Goal: Task Accomplishment & Management: Manage account settings

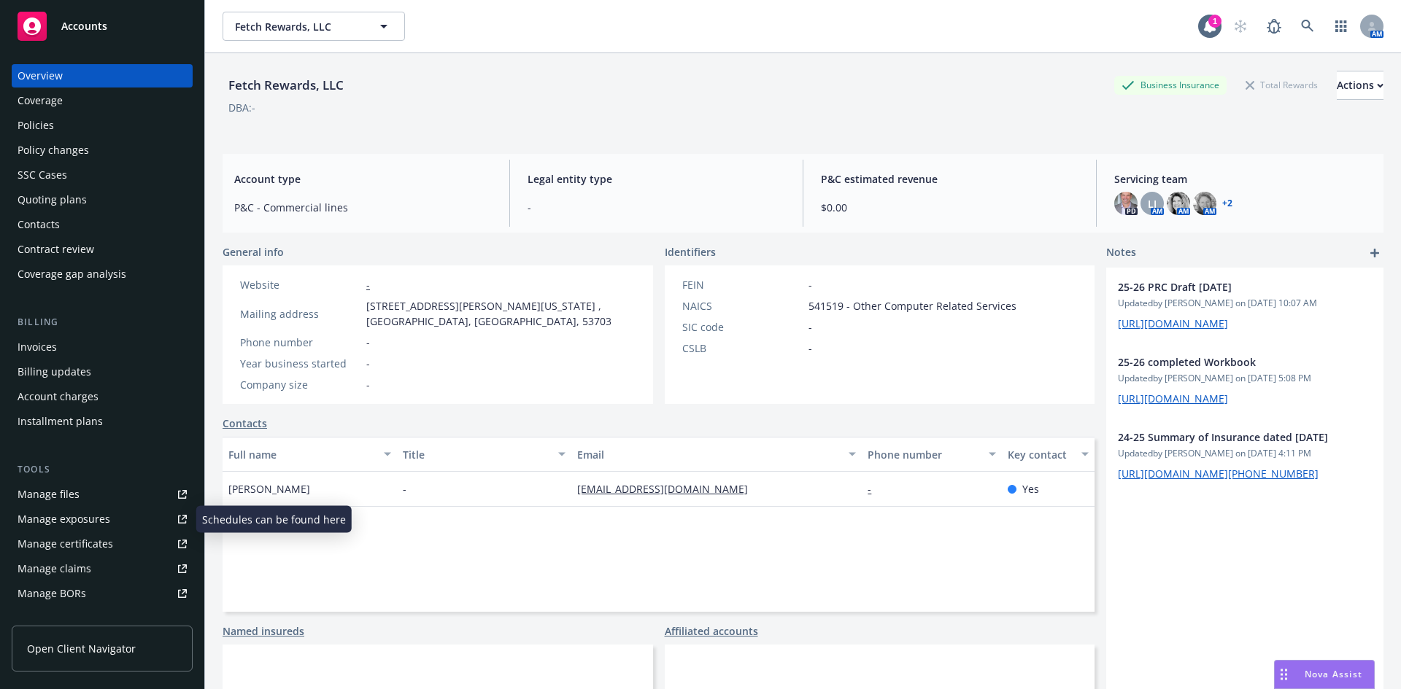
click at [85, 544] on div "Manage certificates" at bounding box center [66, 544] width 96 height 23
click at [71, 26] on span "Accounts" at bounding box center [84, 26] width 46 height 12
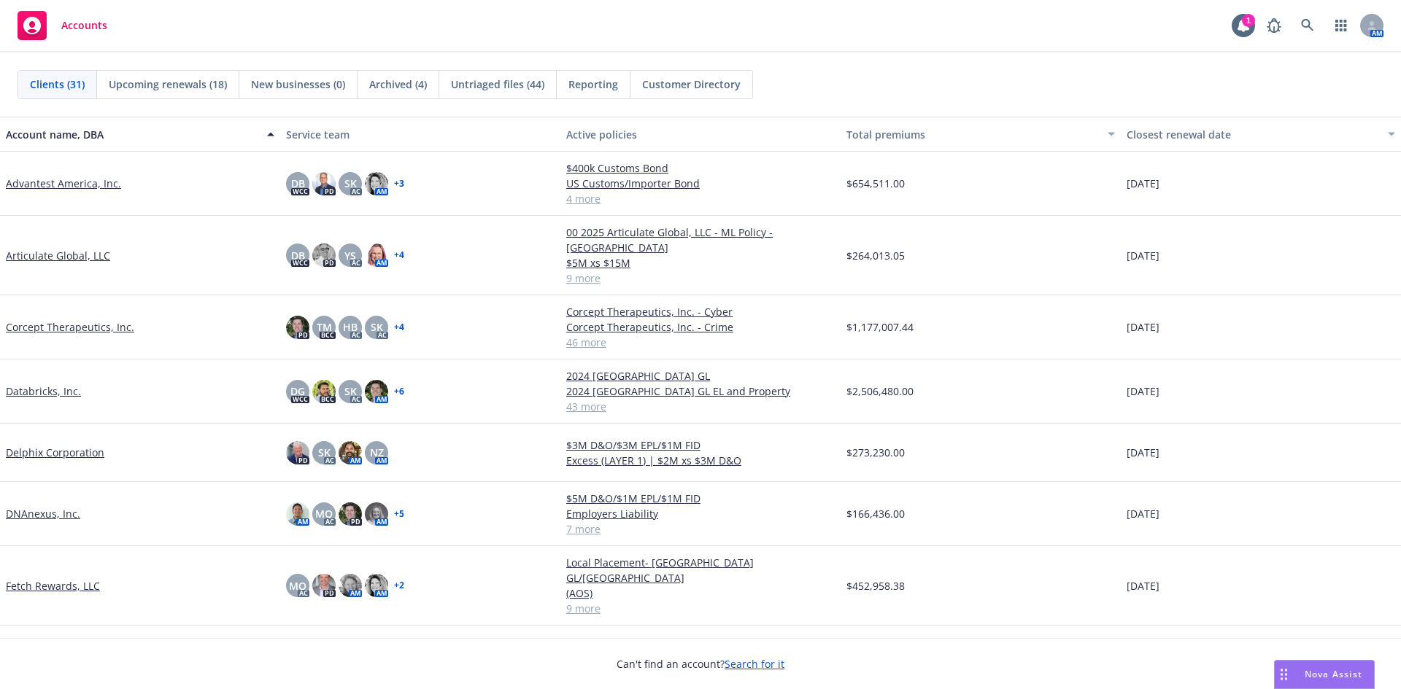
click at [23, 506] on link "DNAnexus, Inc." at bounding box center [43, 513] width 74 height 15
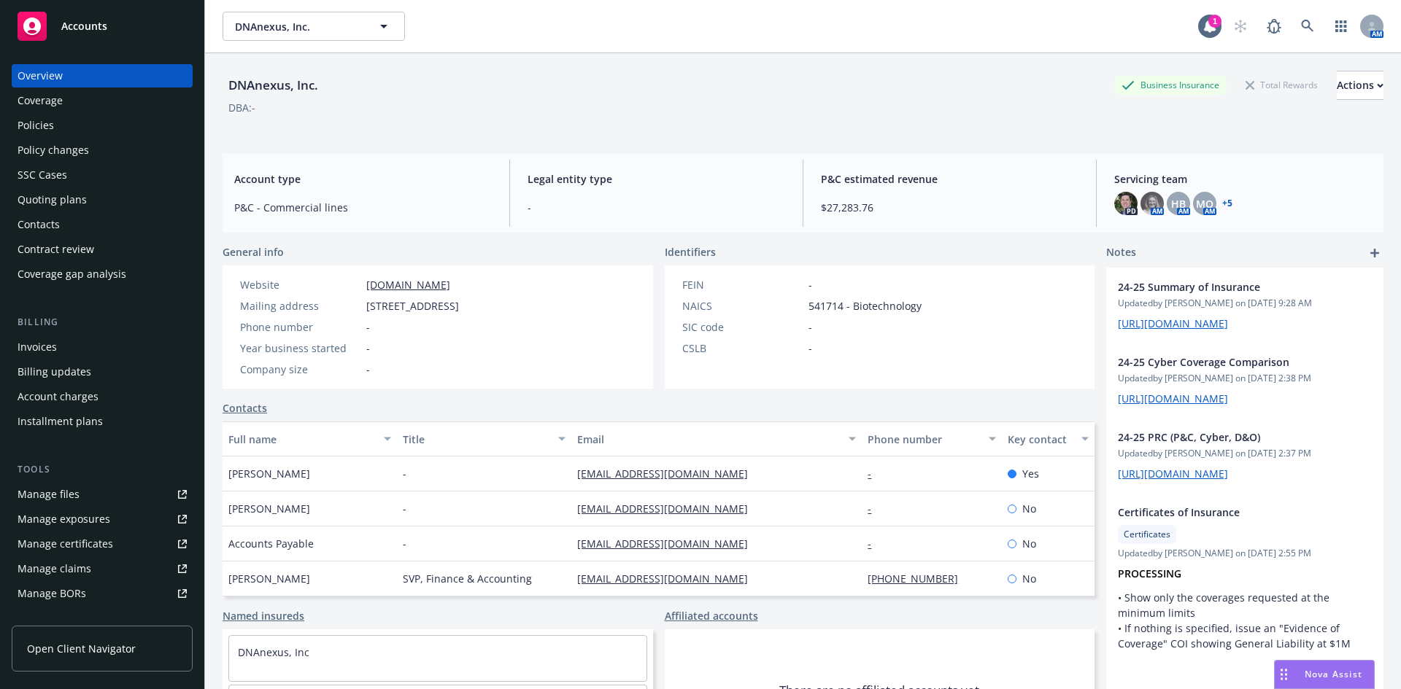
click at [37, 347] on div "Invoices" at bounding box center [37, 347] width 39 height 23
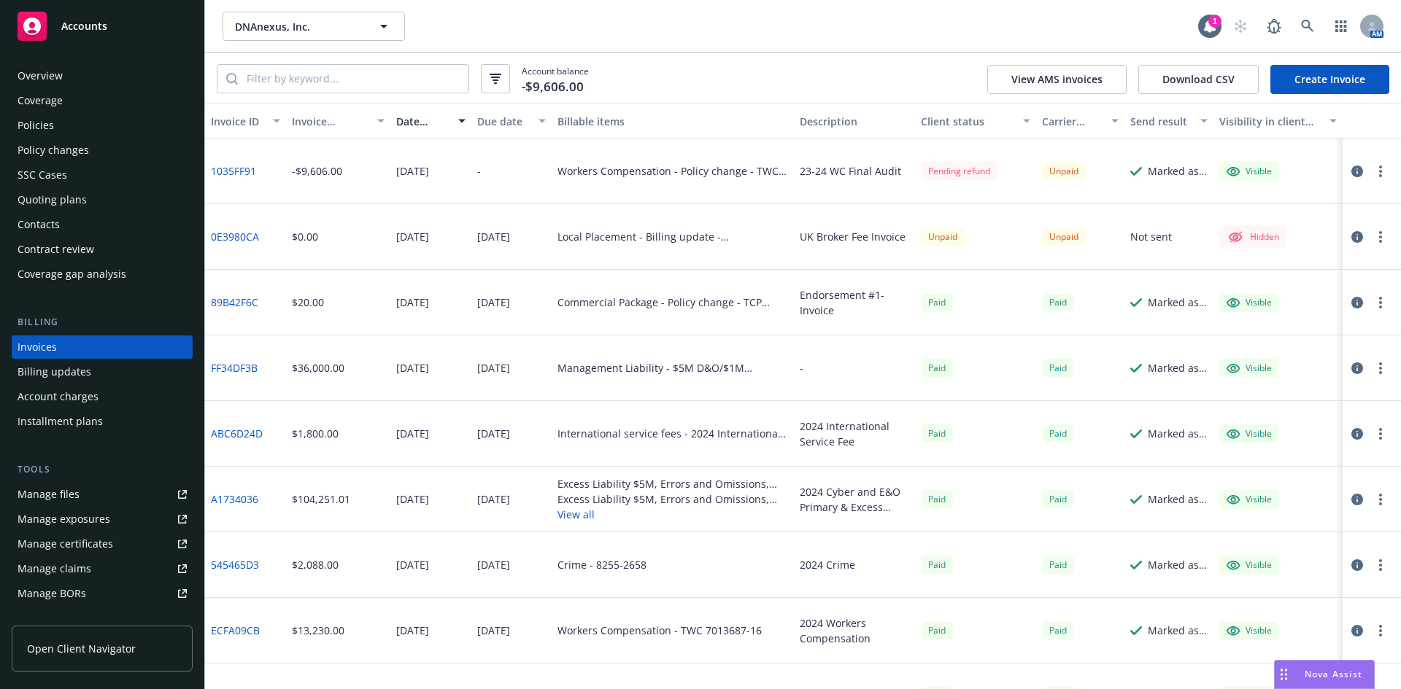
click at [75, 502] on div "Manage files" at bounding box center [49, 494] width 62 height 23
click at [59, 24] on div "Accounts" at bounding box center [102, 26] width 169 height 29
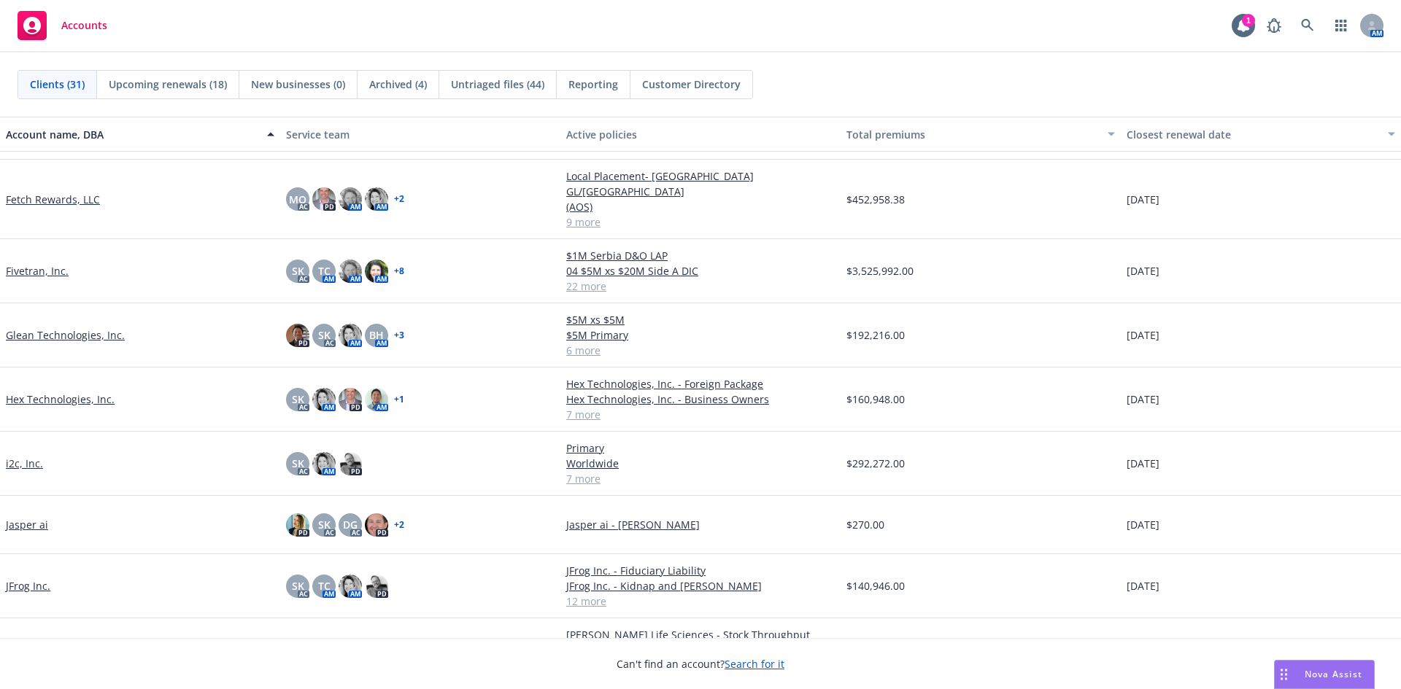
scroll to position [292, 0]
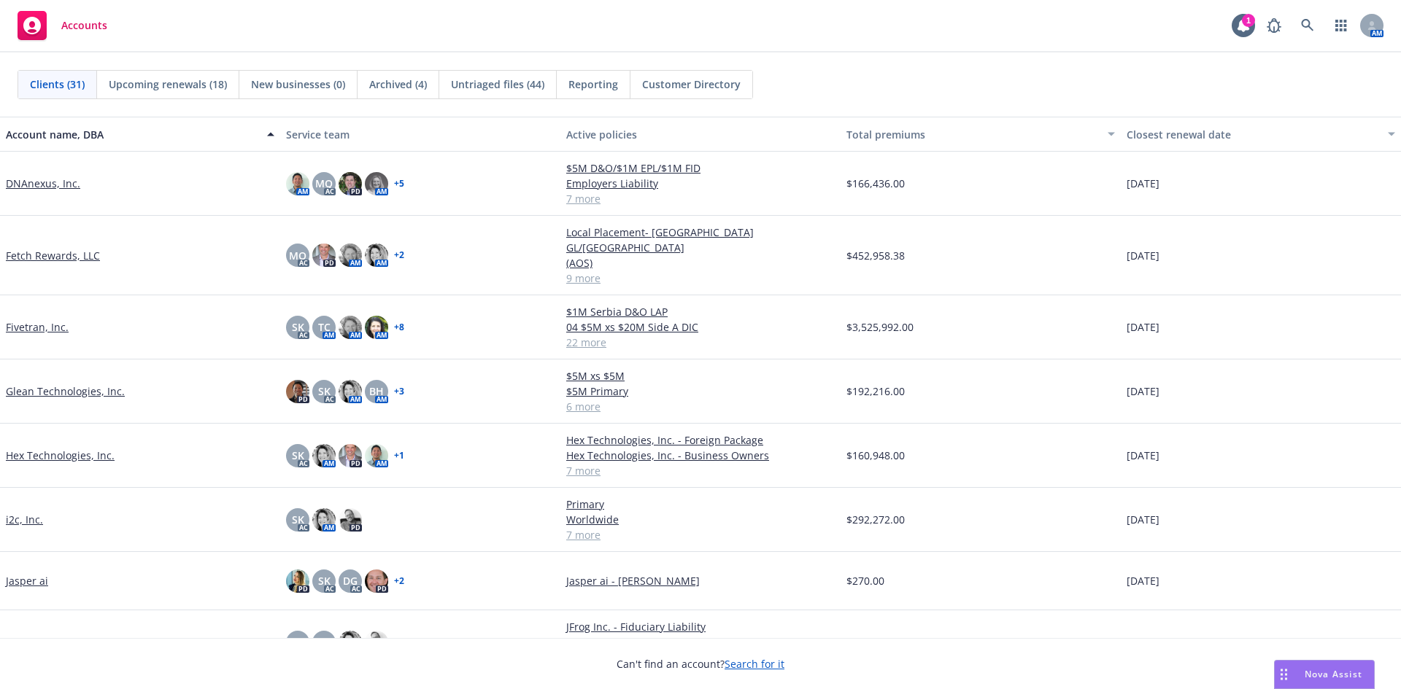
click at [36, 250] on link "Fetch Rewards, LLC" at bounding box center [53, 255] width 94 height 15
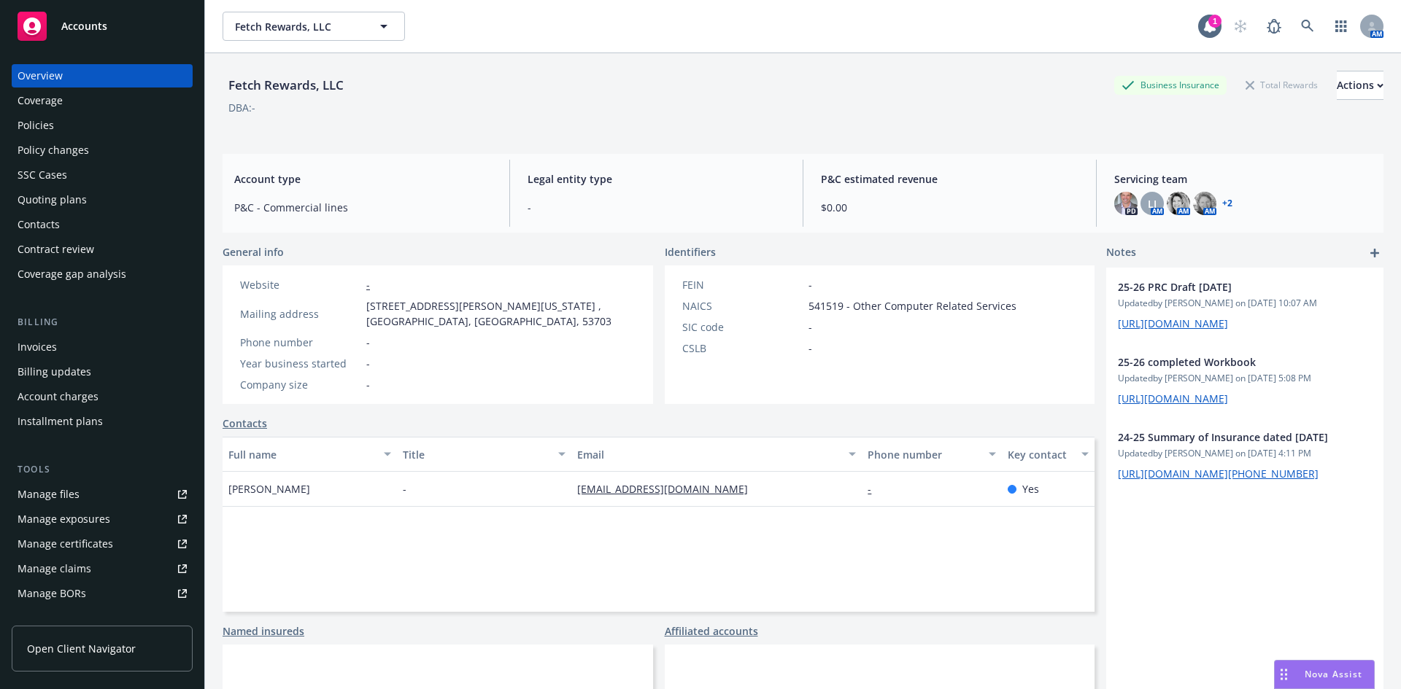
click at [95, 150] on div "Policy changes" at bounding box center [102, 150] width 169 height 23
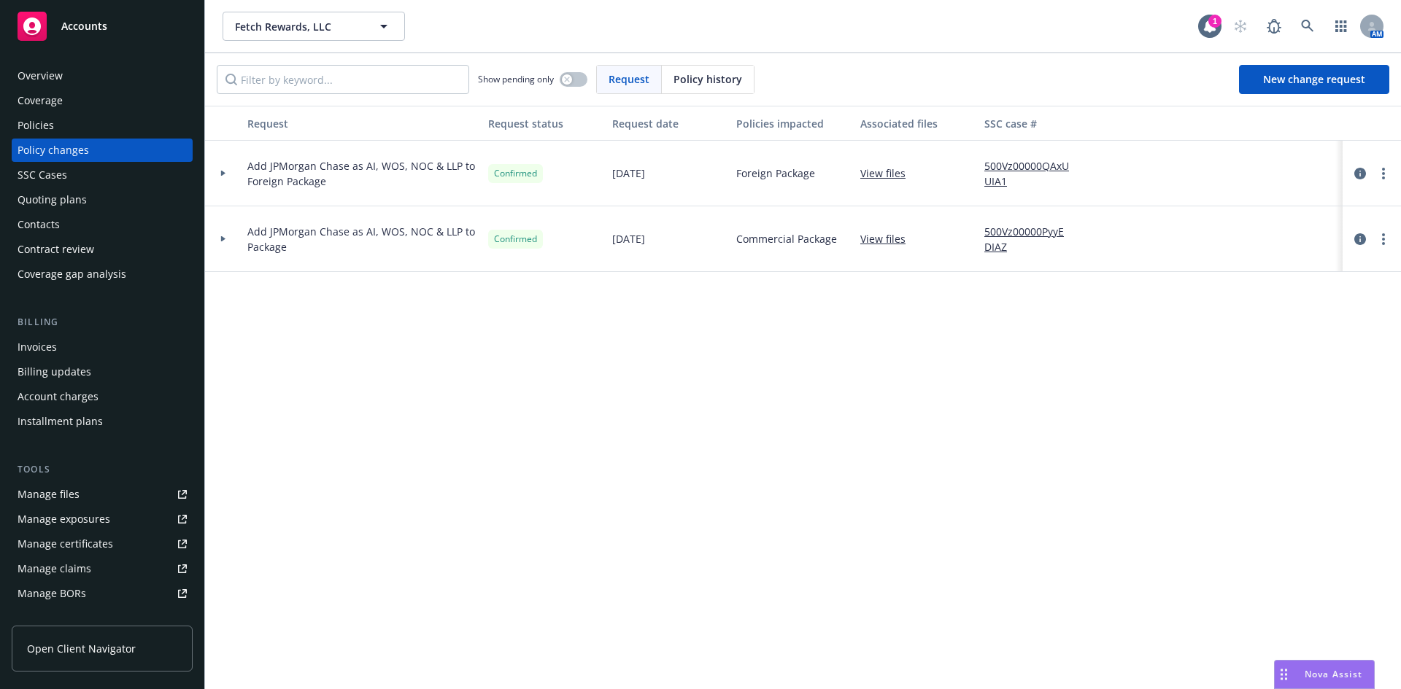
click at [77, 495] on div "Manage files" at bounding box center [49, 494] width 62 height 23
click at [71, 32] on span "Accounts" at bounding box center [84, 26] width 46 height 12
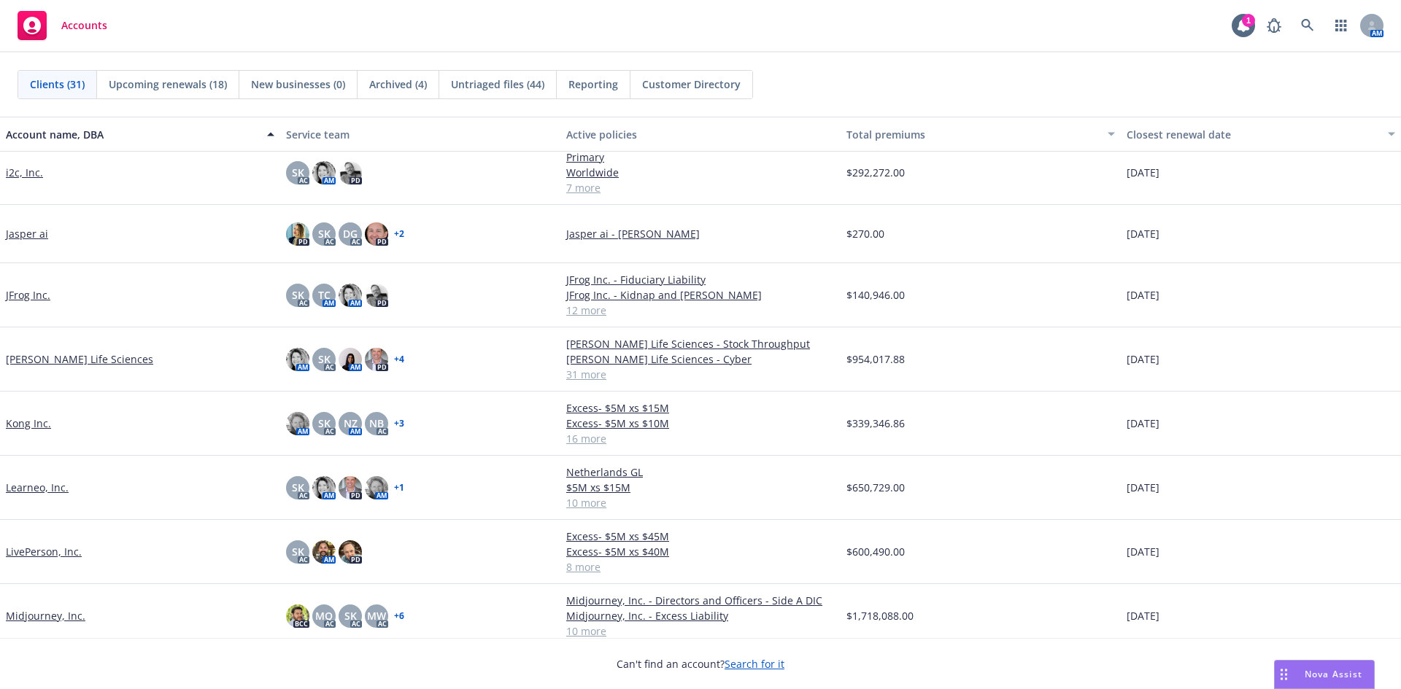
scroll to position [657, 0]
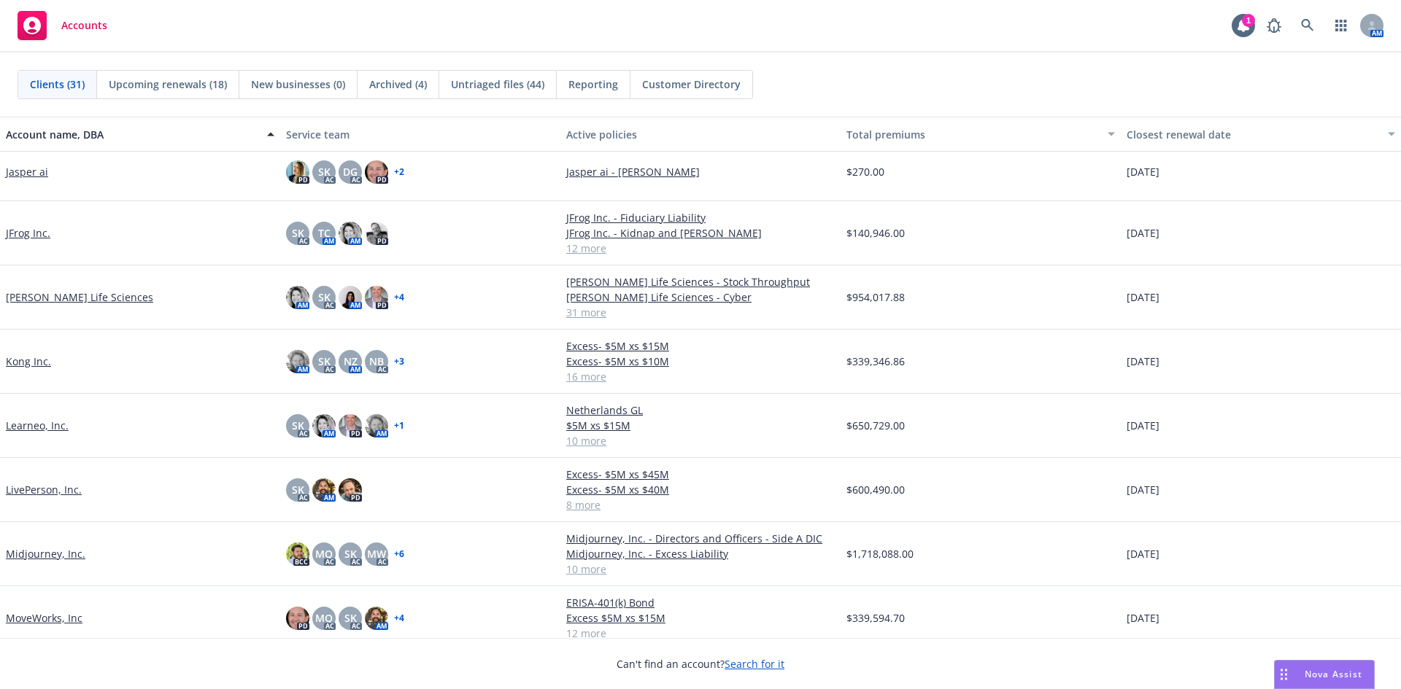
click at [60, 299] on link "Kezar Life Sciences" at bounding box center [79, 297] width 147 height 15
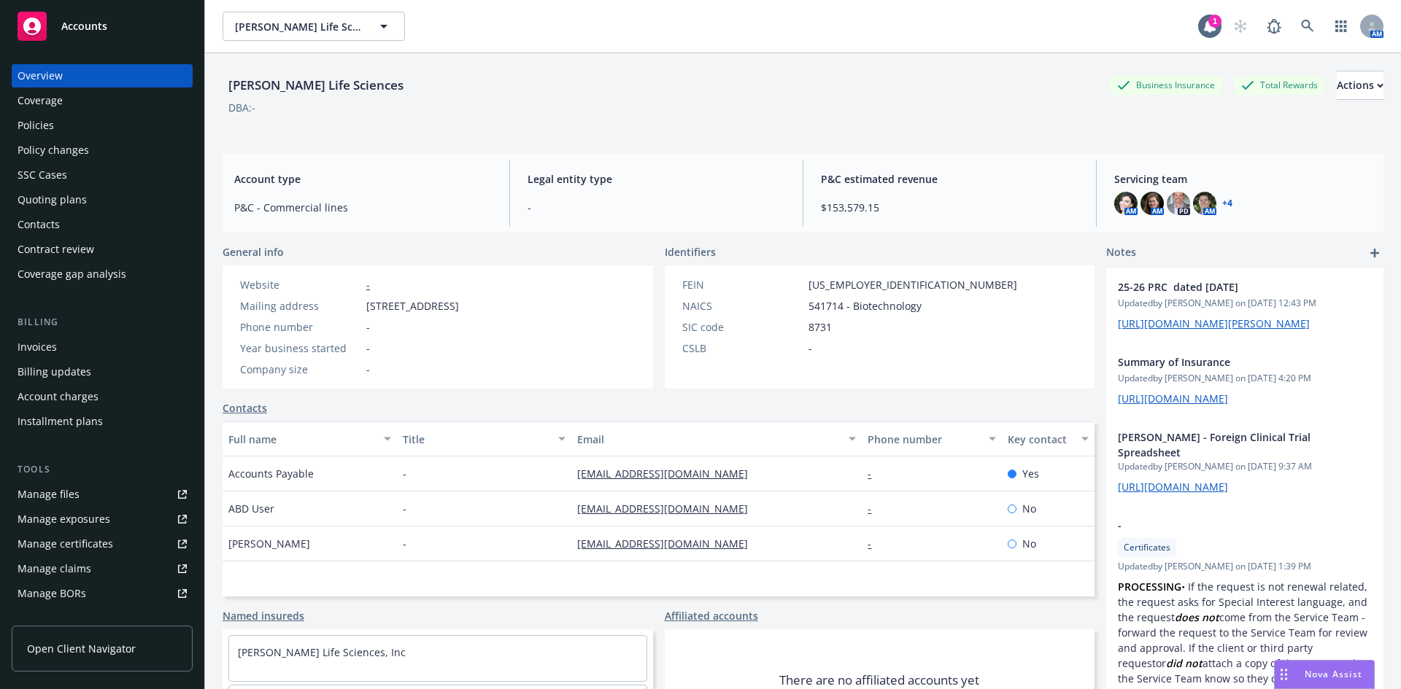
click at [96, 338] on div "Invoices" at bounding box center [102, 347] width 169 height 23
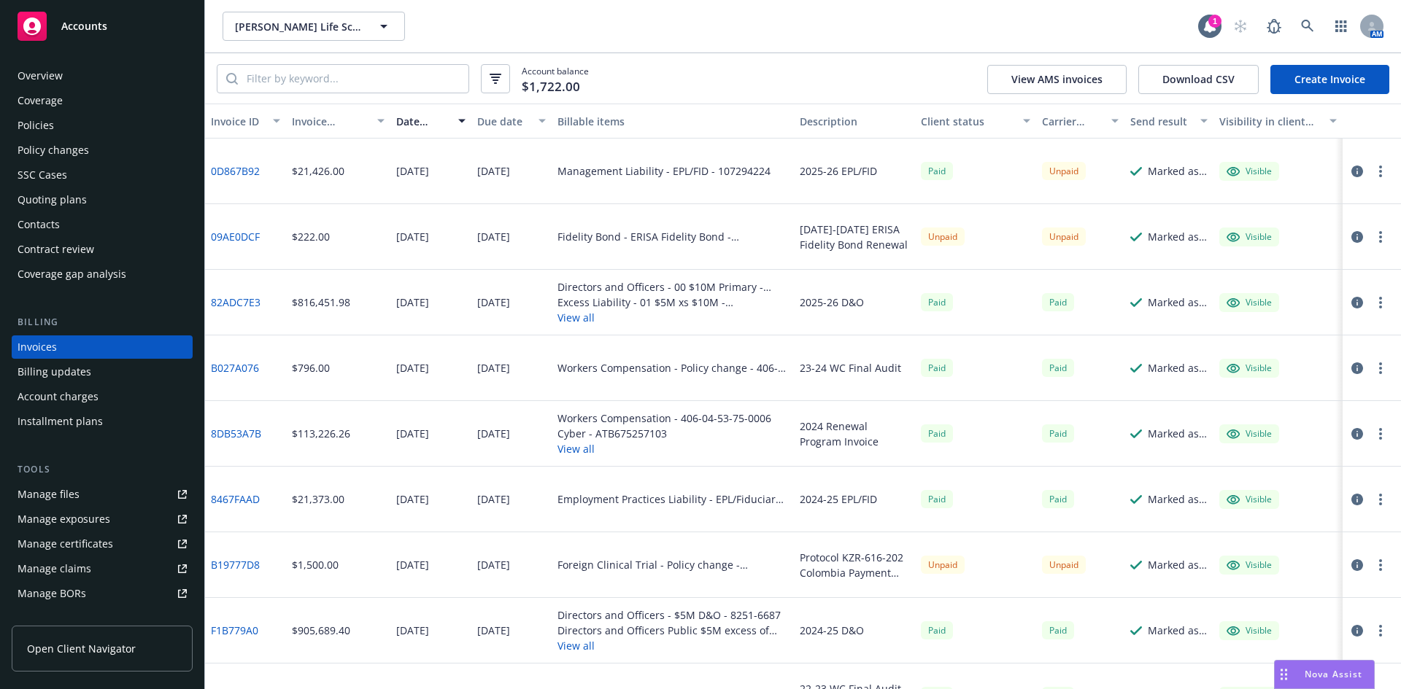
click at [76, 151] on div "Policy changes" at bounding box center [53, 150] width 71 height 23
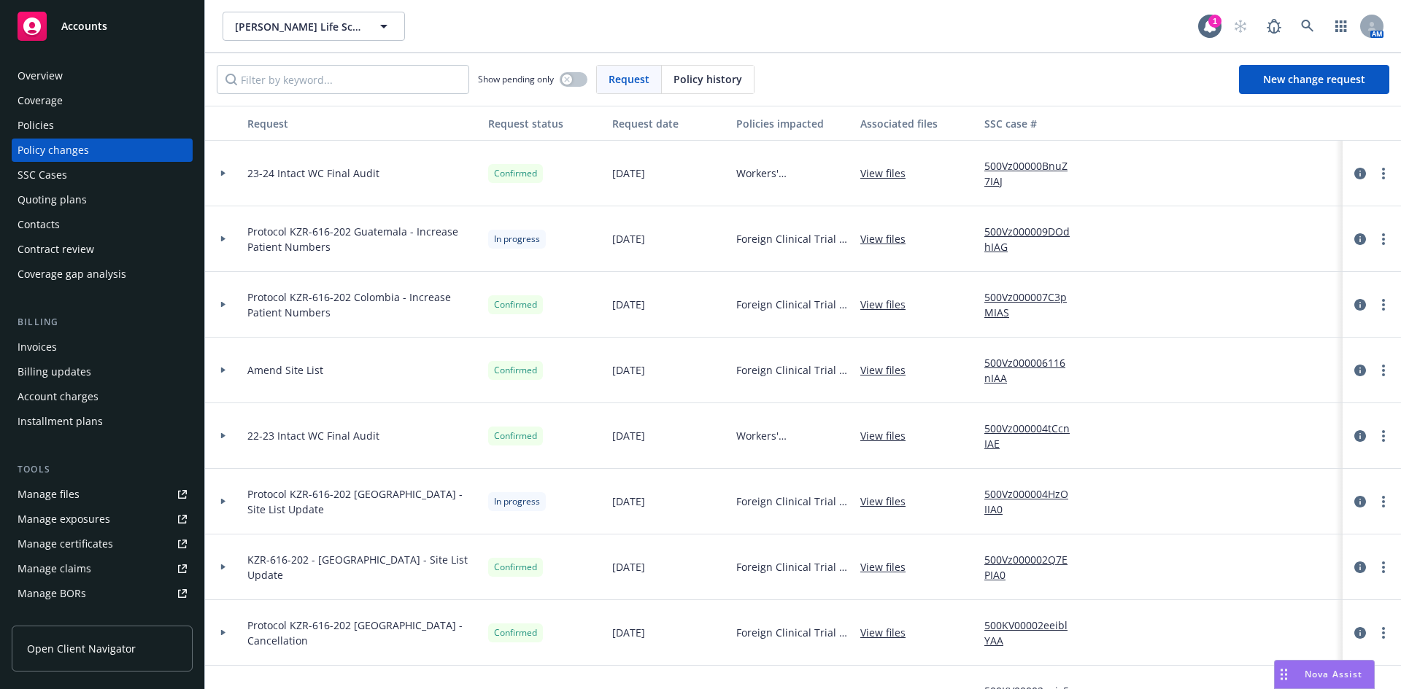
click at [216, 170] on div at bounding box center [223, 174] width 36 height 66
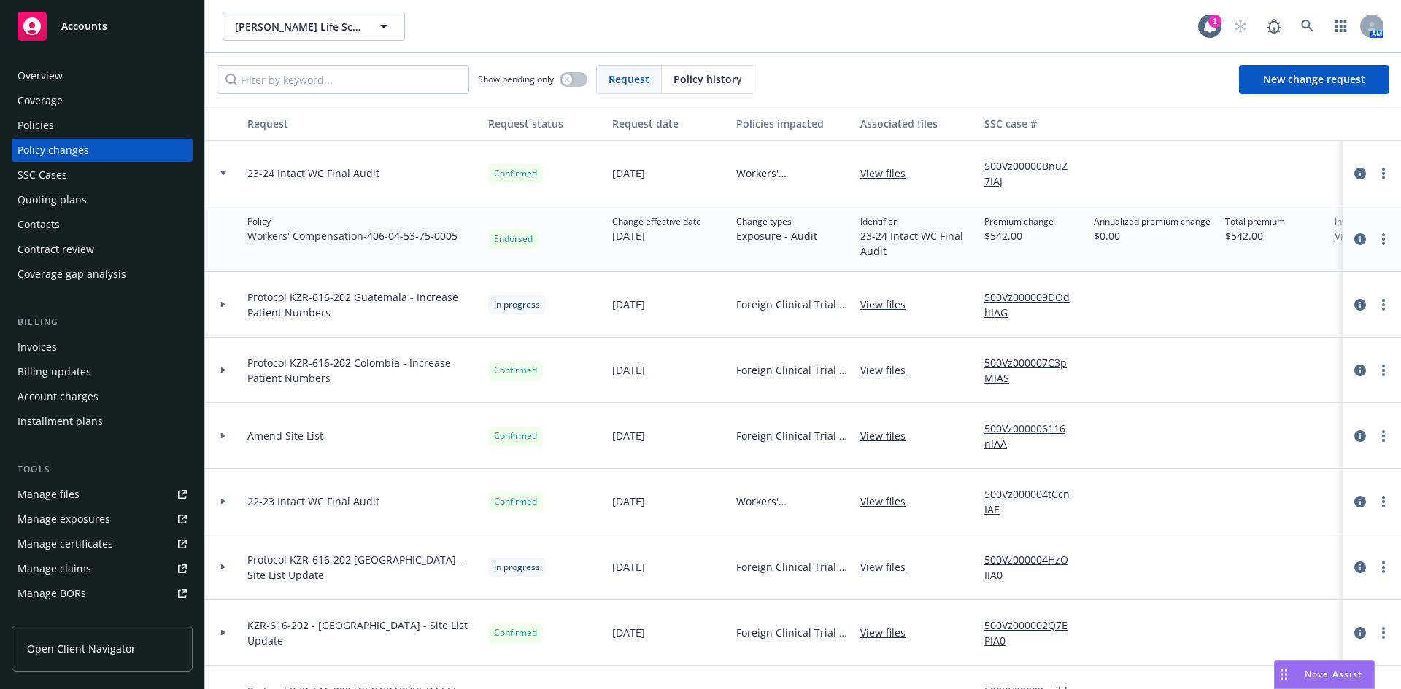
click at [225, 170] on div at bounding box center [223, 174] width 36 height 66
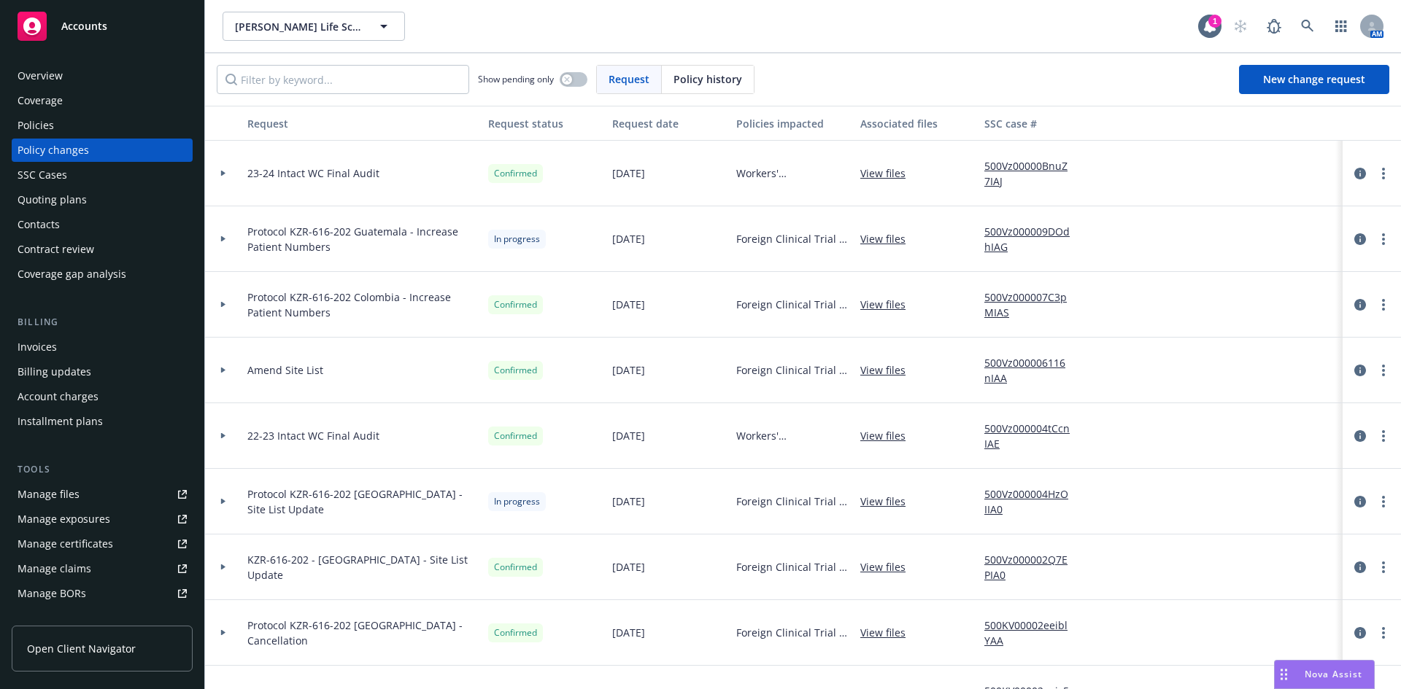
click at [221, 436] on icon at bounding box center [223, 436] width 4 height 6
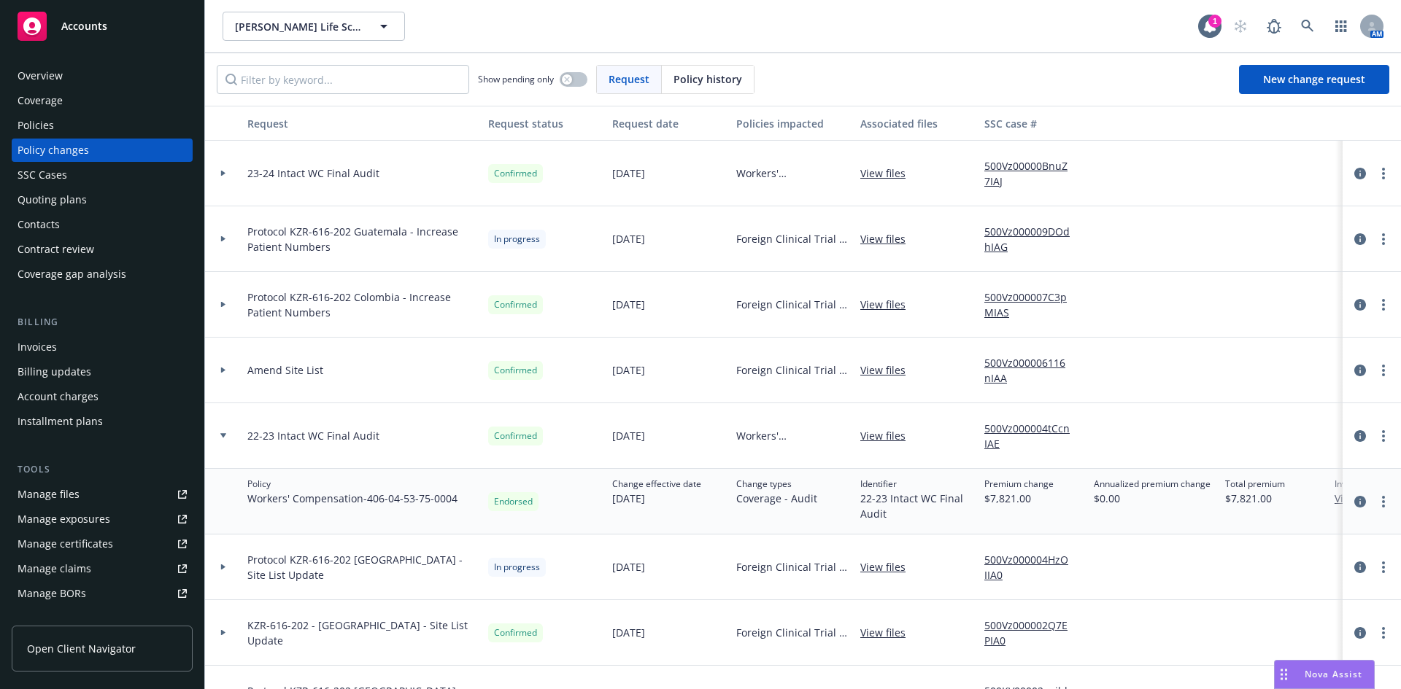
click at [221, 436] on icon at bounding box center [223, 435] width 6 height 5
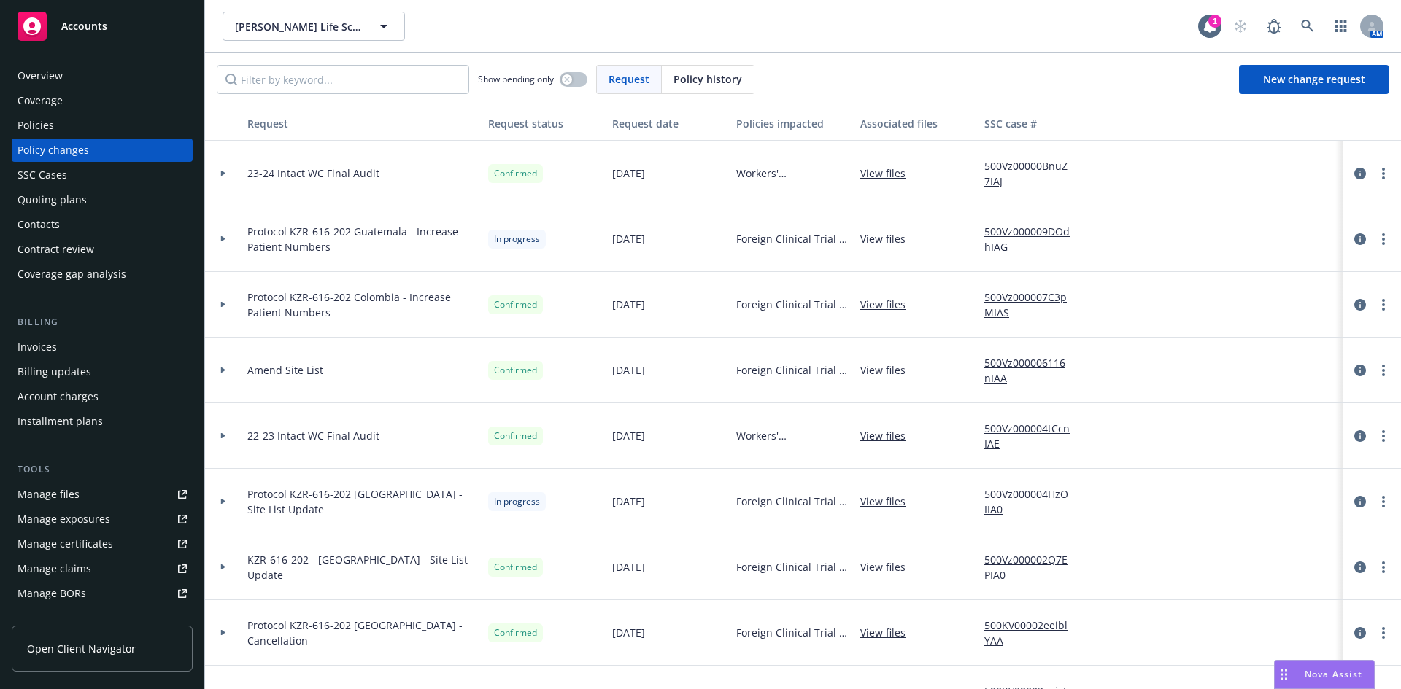
click at [59, 495] on div "Manage files" at bounding box center [49, 494] width 62 height 23
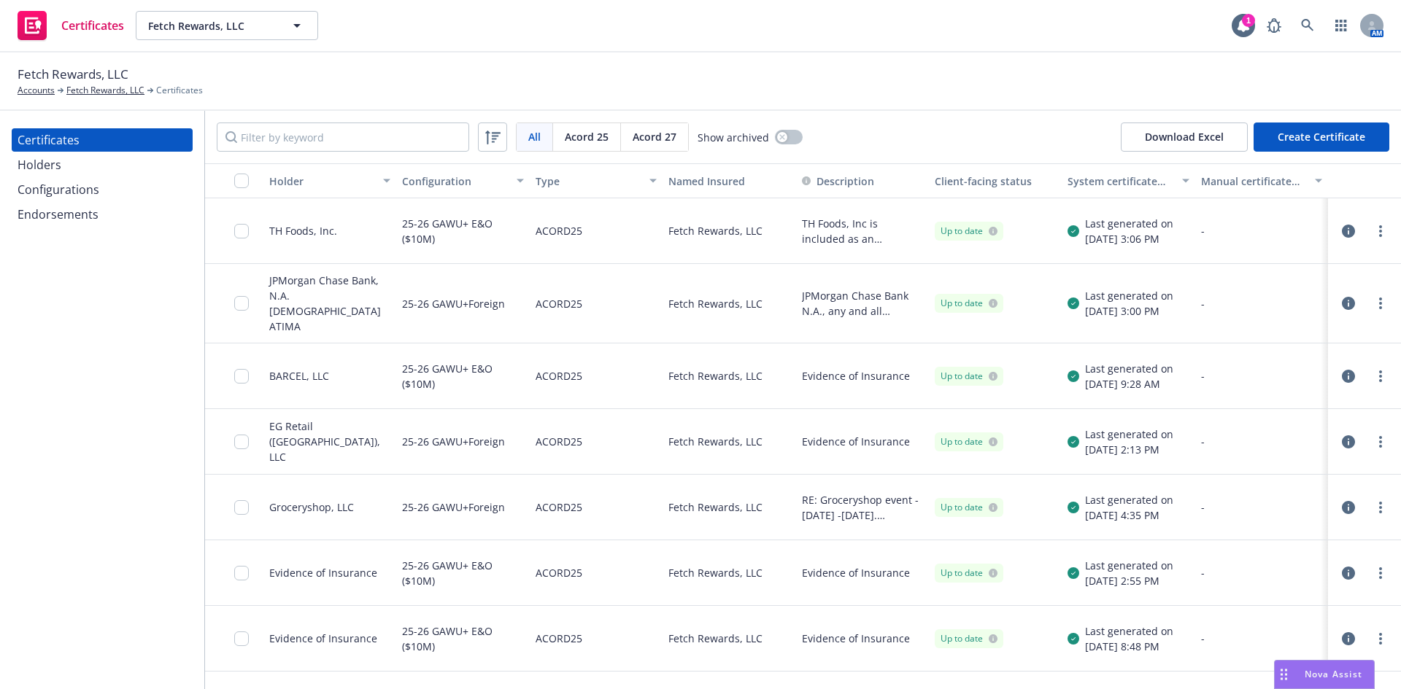
drag, startPoint x: 57, startPoint y: 165, endPoint x: 74, endPoint y: 164, distance: 16.8
click at [57, 165] on div "Holders" at bounding box center [40, 164] width 44 height 23
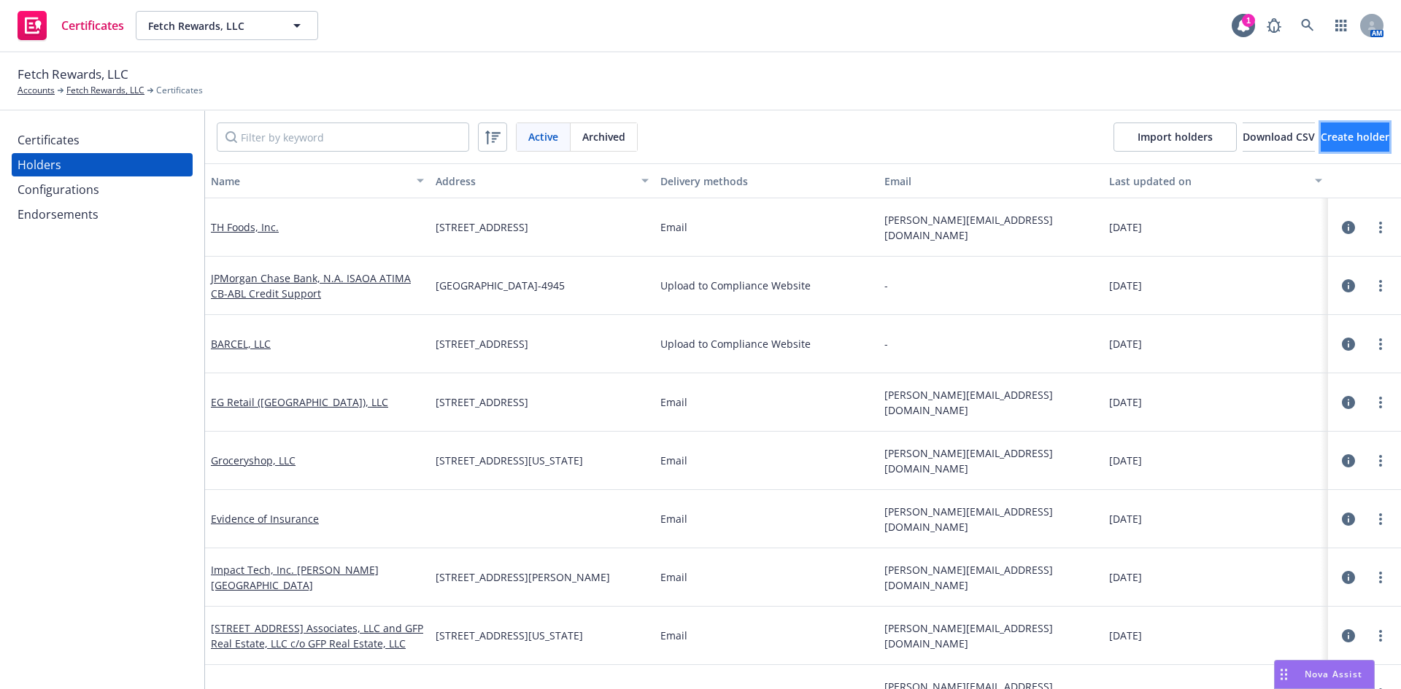
click at [1320, 136] on span "Create holder" at bounding box center [1354, 137] width 69 height 14
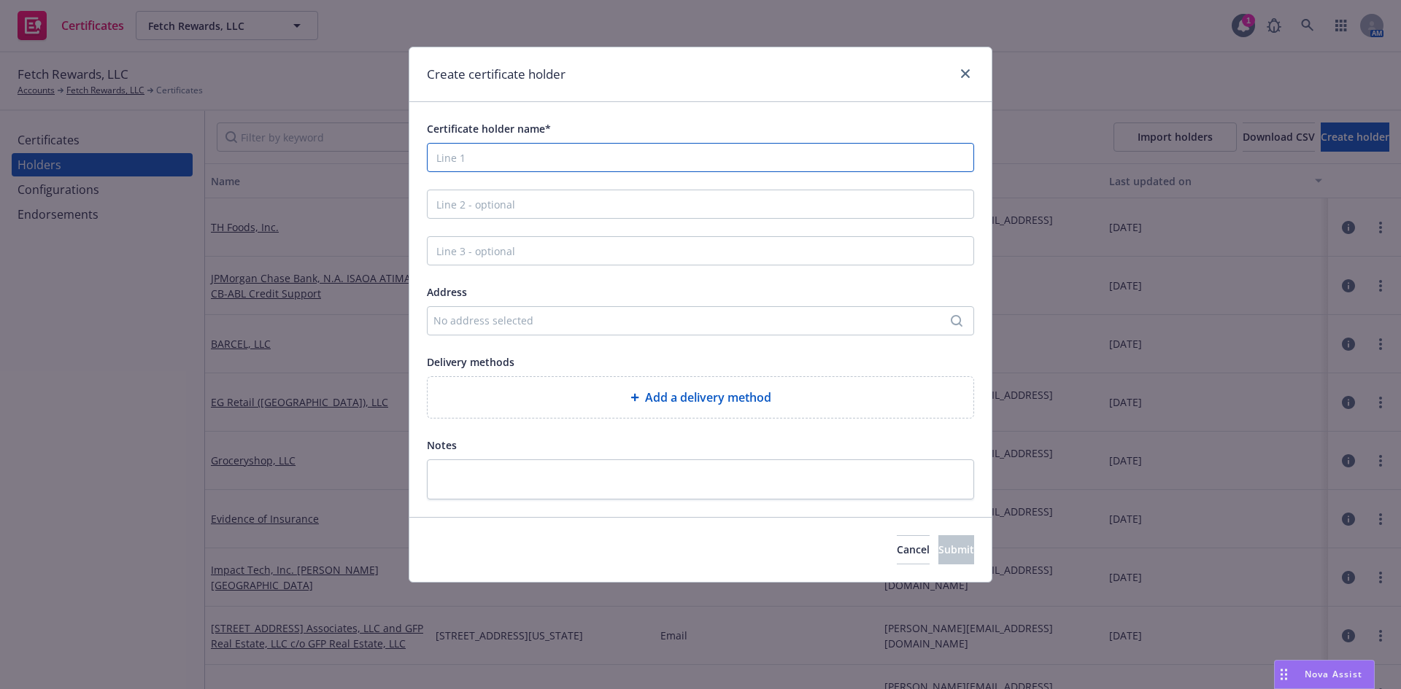
click at [517, 158] on input "Certificate holder name*" at bounding box center [700, 157] width 547 height 29
type input "Hyatt Centric Buckhead Atlanta"
click at [483, 324] on div "No address selected" at bounding box center [692, 320] width 519 height 15
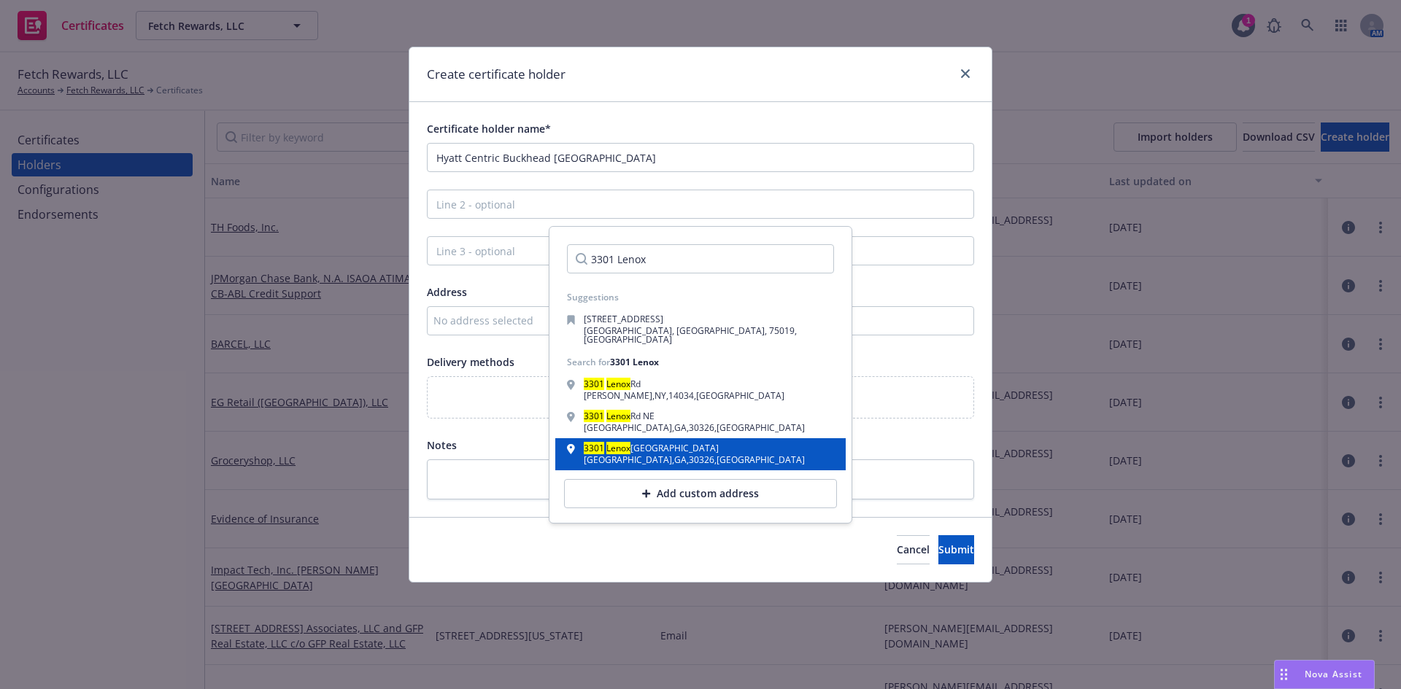
type input "3301 Lenox"
click at [658, 456] on div "Atlanta , GA , 30326 , USA" at bounding box center [694, 460] width 221 height 9
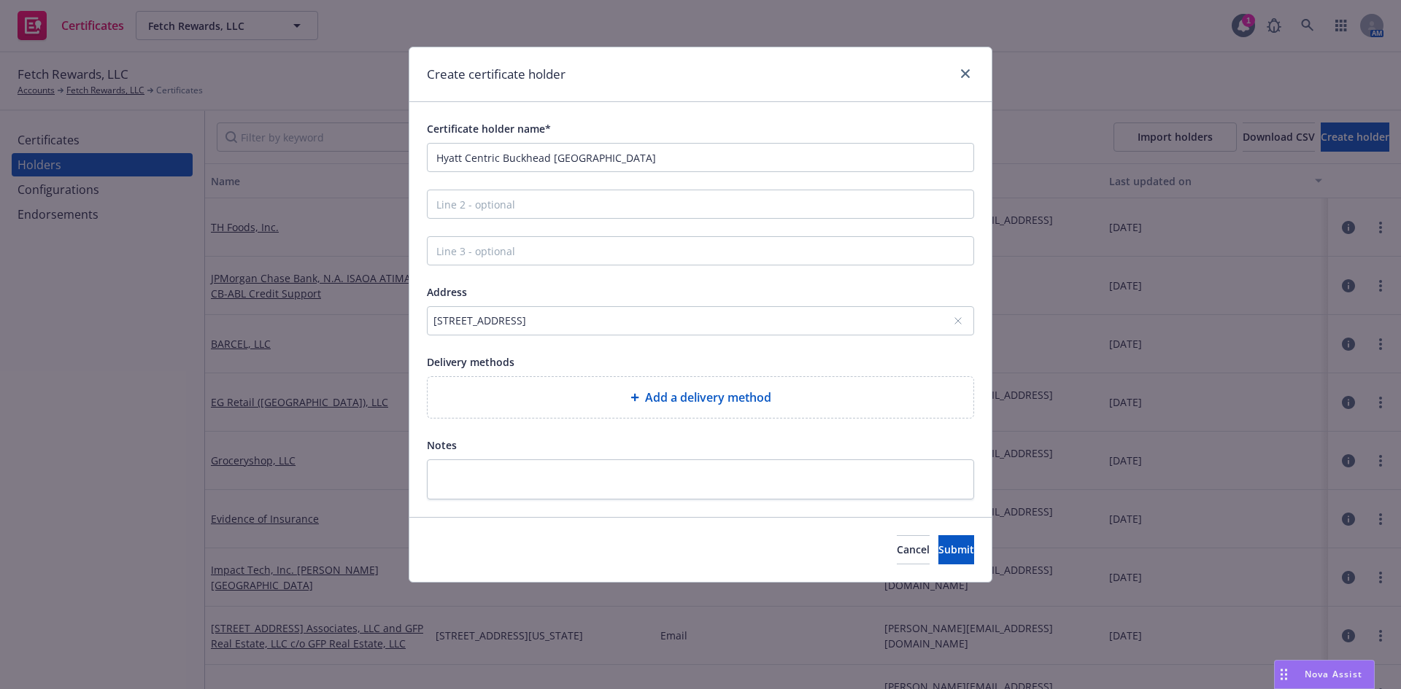
click at [657, 392] on span "Add a delivery method" at bounding box center [708, 398] width 126 height 18
select select "EMAIL"
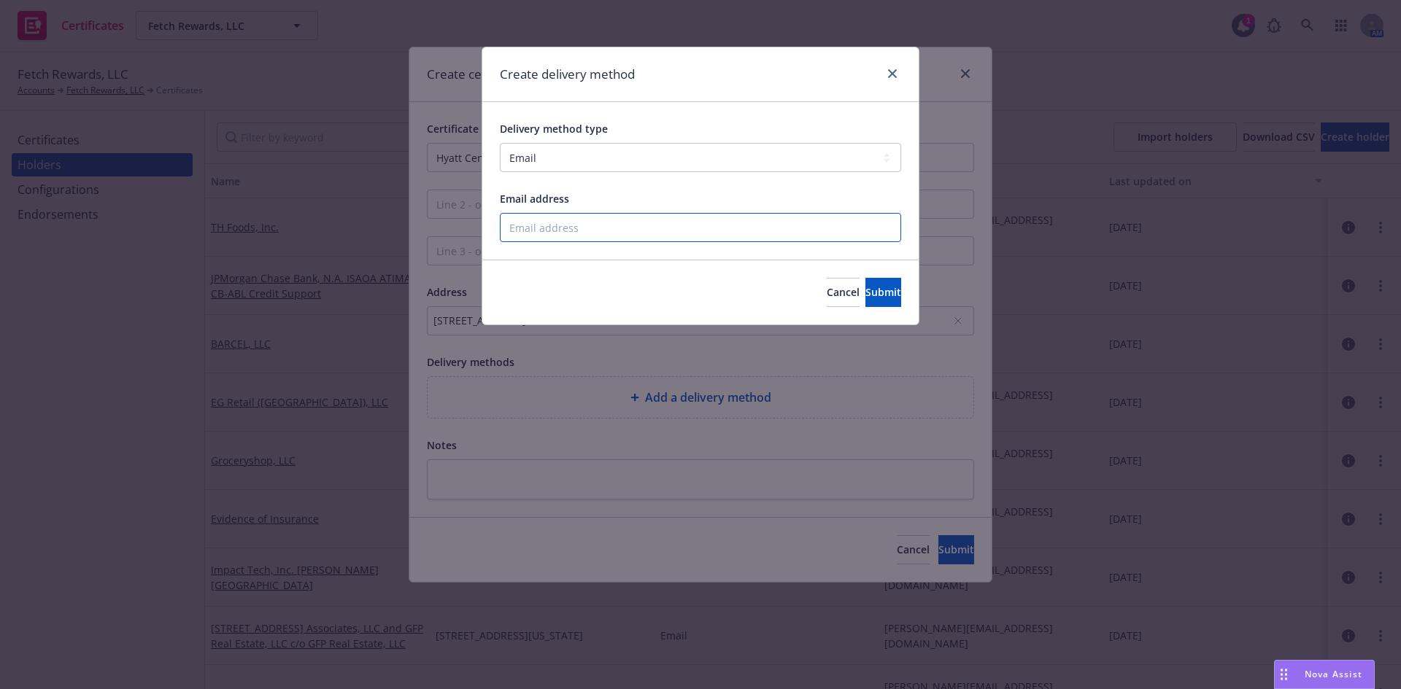
click at [548, 233] on input "Email address" at bounding box center [700, 227] width 401 height 29
paste input "Ramon Lopez <r.lopez@fetch.com>"
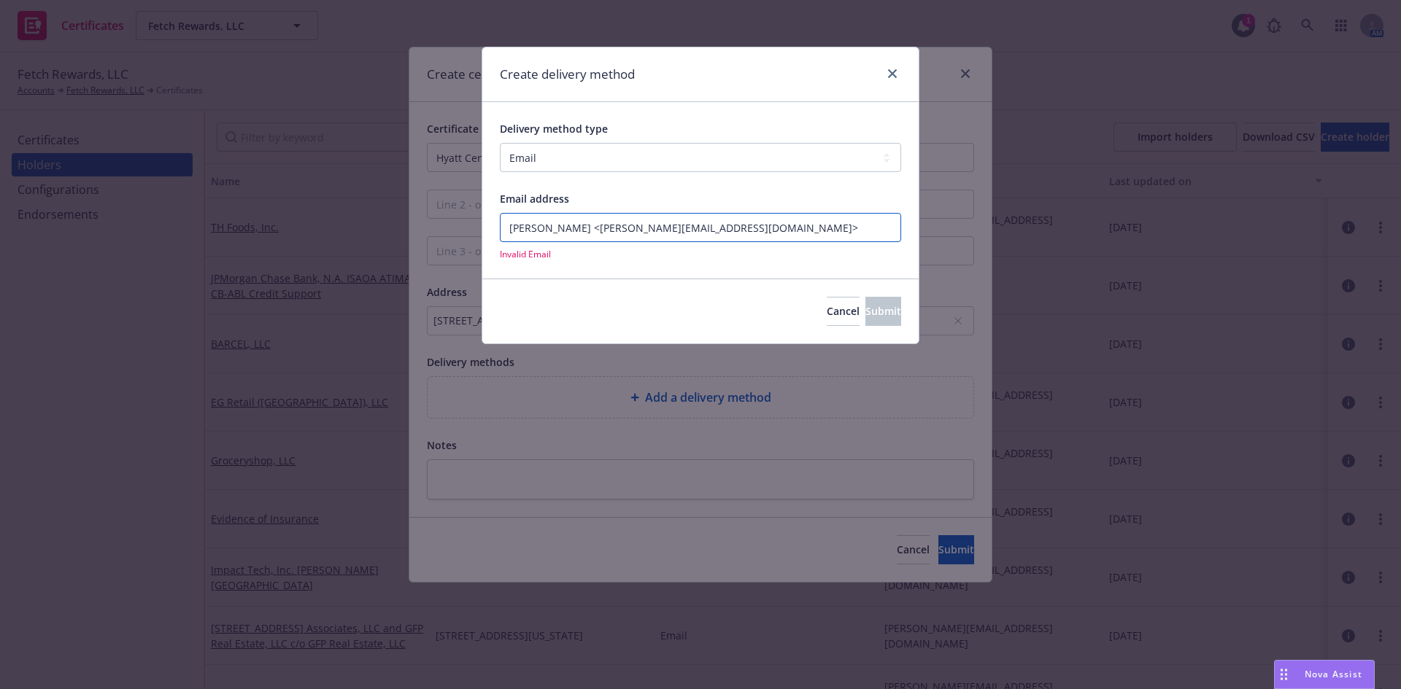
drag, startPoint x: 582, startPoint y: 228, endPoint x: 490, endPoint y: 228, distance: 92.7
click at [490, 228] on div "Delivery method type Select delivery method type Email Mail Fax Upload to Compl…" at bounding box center [700, 190] width 436 height 176
click at [614, 231] on input "r.lopez@fetch.com>" at bounding box center [700, 227] width 401 height 29
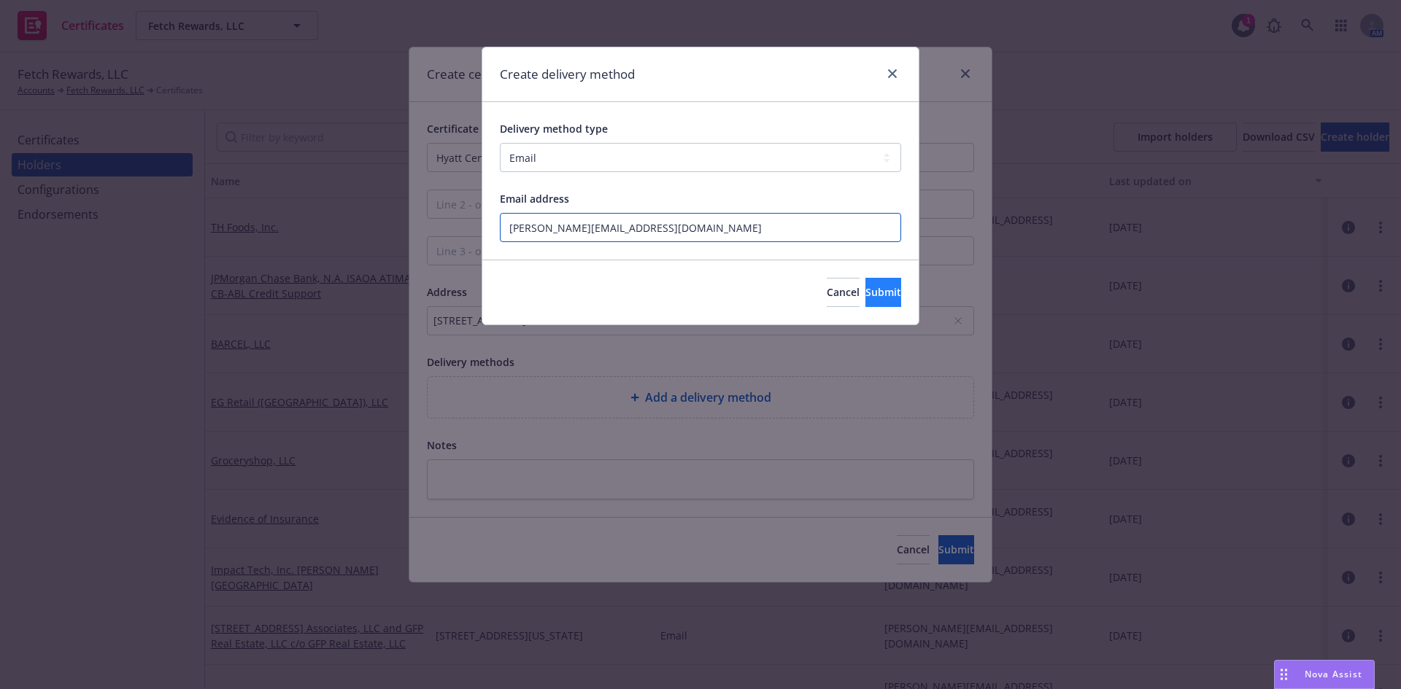
type input "r.lopez@fetch.com"
click at [870, 288] on span "Submit" at bounding box center [883, 292] width 36 height 14
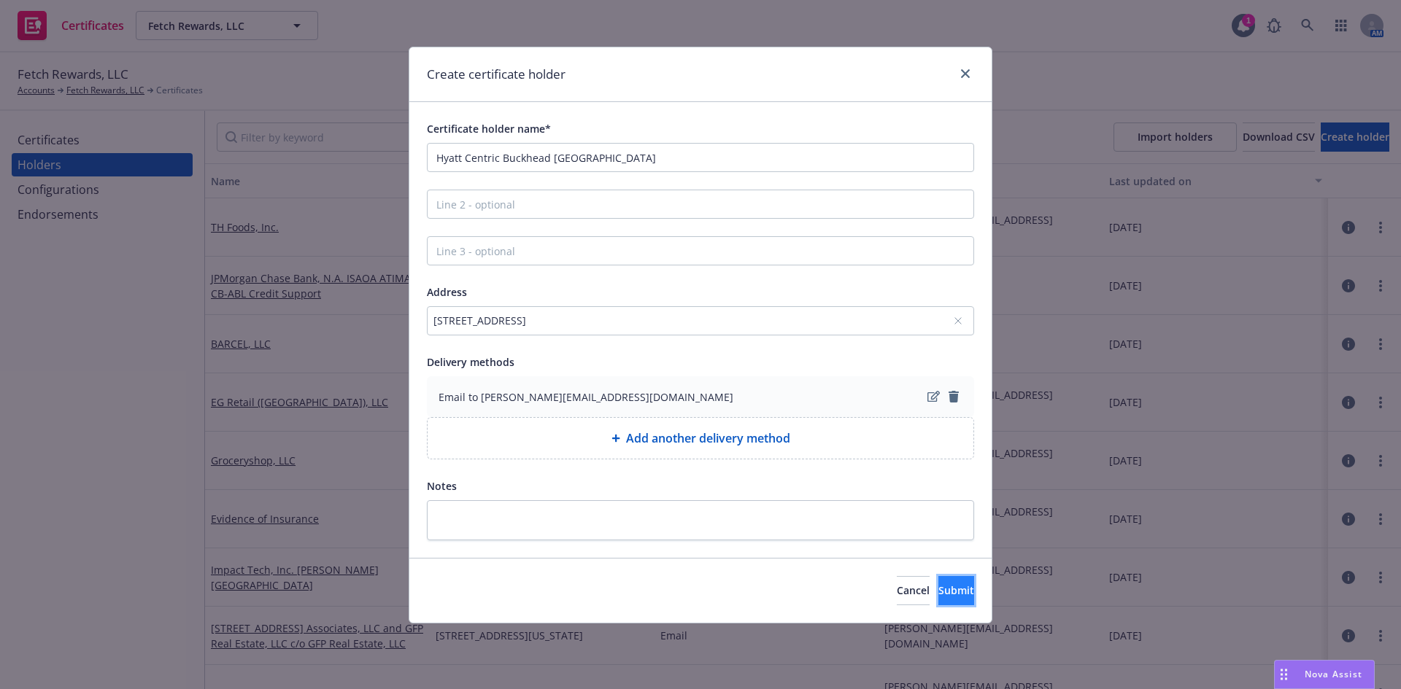
click at [938, 598] on button "Submit" at bounding box center [956, 590] width 36 height 29
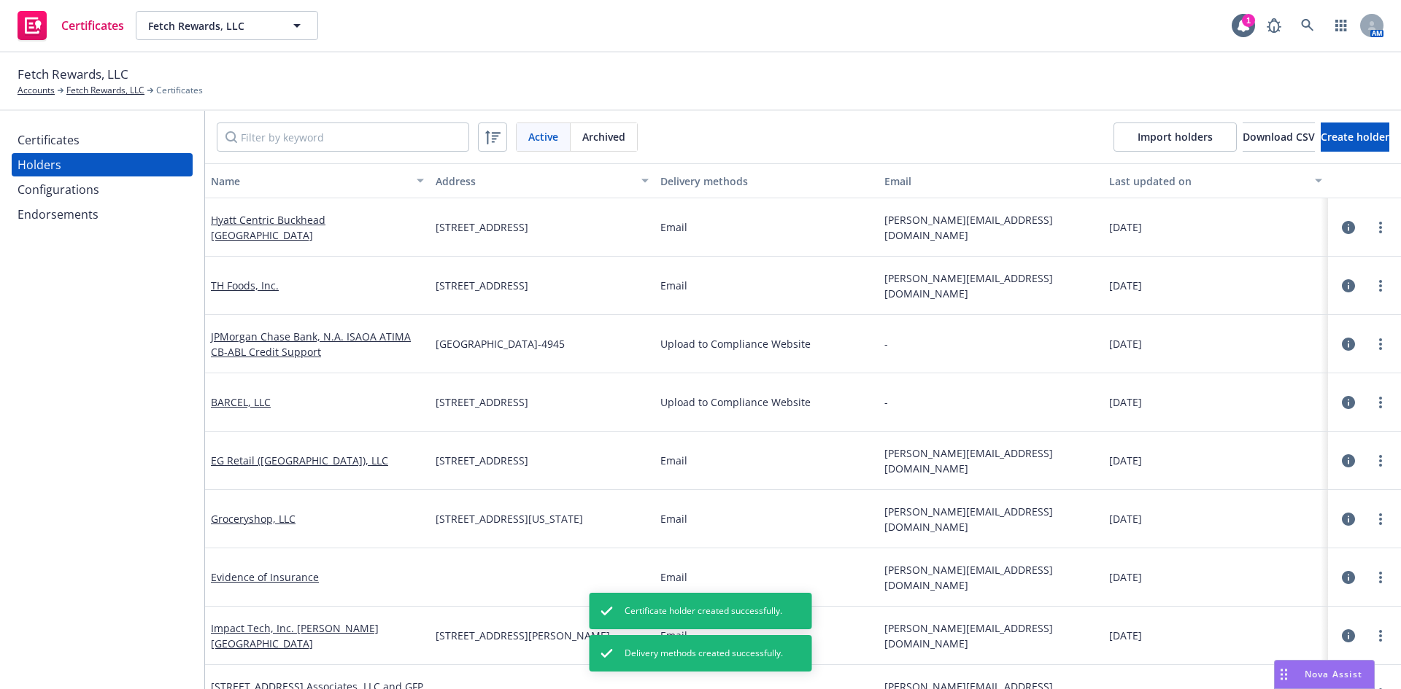
click at [44, 143] on div "Certificates" at bounding box center [49, 139] width 62 height 23
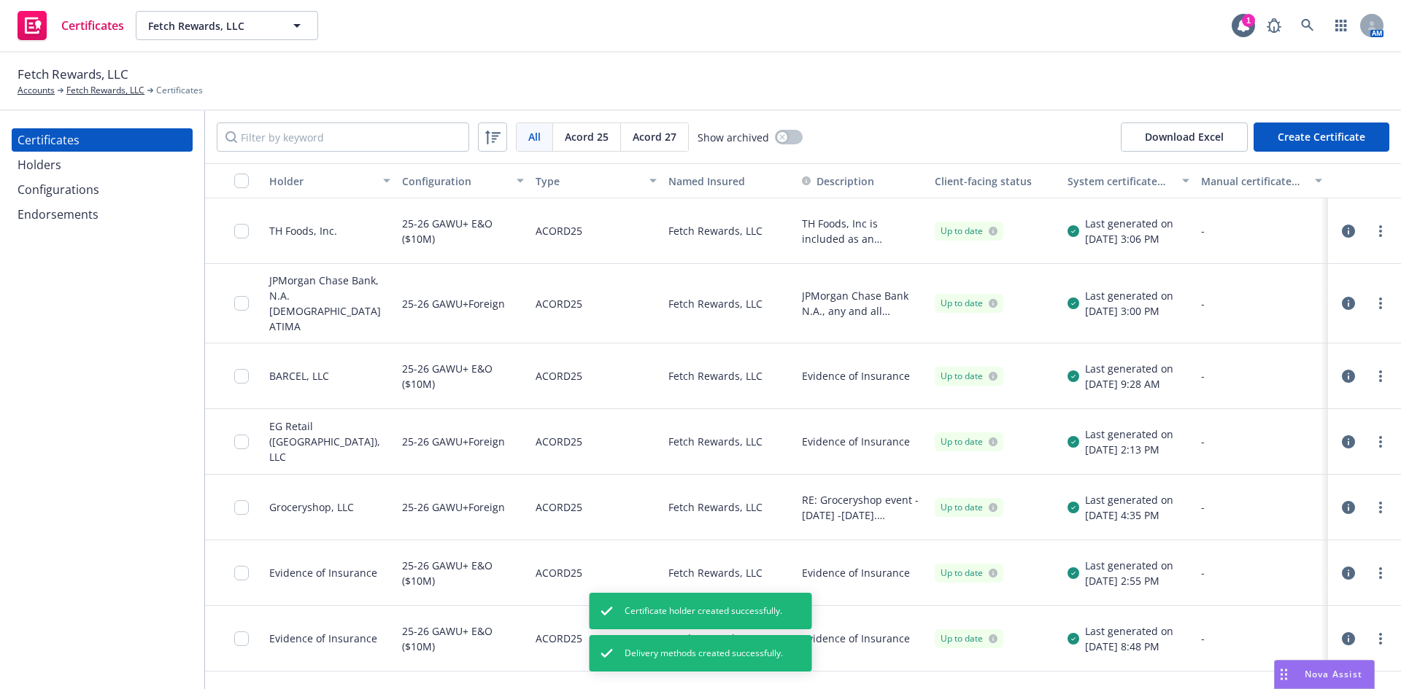
click at [1331, 136] on button "Create Certificate" at bounding box center [1321, 137] width 136 height 29
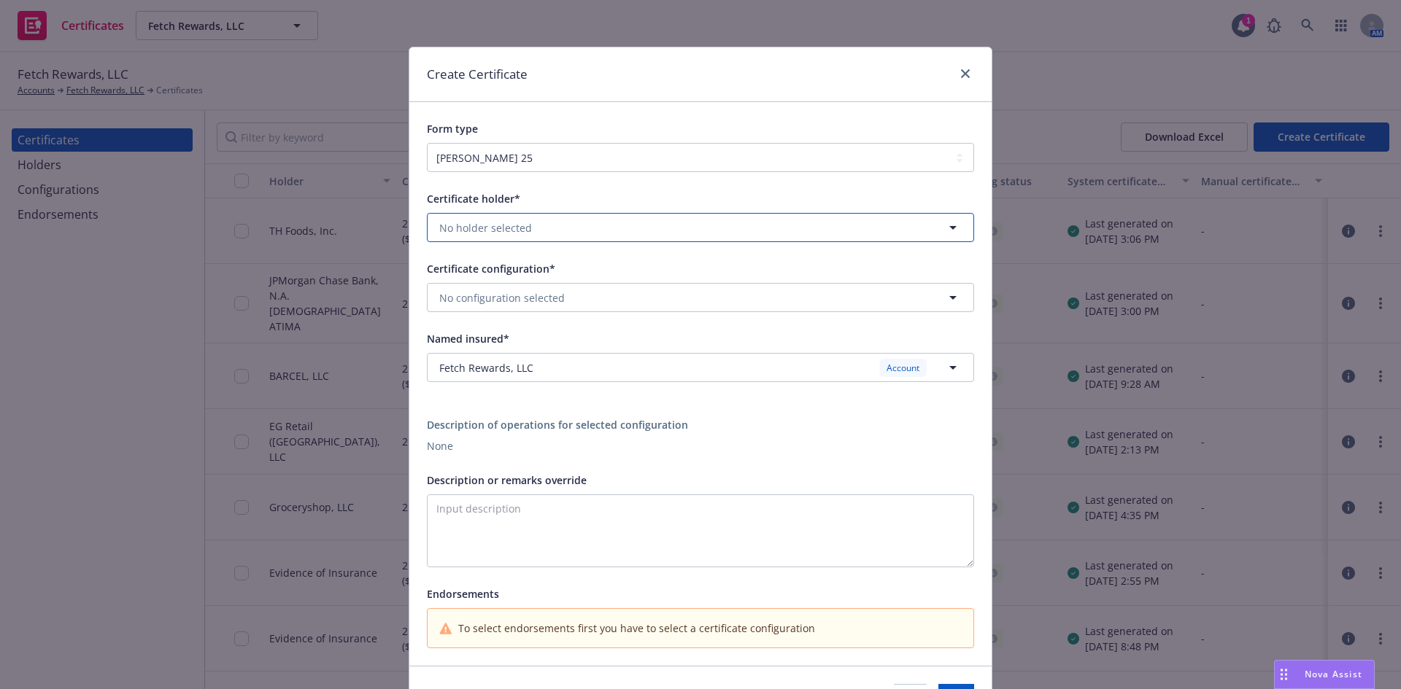
drag, startPoint x: 460, startPoint y: 214, endPoint x: 461, endPoint y: 226, distance: 12.4
click at [460, 215] on button "No holder selected" at bounding box center [700, 227] width 547 height 29
click at [527, 230] on button "No holder selected" at bounding box center [700, 227] width 547 height 29
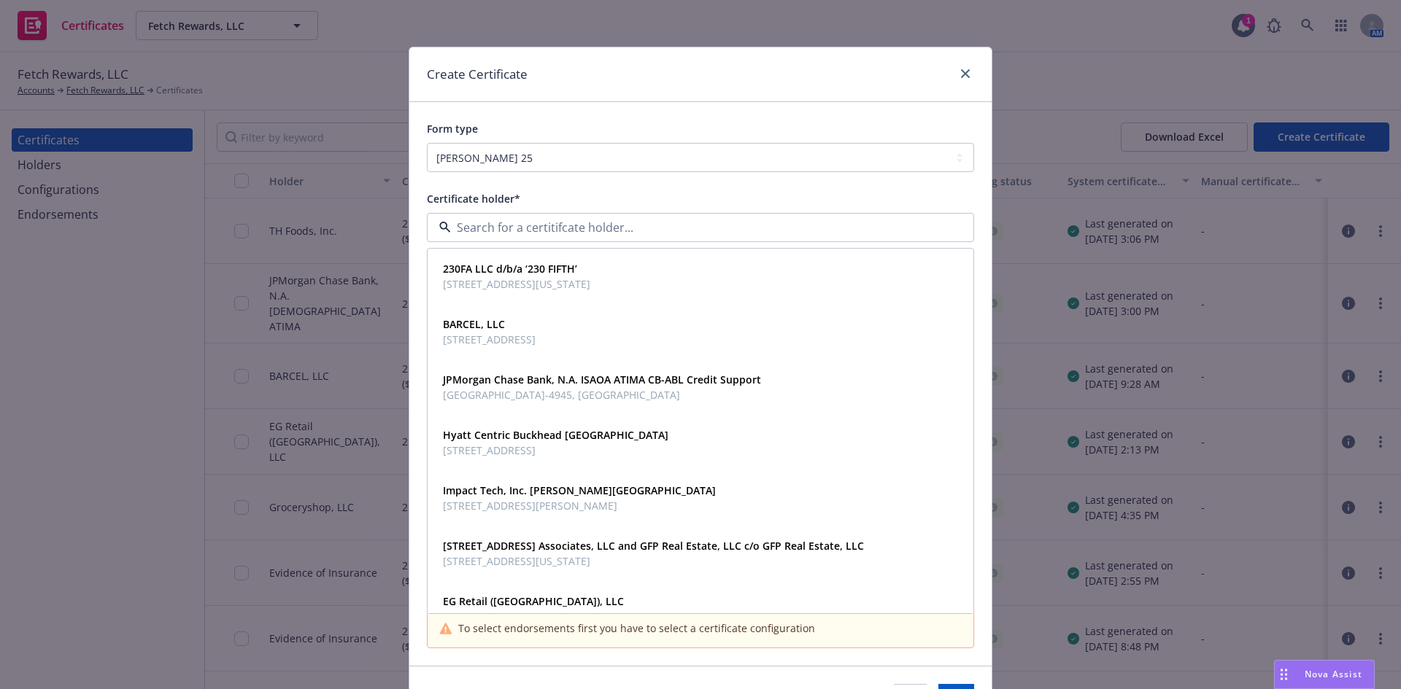
click at [579, 193] on div "Certificate holder*" at bounding box center [700, 199] width 547 height 18
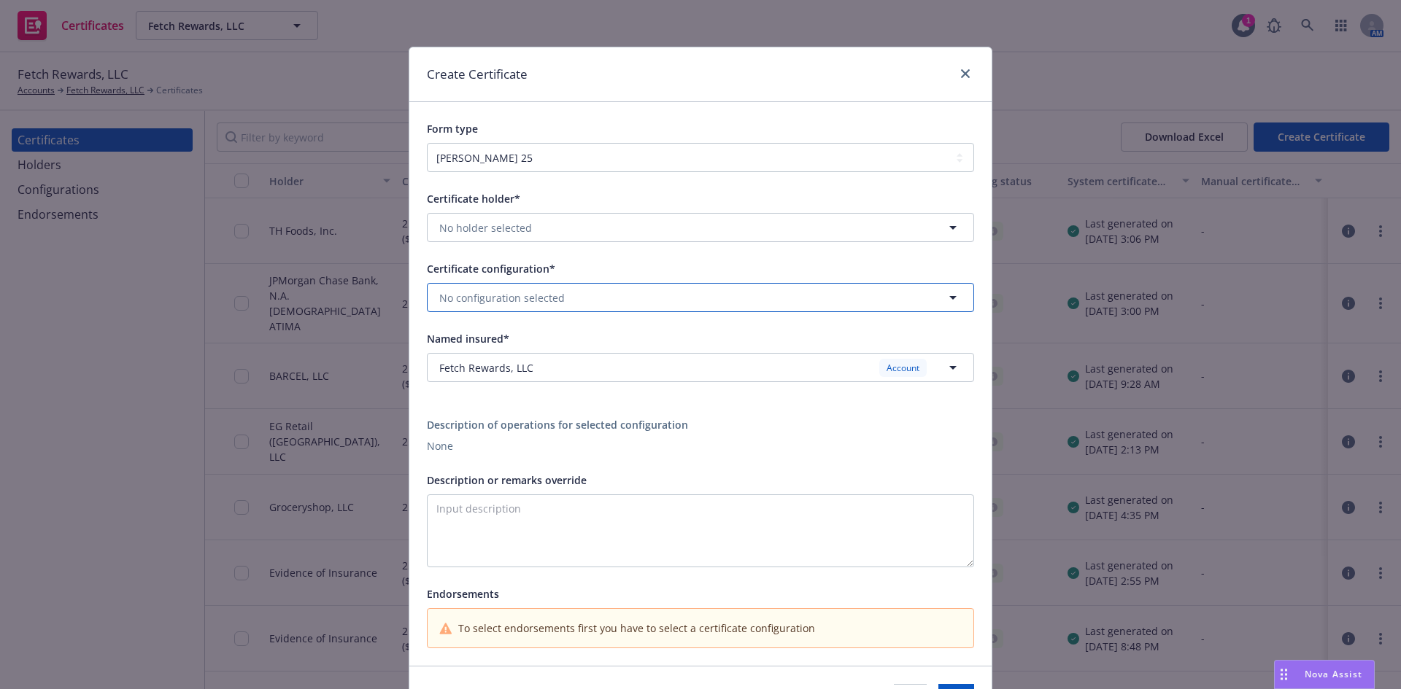
click at [553, 295] on span "No configuration selected" at bounding box center [501, 297] width 125 height 15
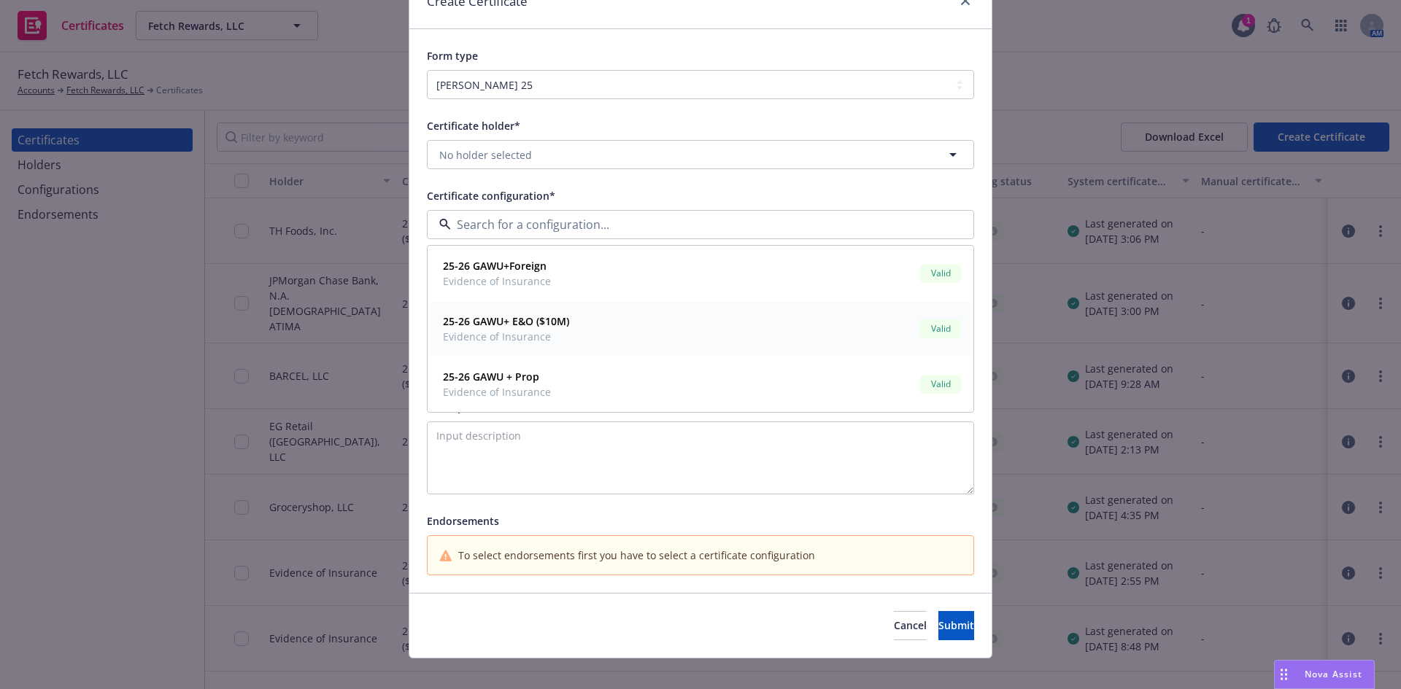
scroll to position [89, 0]
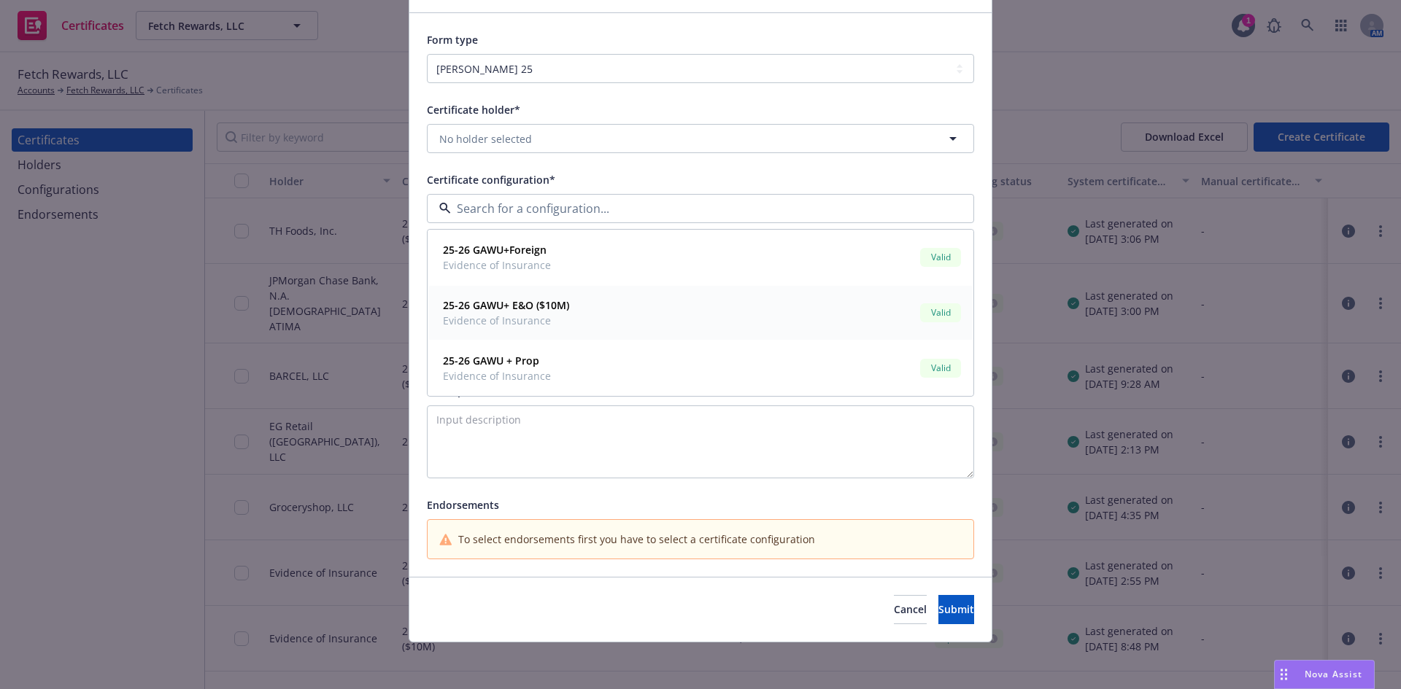
click at [485, 307] on strong "25-26 GAWU+ E&O ($10M)" at bounding box center [506, 305] width 126 height 14
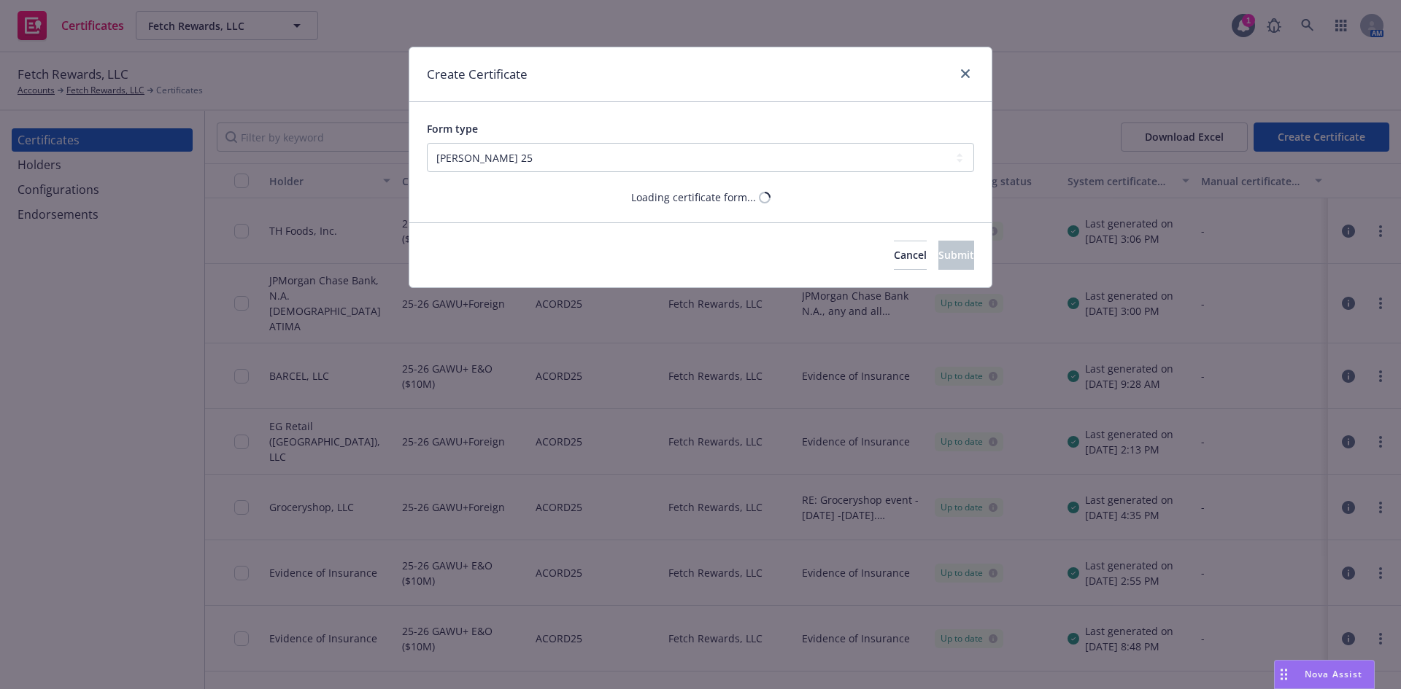
scroll to position [0, 0]
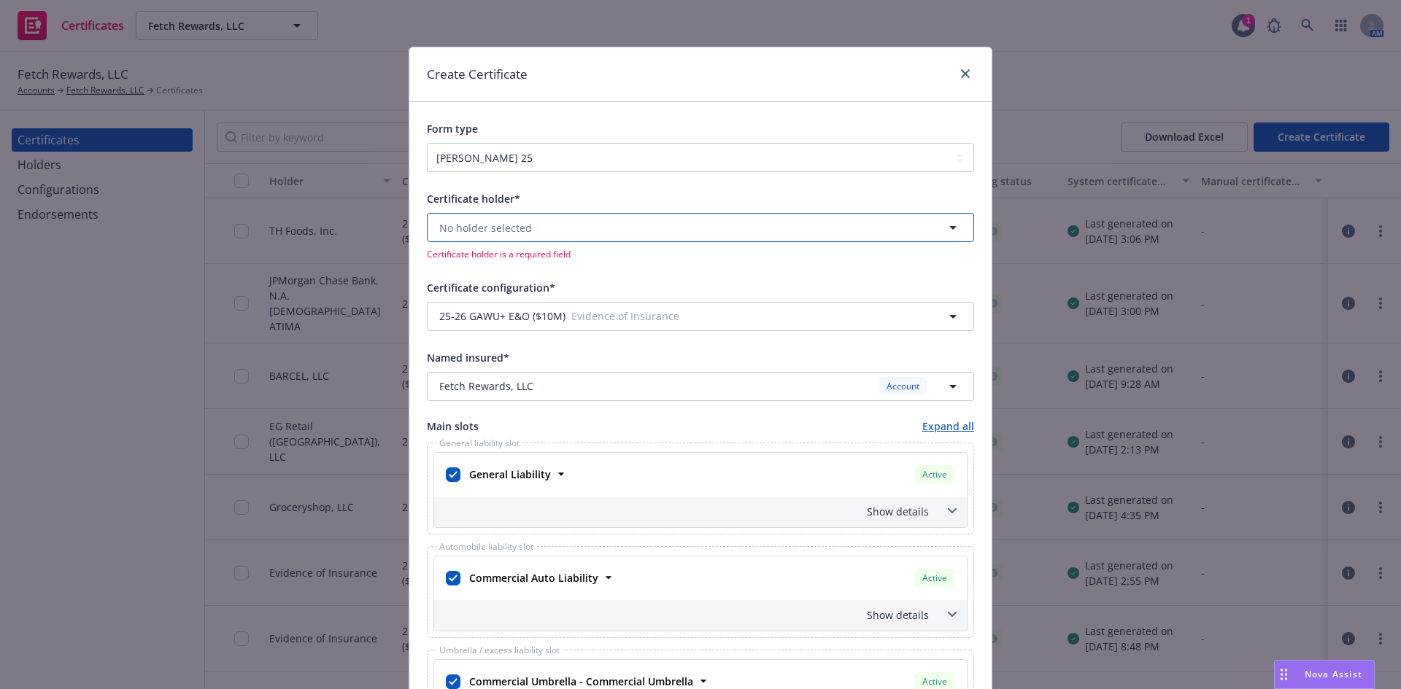
click at [482, 221] on span "No holder selected" at bounding box center [485, 227] width 93 height 15
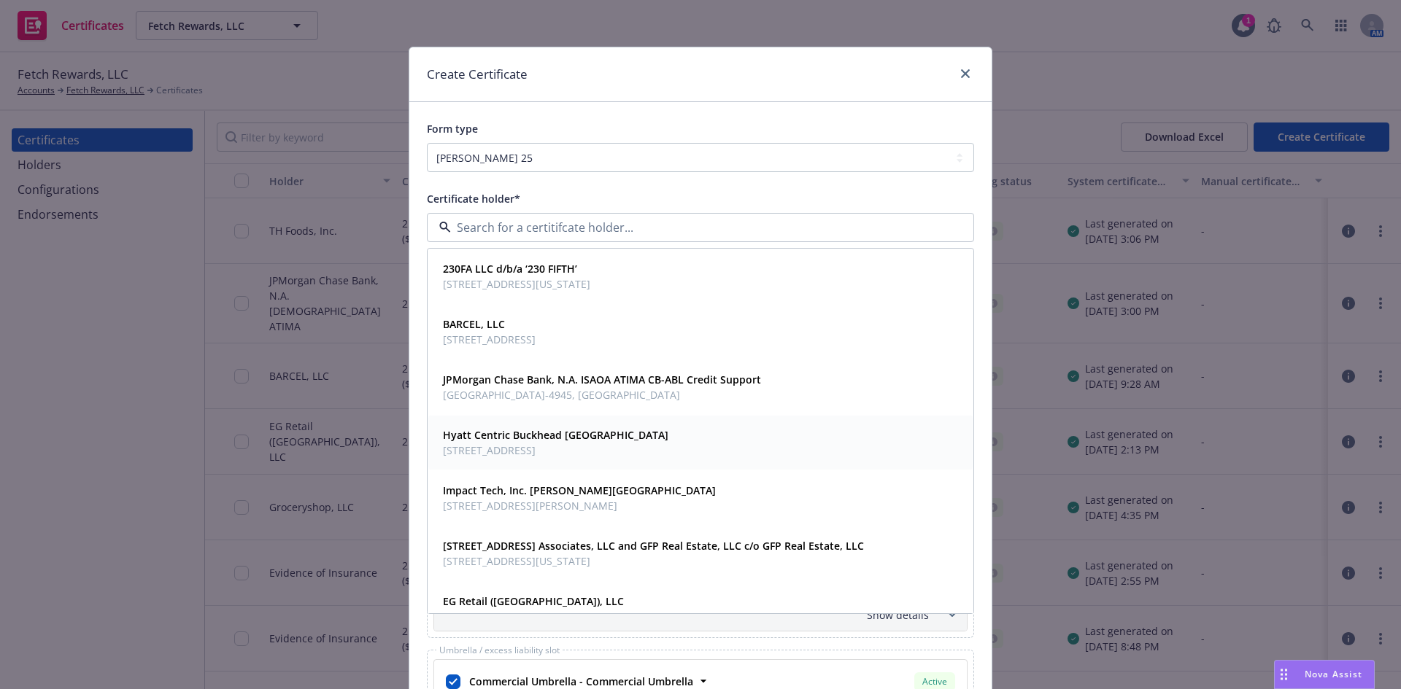
click at [498, 438] on strong "Hyatt Centric Buckhead Atlanta" at bounding box center [555, 435] width 225 height 14
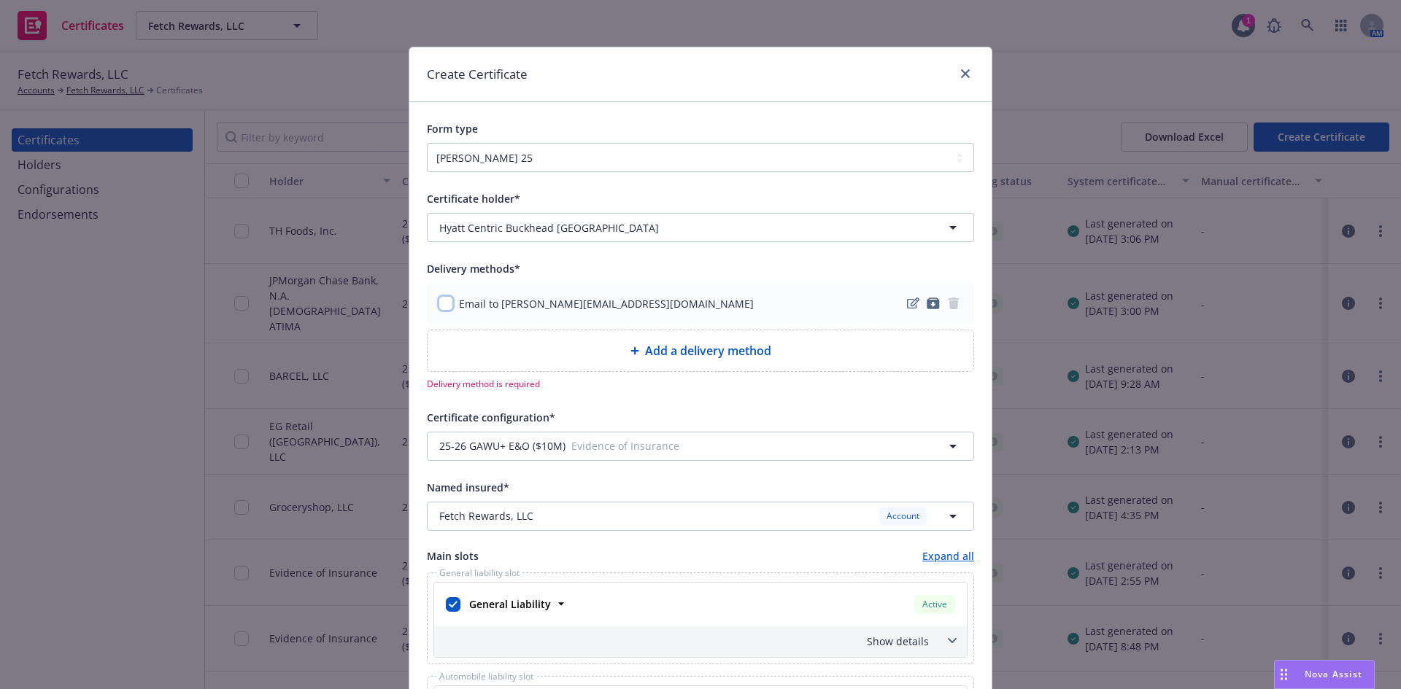
click at [441, 304] on input "checkbox" at bounding box center [445, 303] width 15 height 15
checkbox input "true"
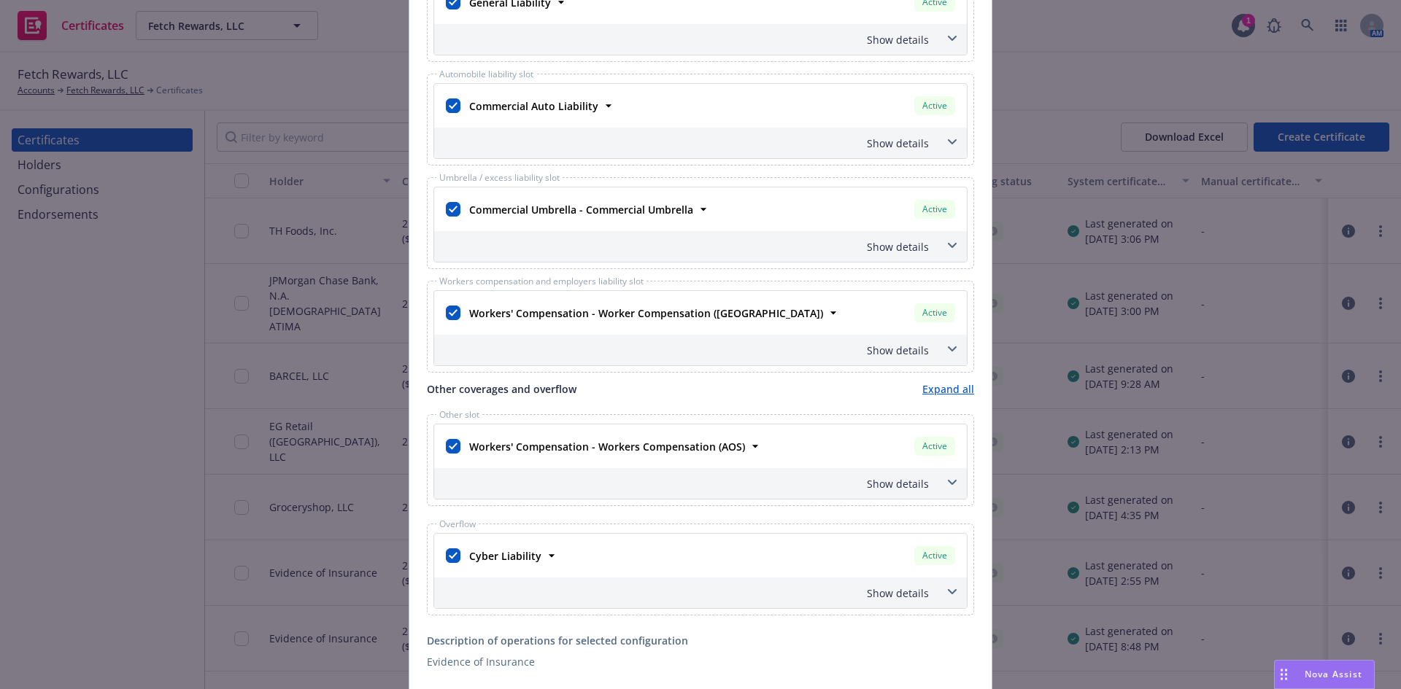
scroll to position [803, 0]
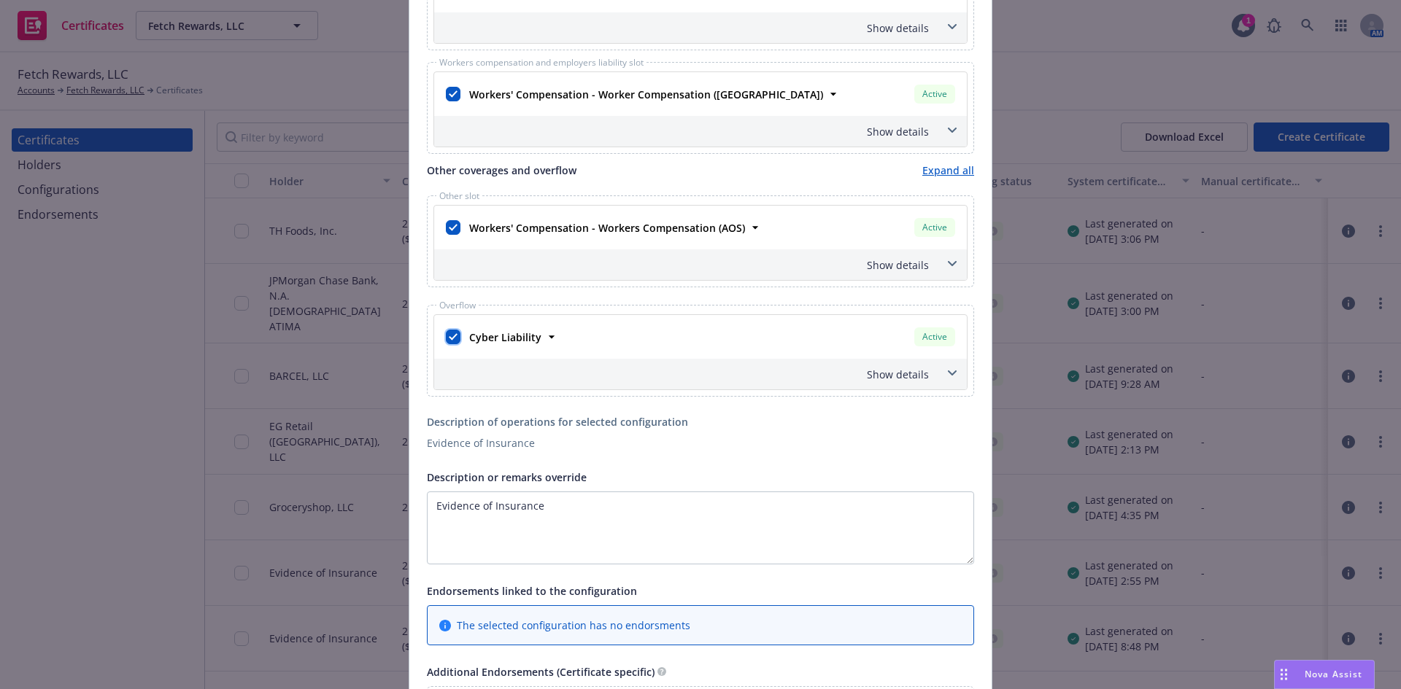
click at [450, 340] on input "checkbox" at bounding box center [453, 337] width 15 height 15
checkbox input "false"
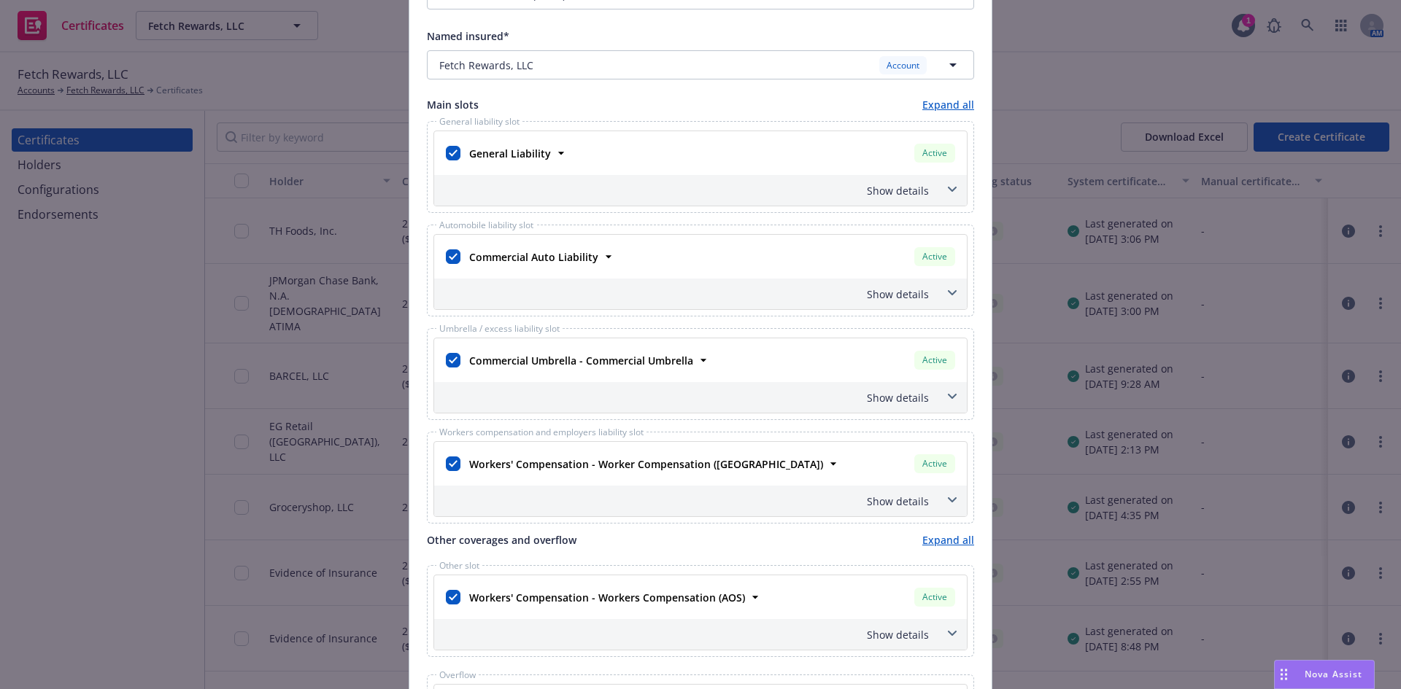
scroll to position [365, 0]
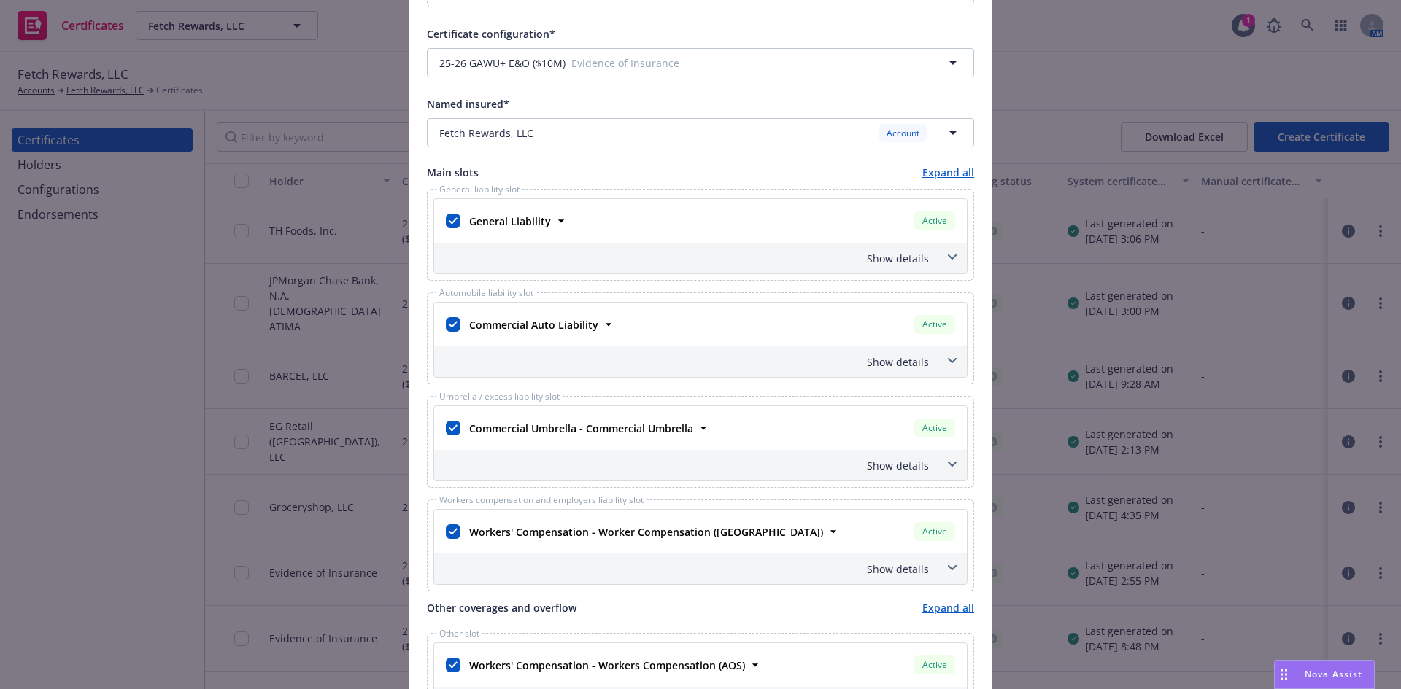
click at [948, 468] on span at bounding box center [951, 464] width 23 height 23
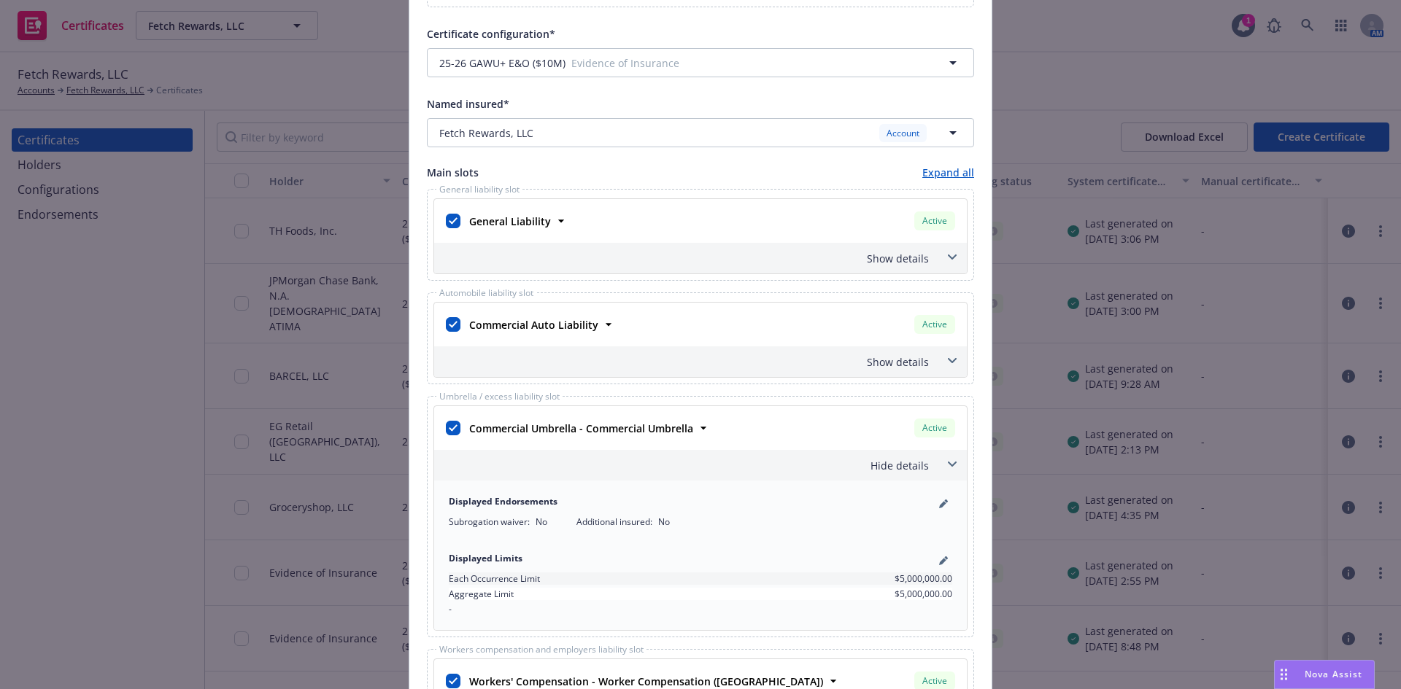
click at [949, 459] on span at bounding box center [951, 464] width 23 height 23
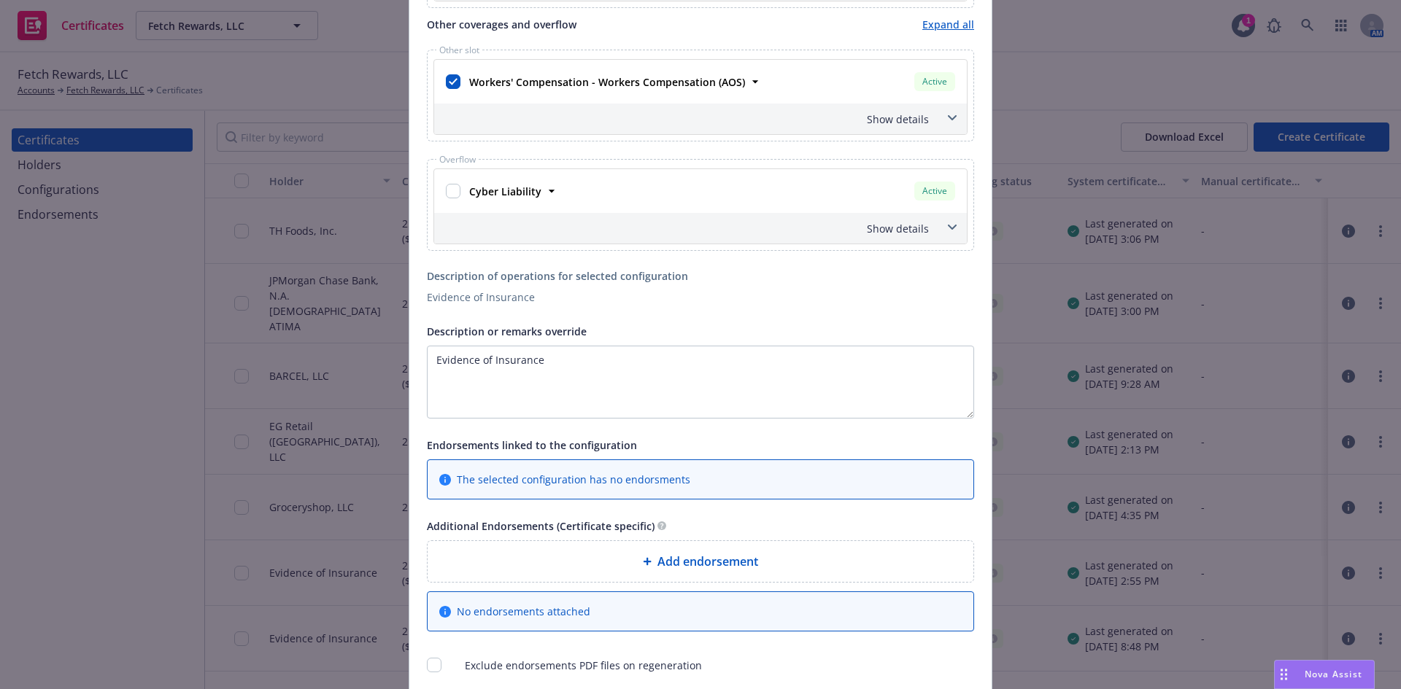
scroll to position [1062, 0]
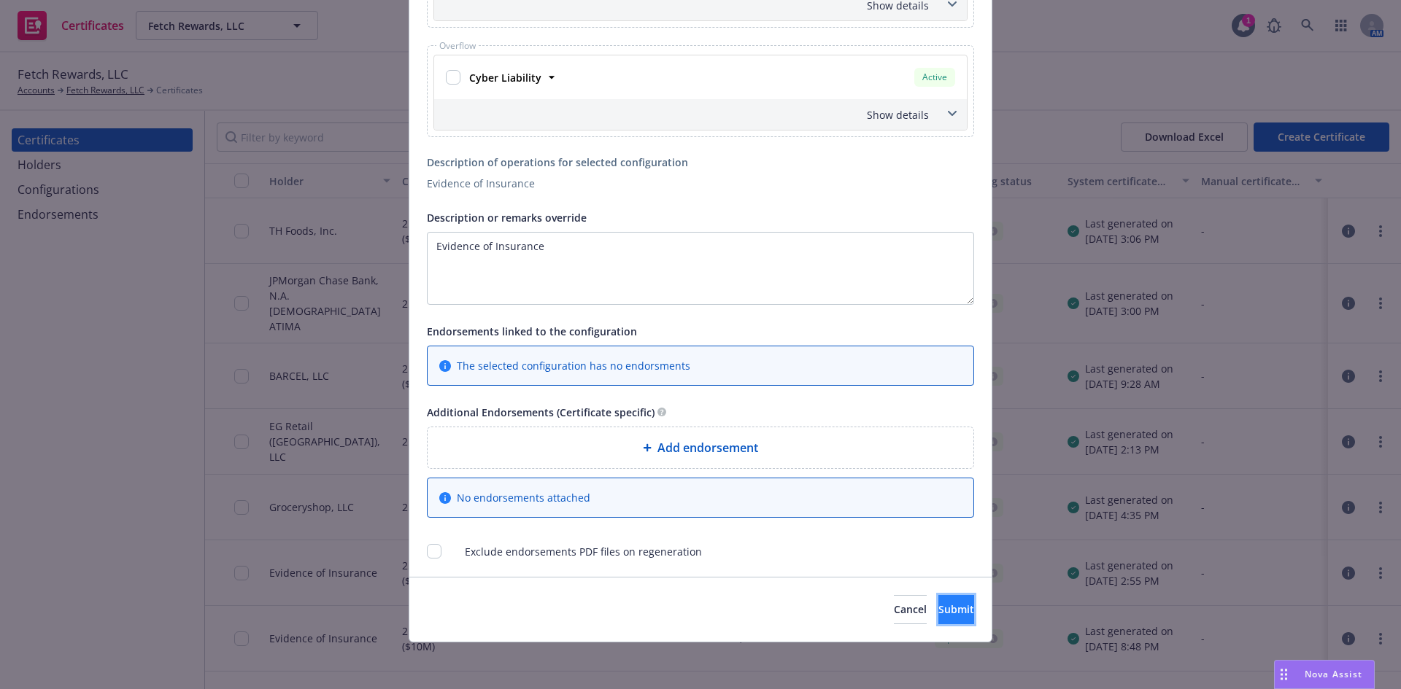
click at [951, 608] on button "Submit" at bounding box center [956, 609] width 36 height 29
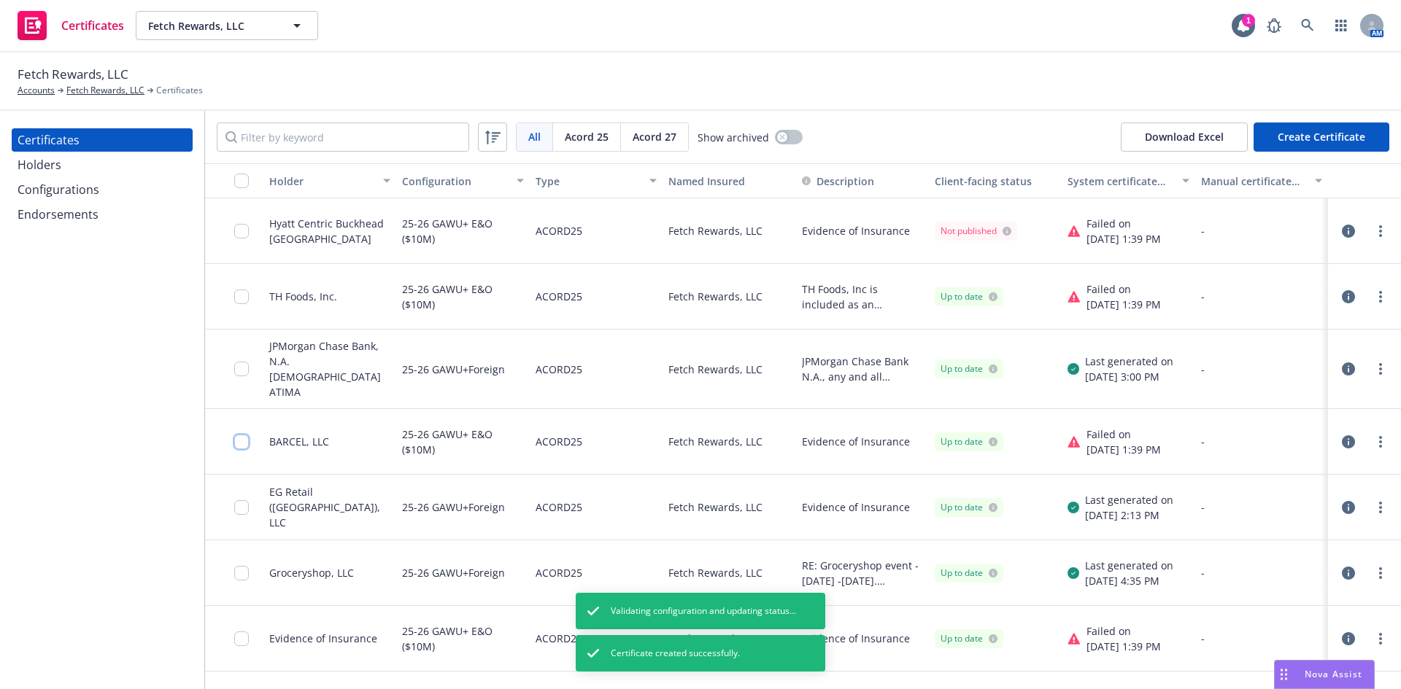
click at [241, 435] on input "checkbox" at bounding box center [241, 442] width 15 height 15
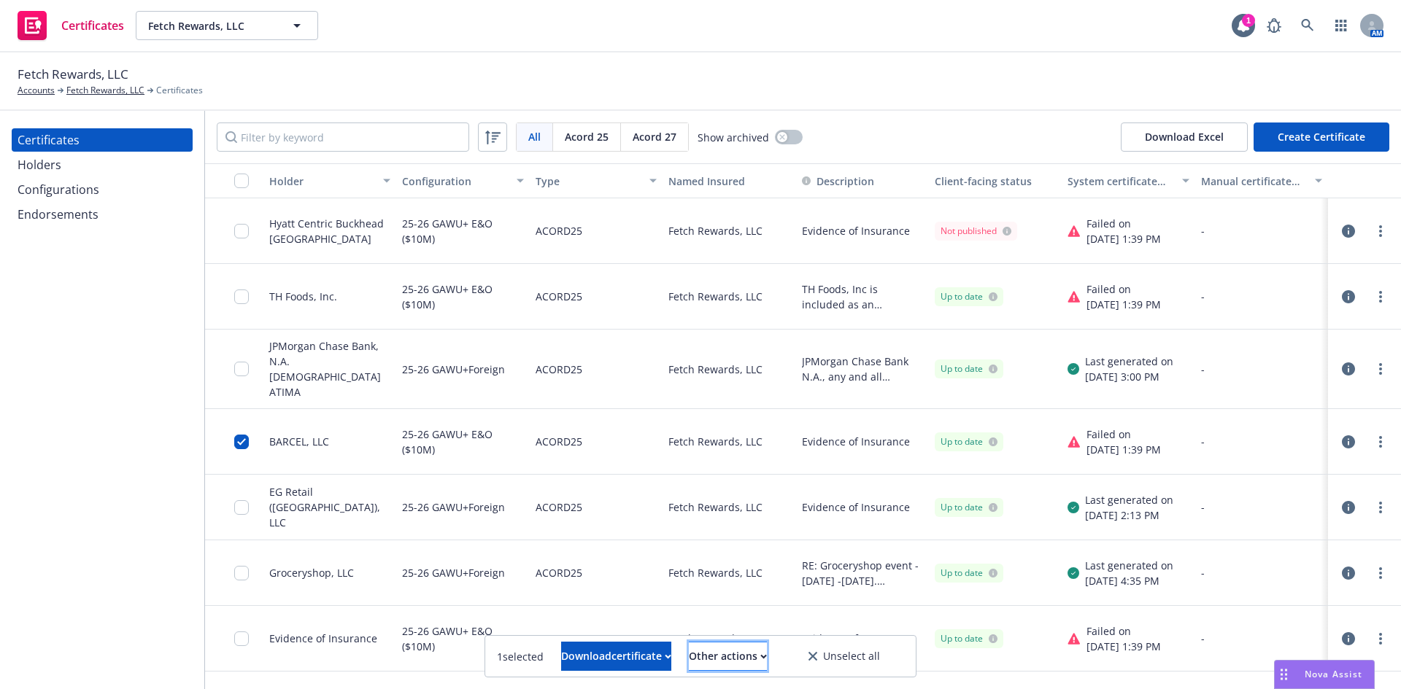
click at [767, 661] on button "Other actions" at bounding box center [728, 656] width 78 height 29
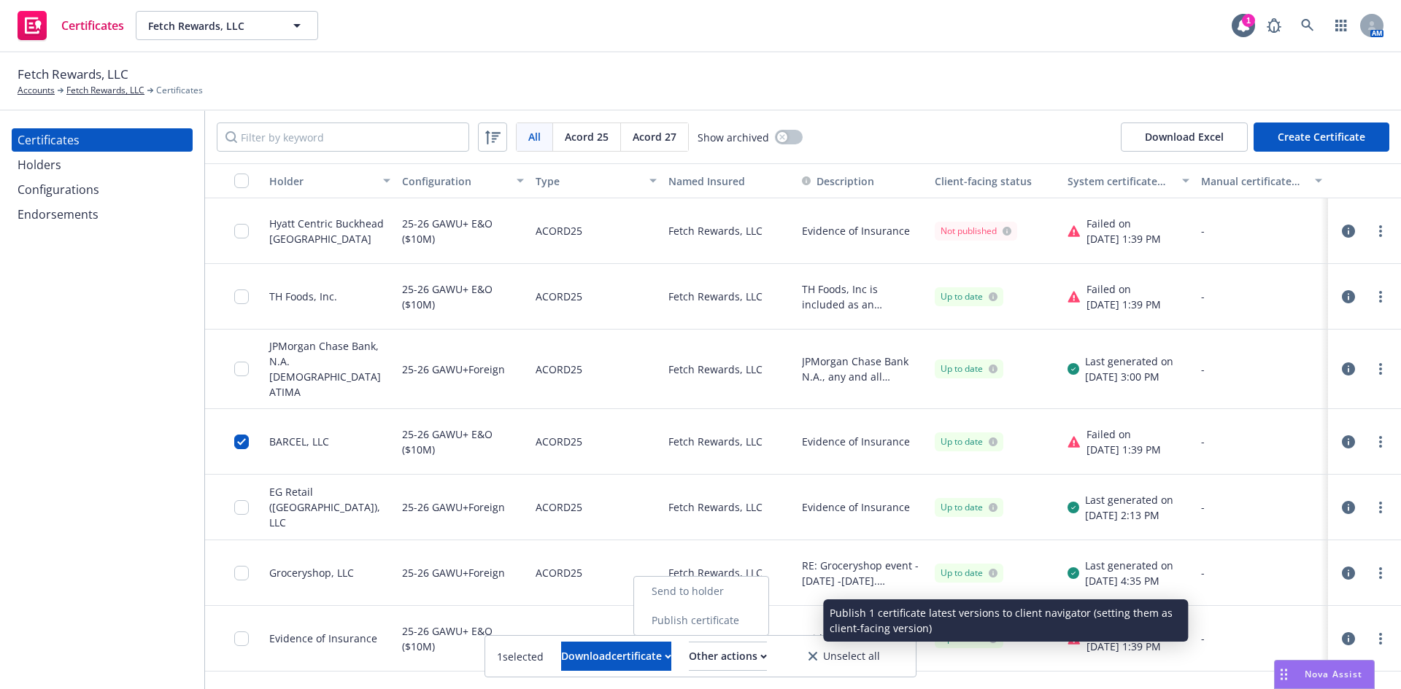
click at [762, 622] on link "Publish certificate" at bounding box center [701, 620] width 134 height 29
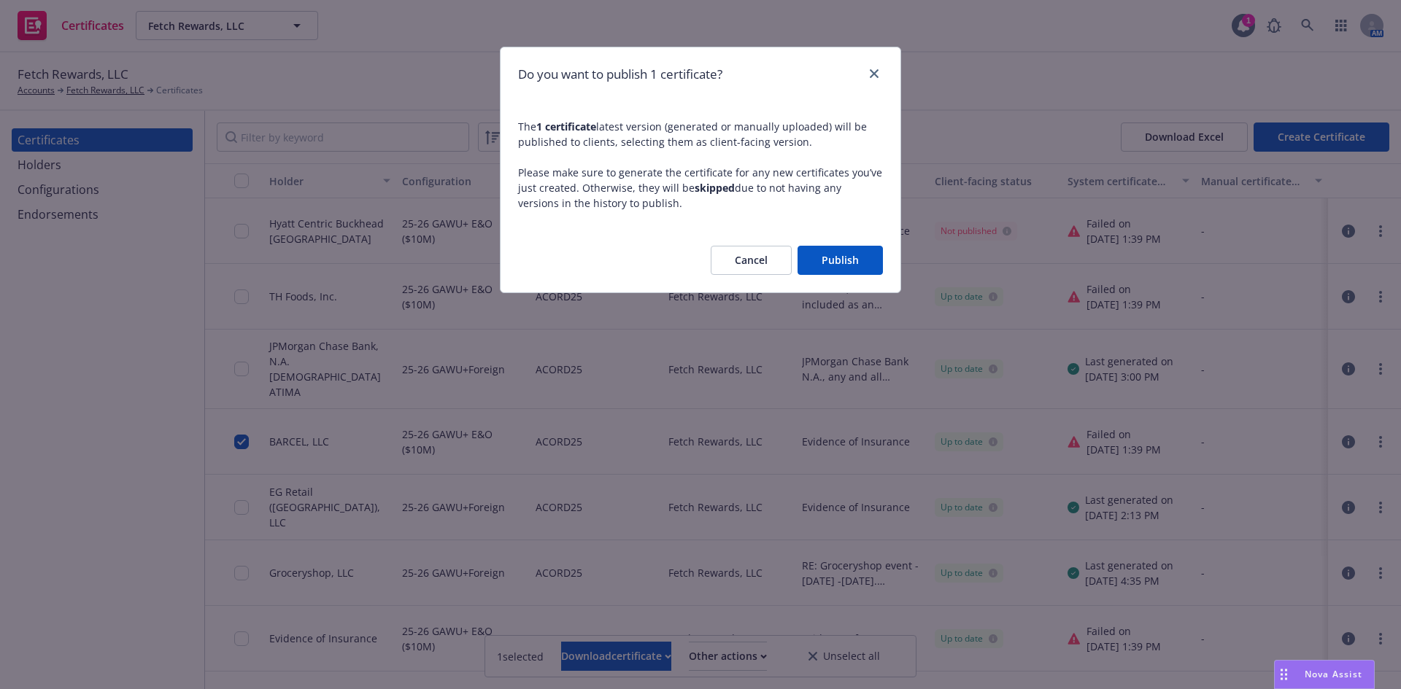
click at [842, 257] on button "Publish" at bounding box center [839, 260] width 85 height 29
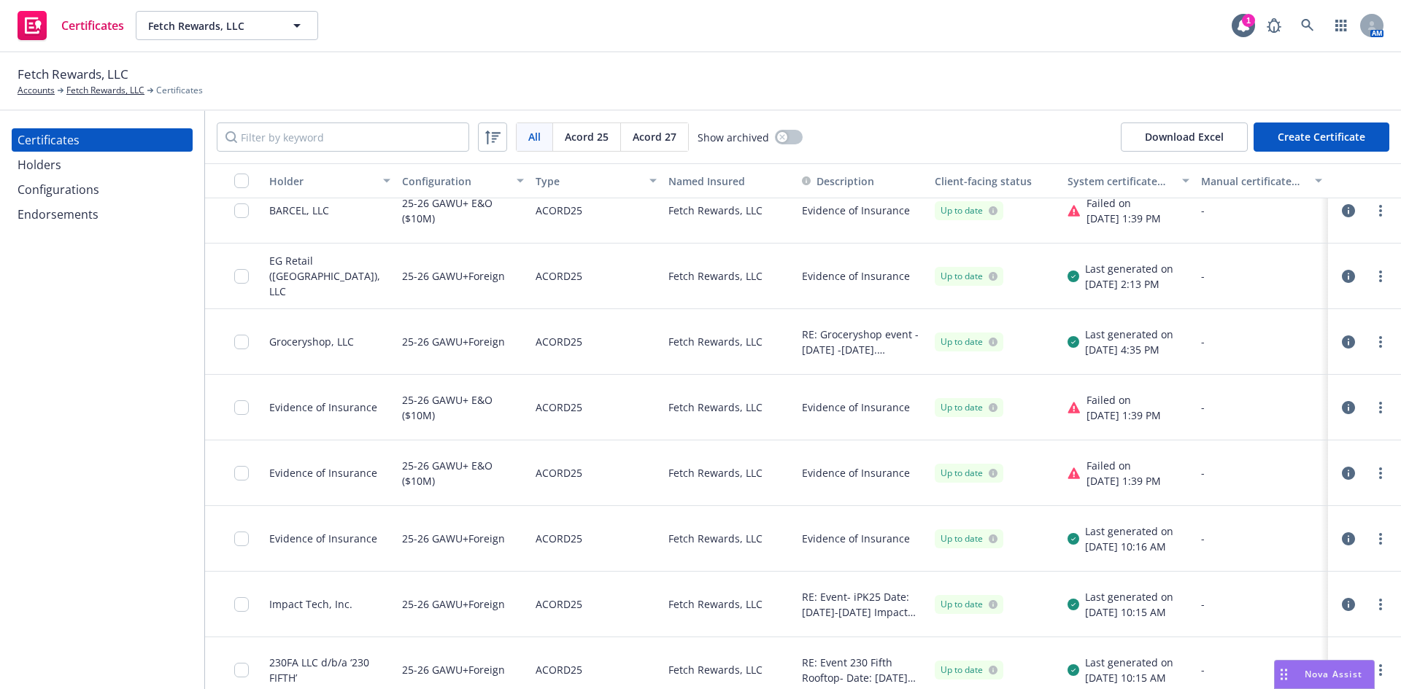
scroll to position [297, 0]
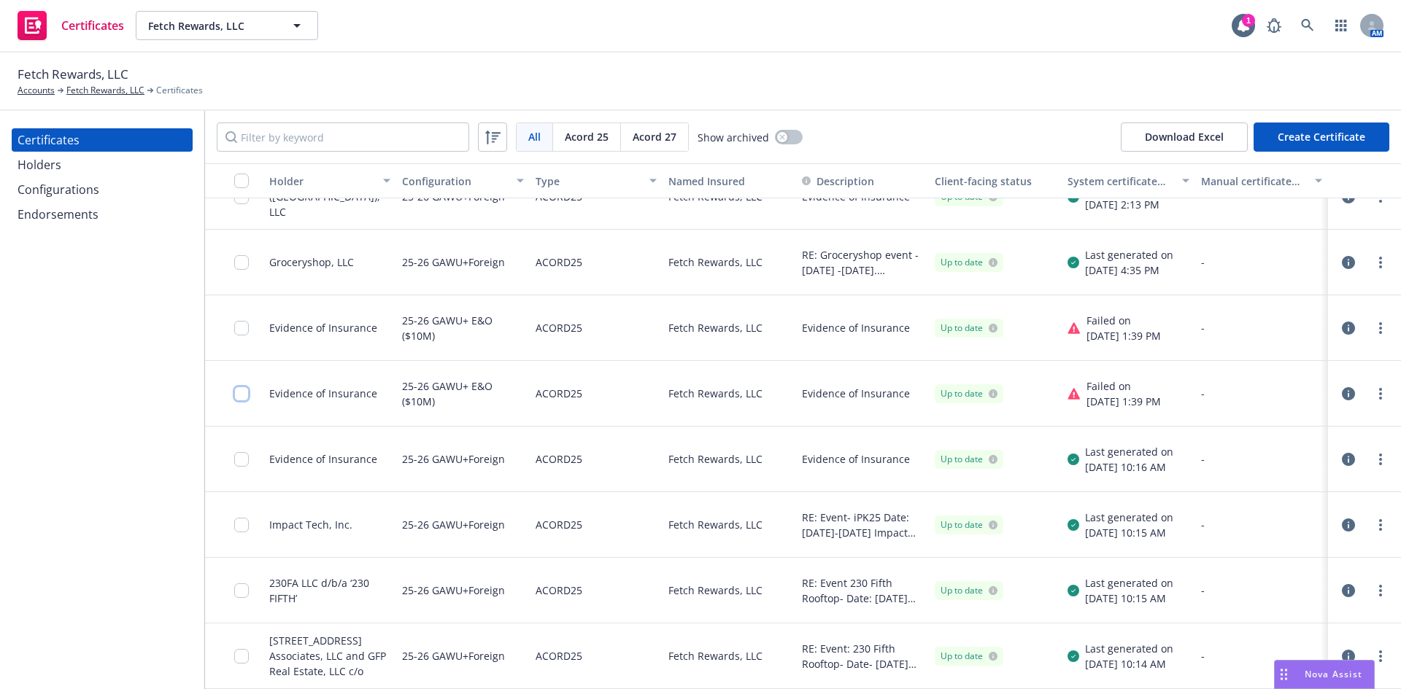
click at [245, 392] on input "checkbox" at bounding box center [241, 394] width 15 height 15
click at [244, 326] on input "checkbox" at bounding box center [241, 328] width 15 height 15
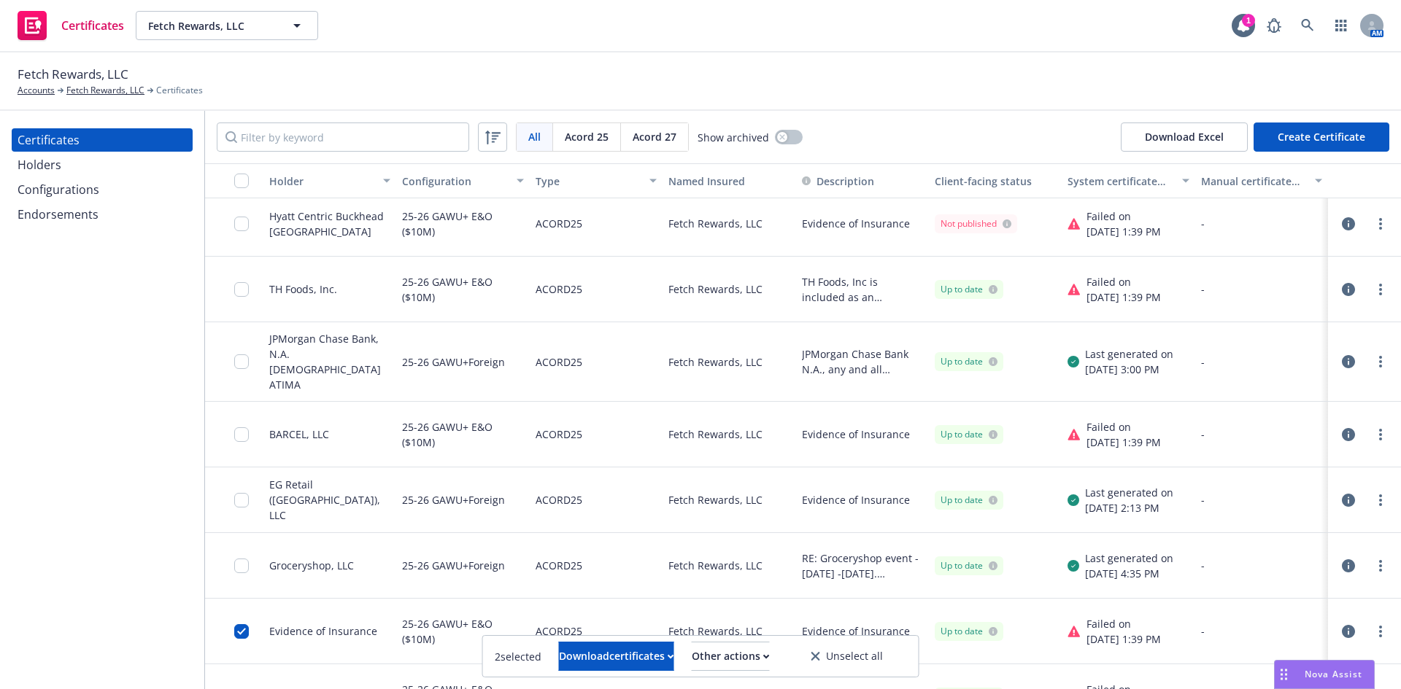
scroll to position [5, 0]
click at [236, 430] on input "checkbox" at bounding box center [241, 437] width 15 height 15
click at [242, 295] on input "checkbox" at bounding box center [241, 292] width 15 height 15
click at [737, 652] on div "Other actions" at bounding box center [731, 657] width 78 height 28
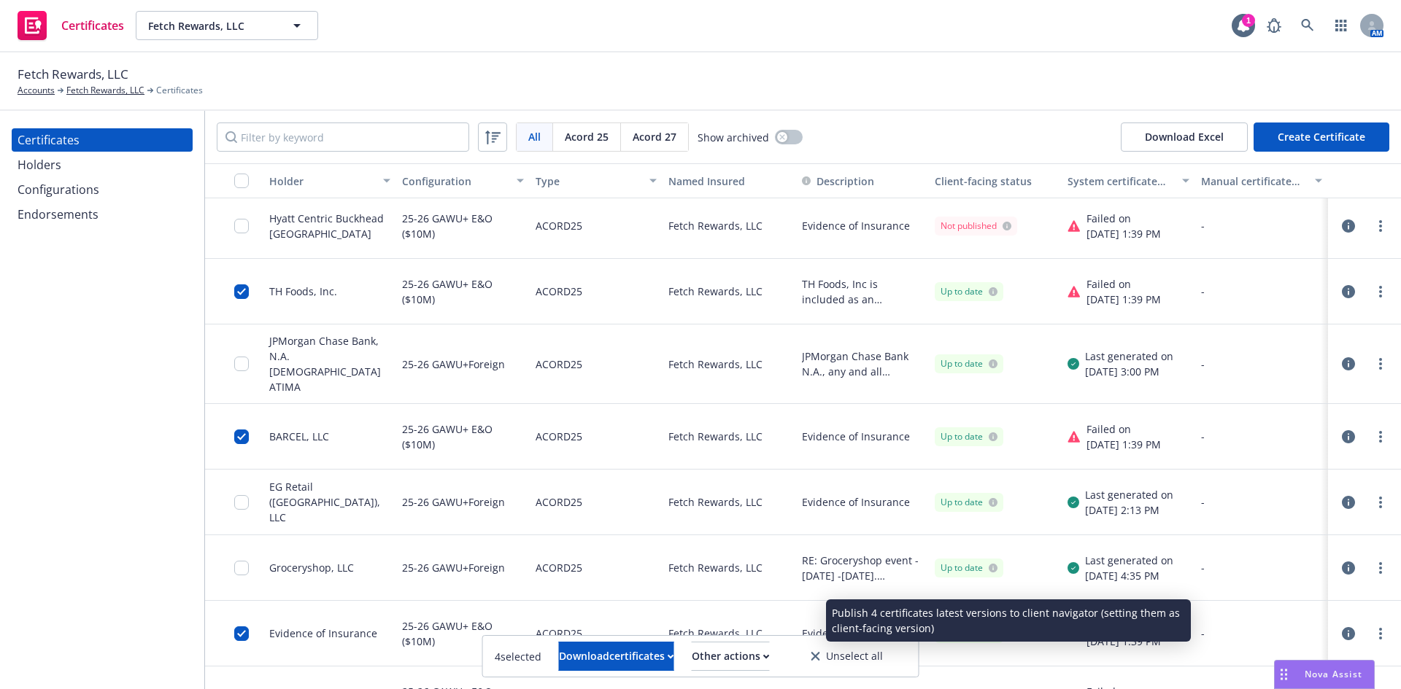
click at [714, 618] on link "Publish certificates" at bounding box center [701, 620] width 139 height 29
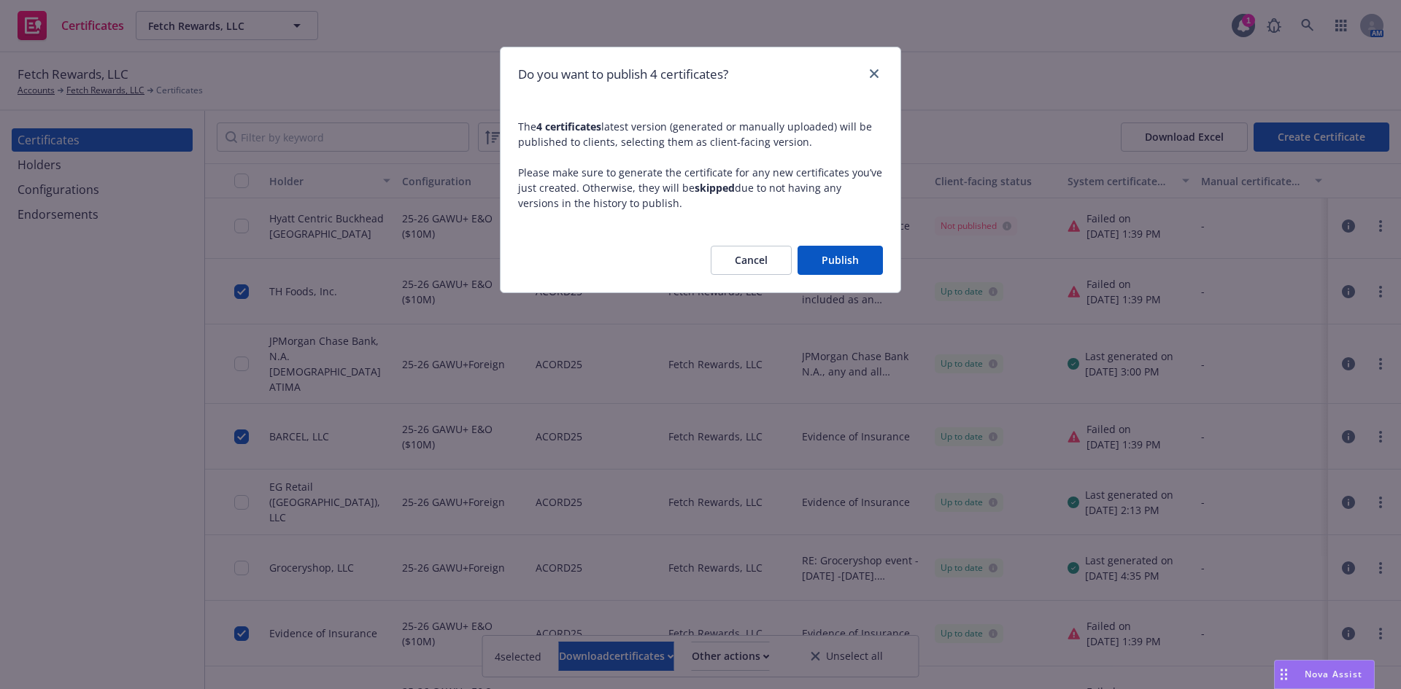
click at [839, 263] on button "Publish" at bounding box center [839, 260] width 85 height 29
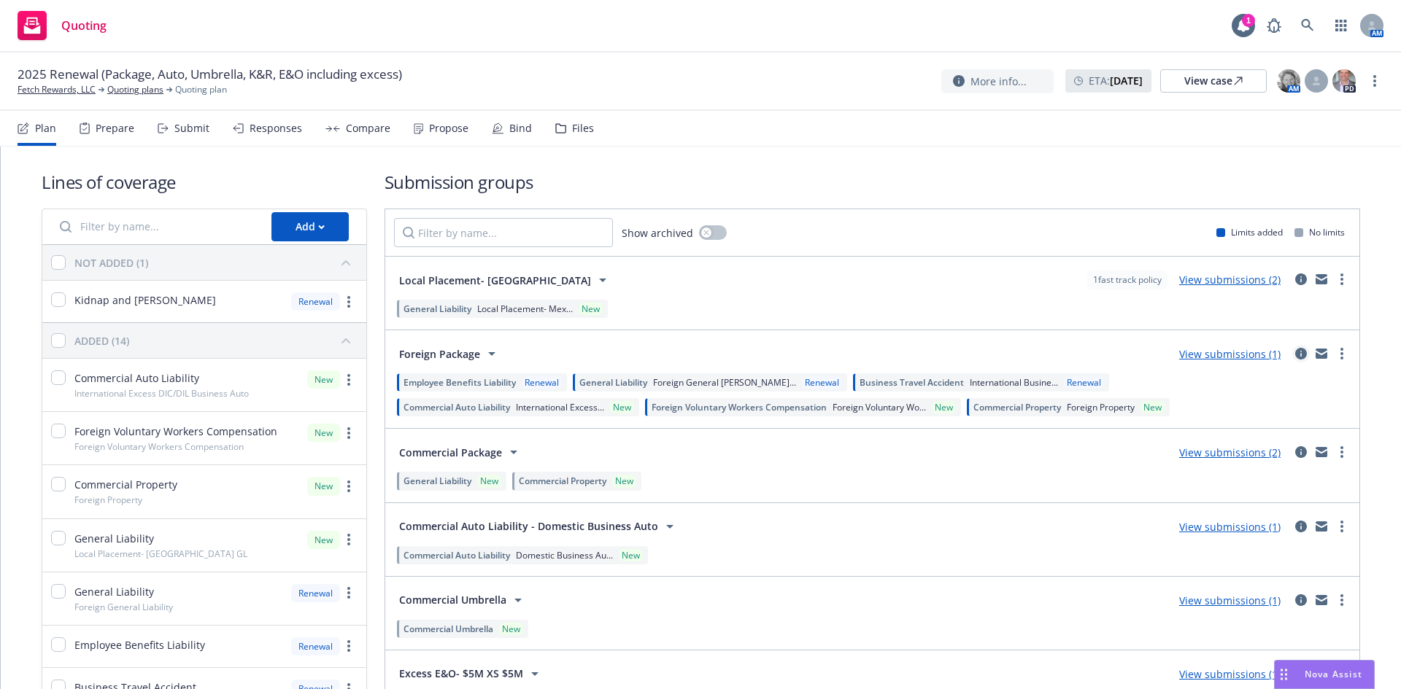
click at [1295, 355] on icon "circleInformation" at bounding box center [1301, 354] width 12 height 12
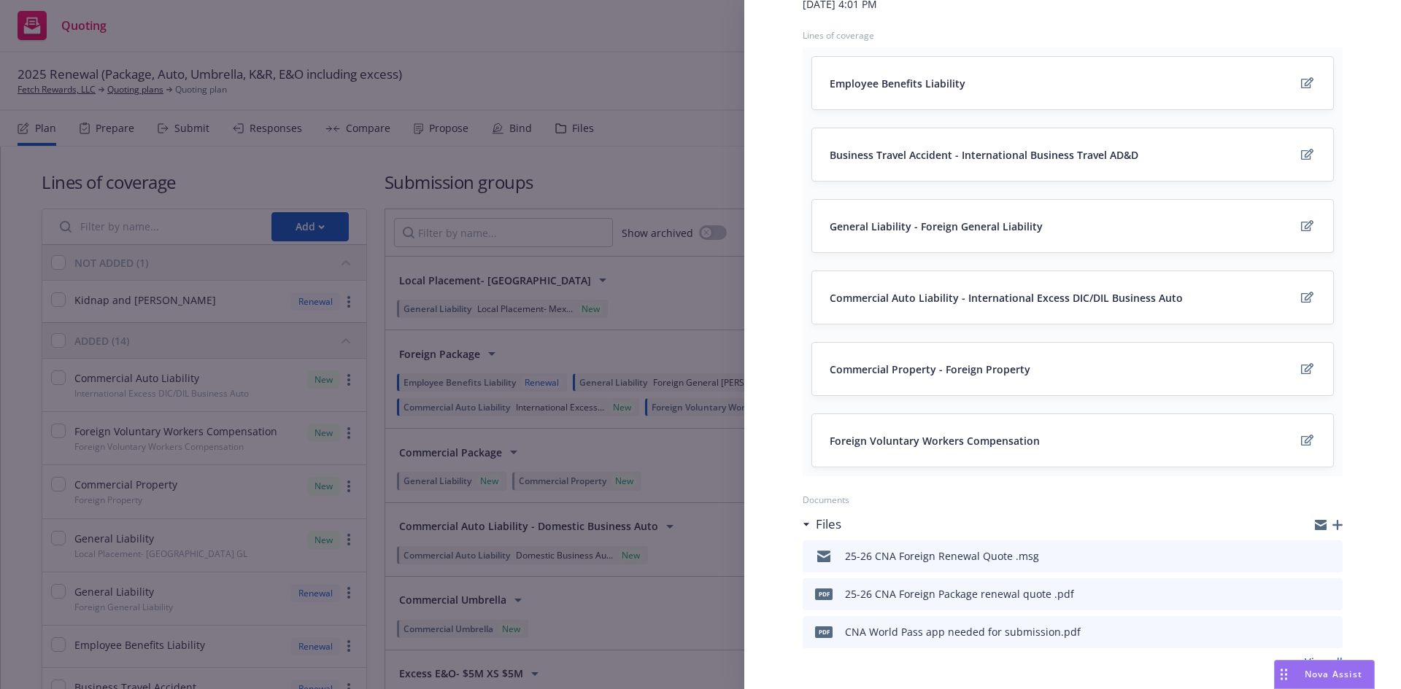
scroll to position [292, 0]
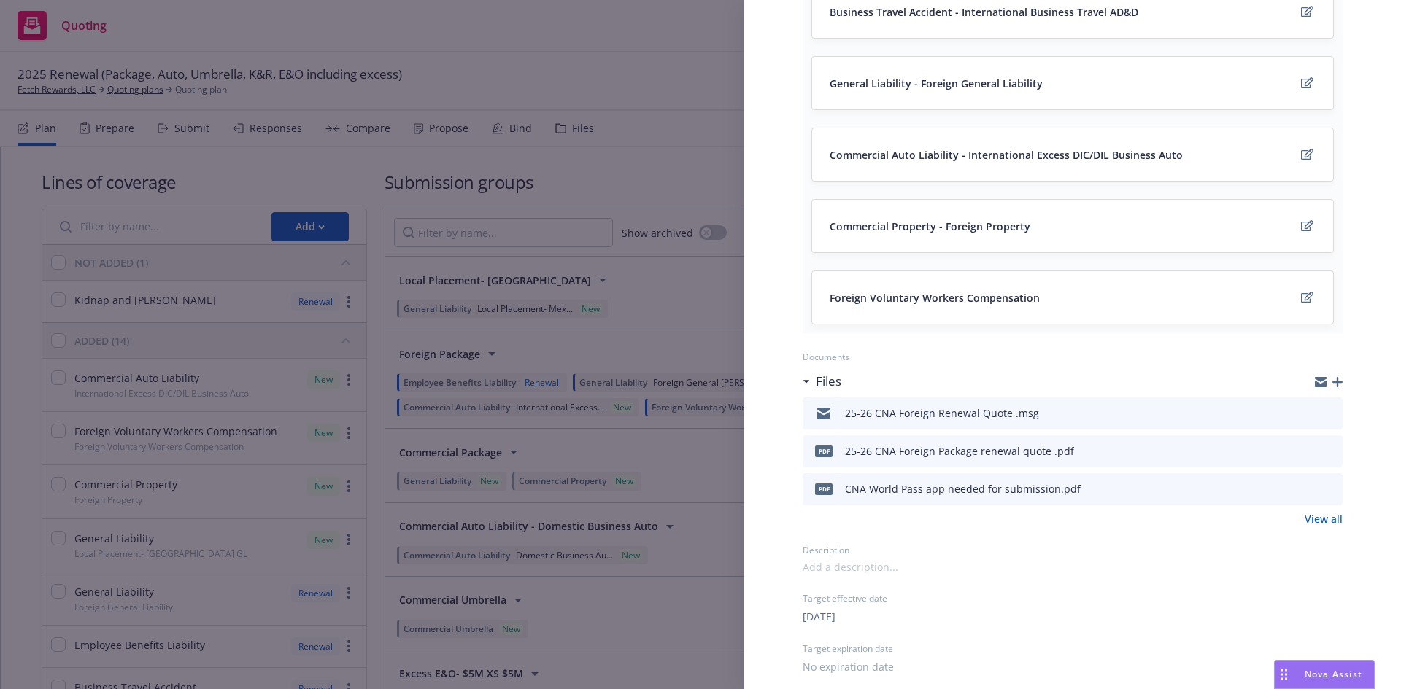
click at [1332, 384] on icon "button" at bounding box center [1337, 382] width 10 height 10
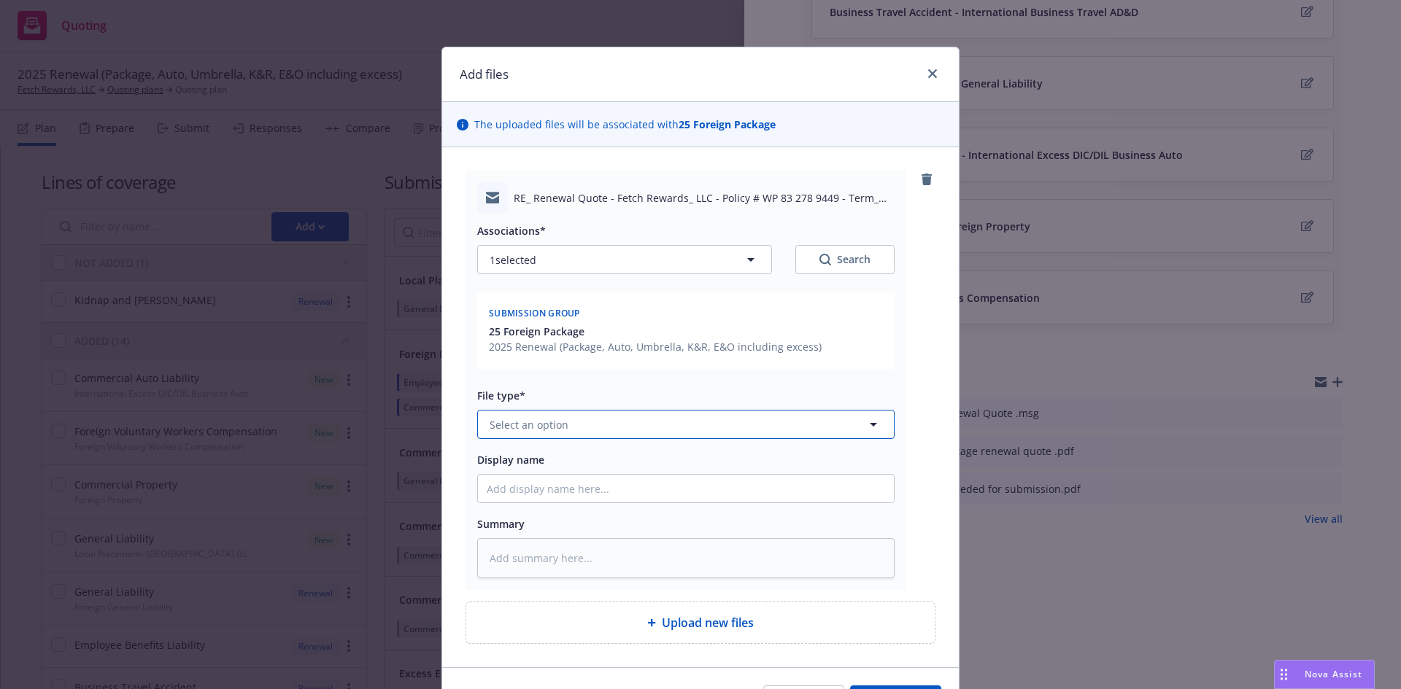
click at [497, 434] on button "Select an option" at bounding box center [685, 424] width 417 height 29
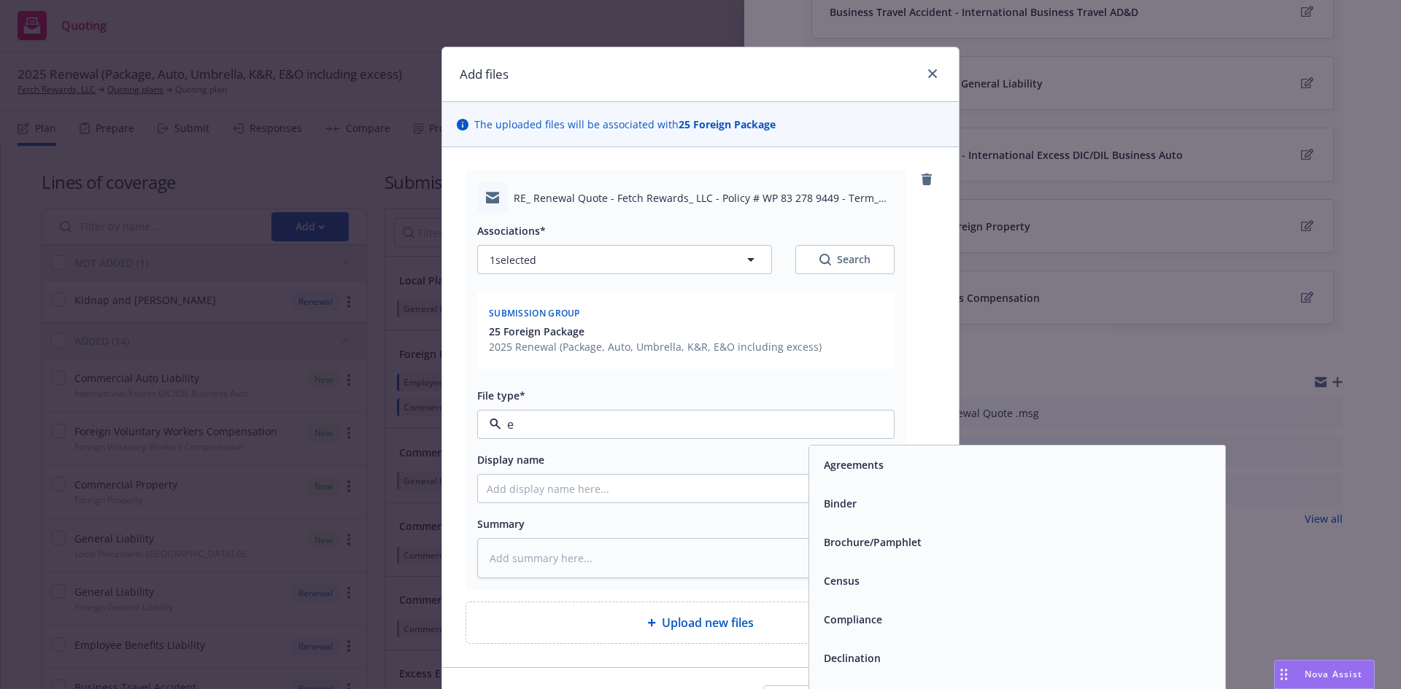
type input "em"
click at [832, 510] on span "Email" at bounding box center [837, 503] width 27 height 15
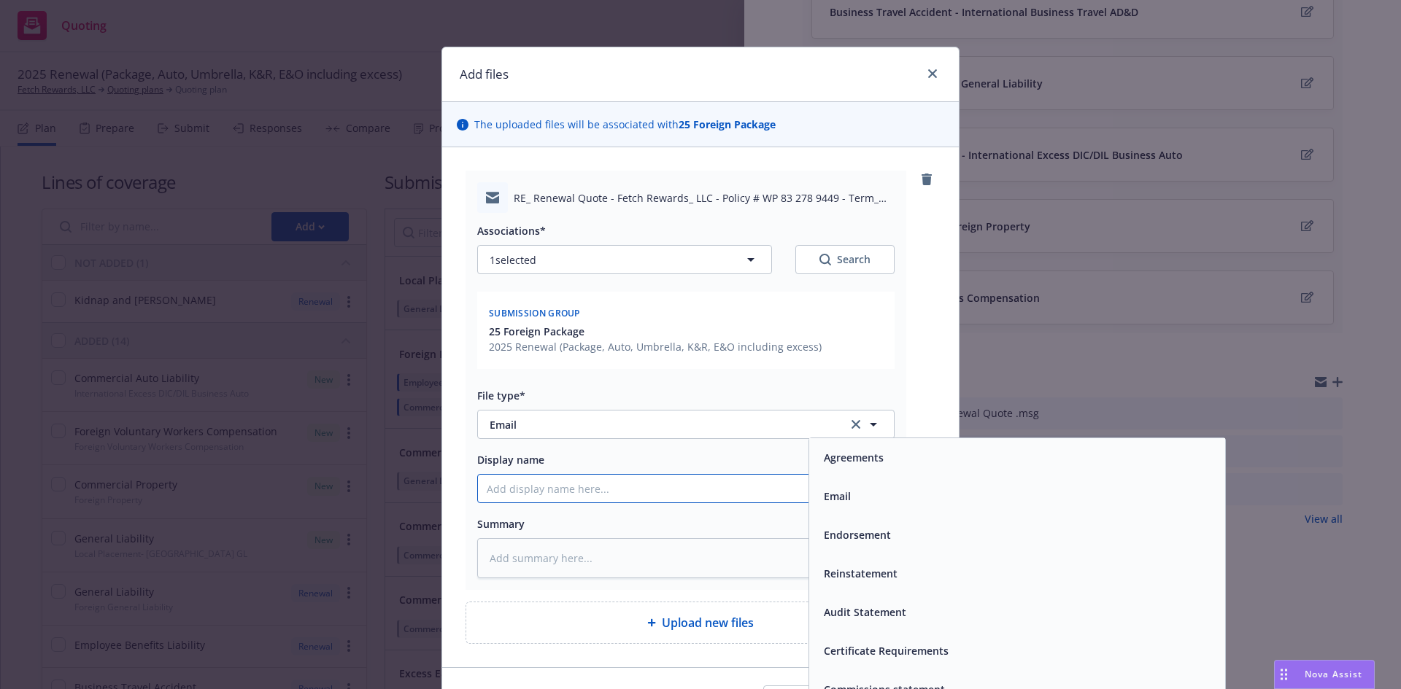
click at [587, 500] on input "Display name" at bounding box center [686, 489] width 416 height 28
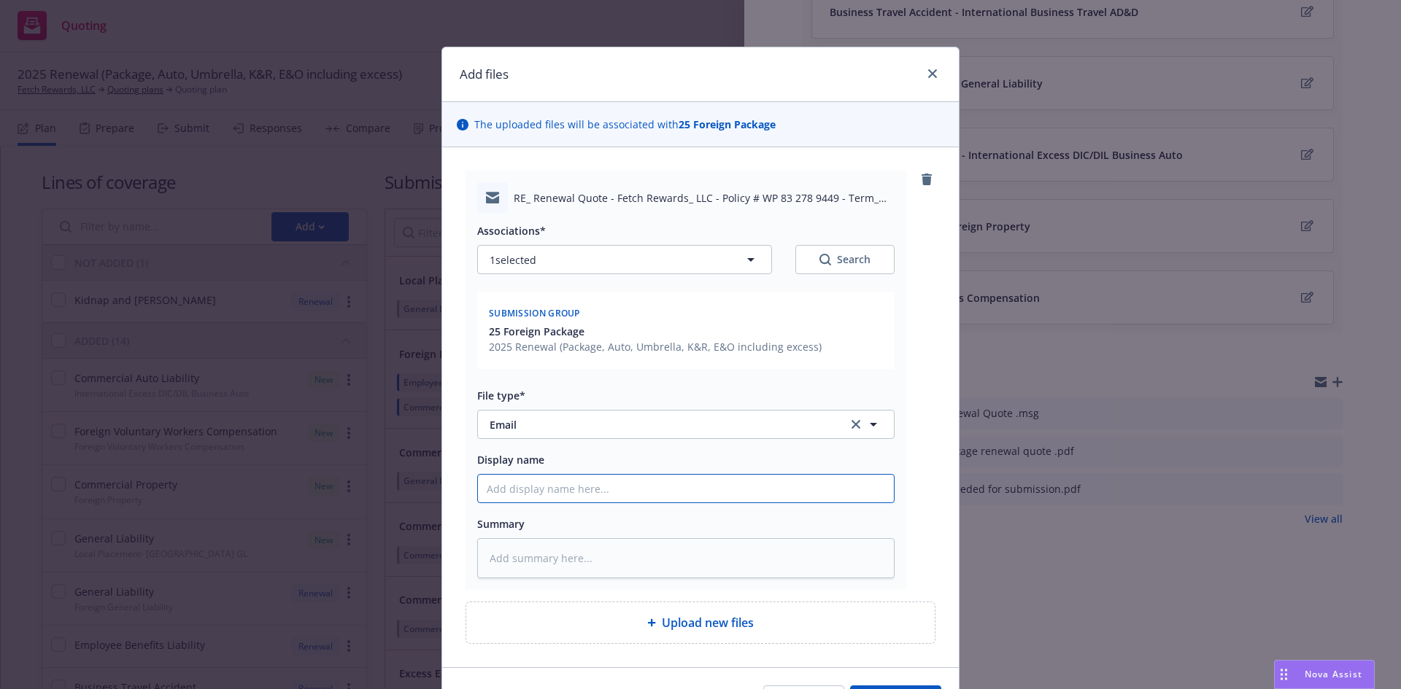
type textarea "x"
type input "R"
type textarea "x"
type input "Re"
type textarea "x"
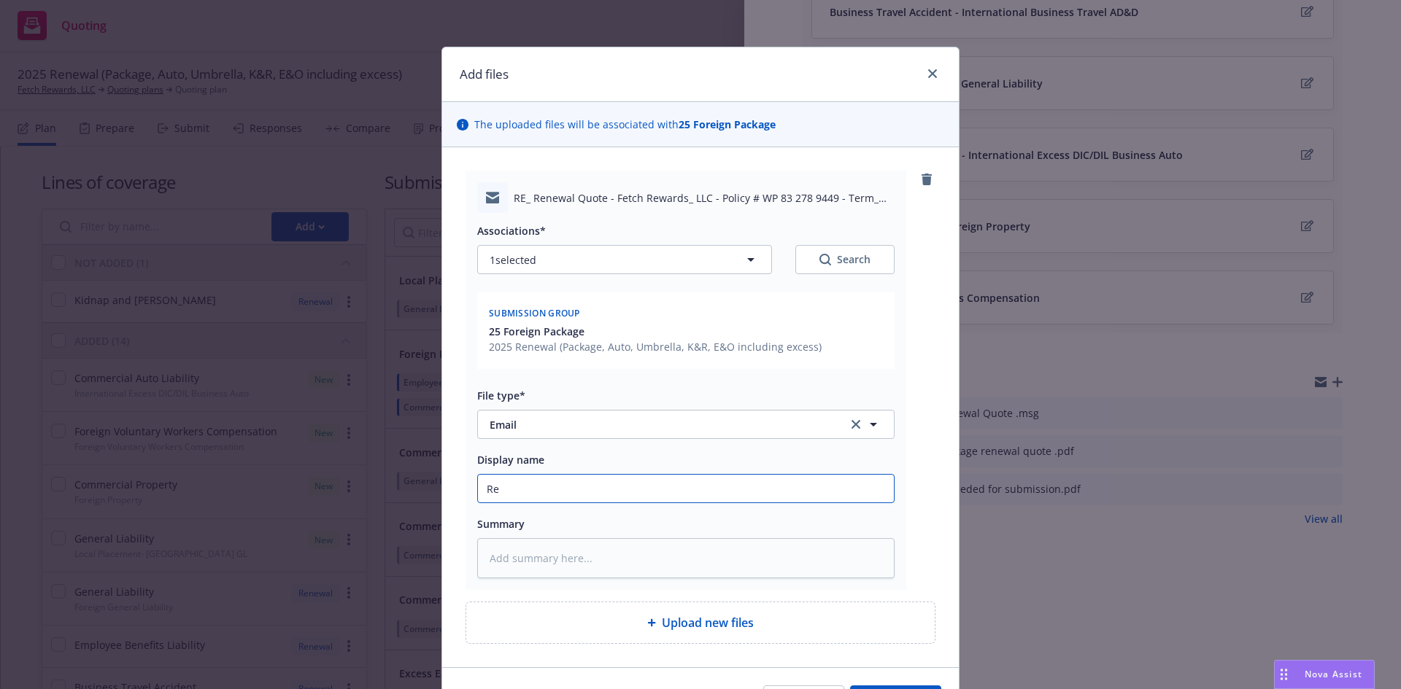
type input "Rev"
type textarea "x"
type input "Revi"
type textarea "x"
type input "Revis"
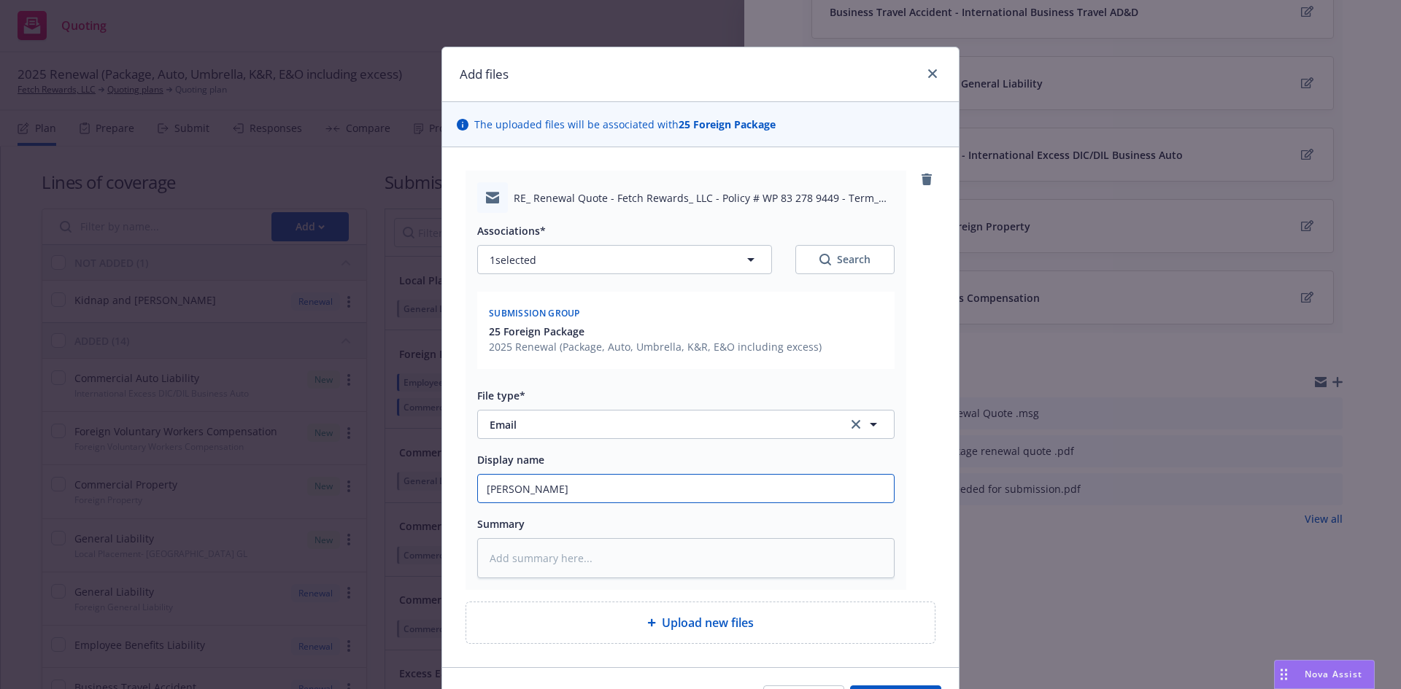
type textarea "x"
type input "Revise"
type textarea "x"
type input "Revised"
type textarea "x"
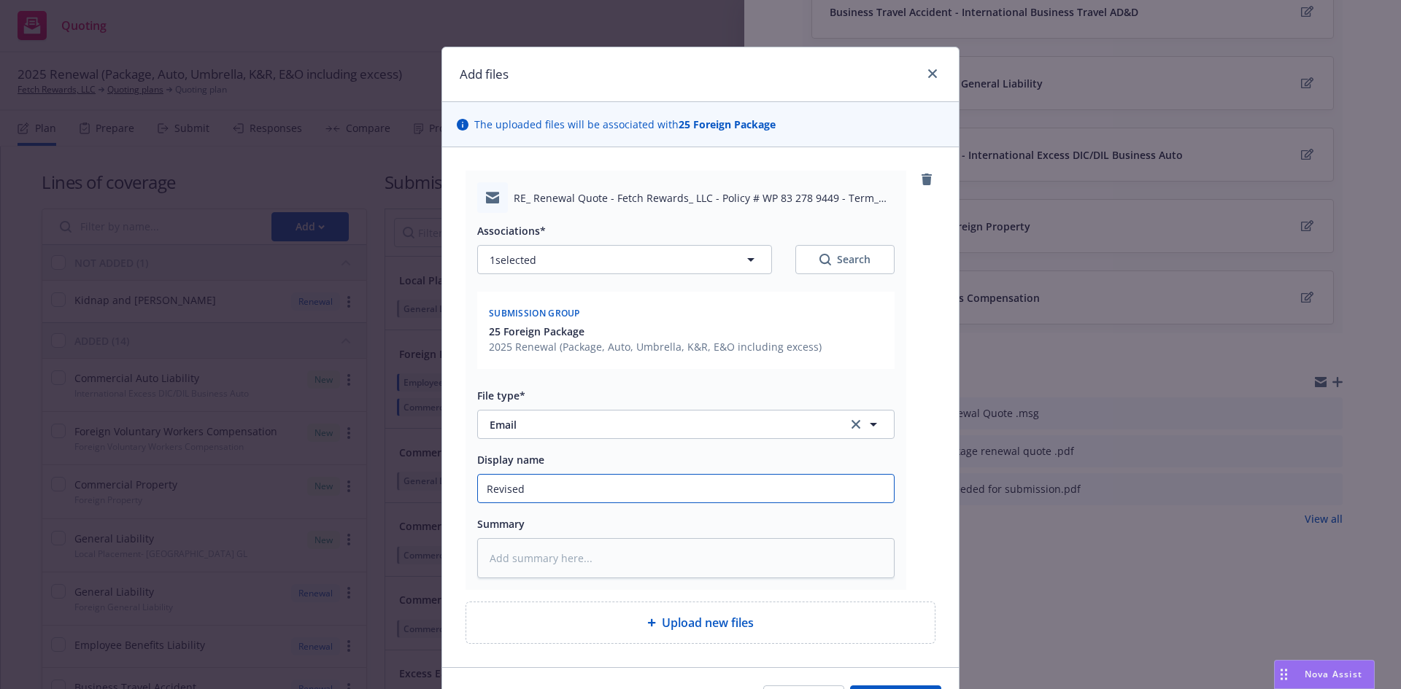
type input "Revised"
type textarea "x"
type input "Revised 2"
type textarea "x"
type input "Revised 25"
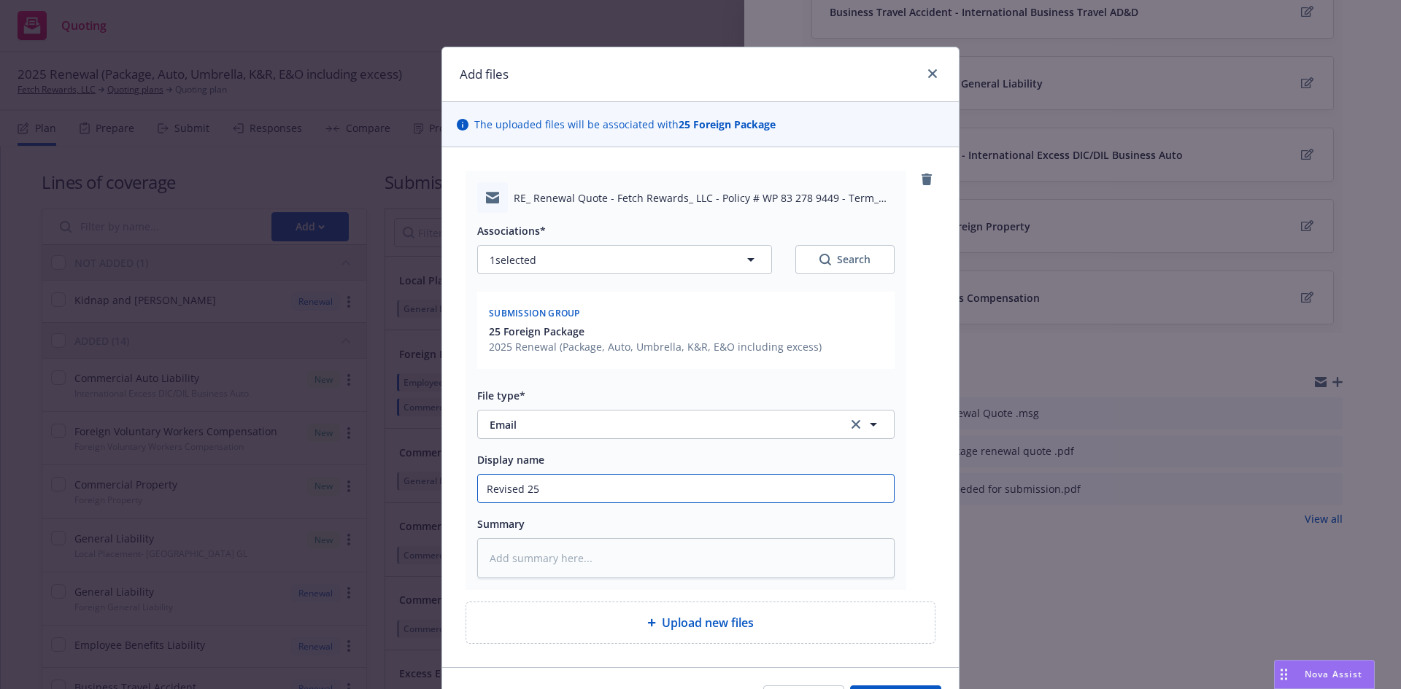
type textarea "x"
type input "Revised 25-"
type textarea "x"
type input "Revised 25-2"
type textarea "x"
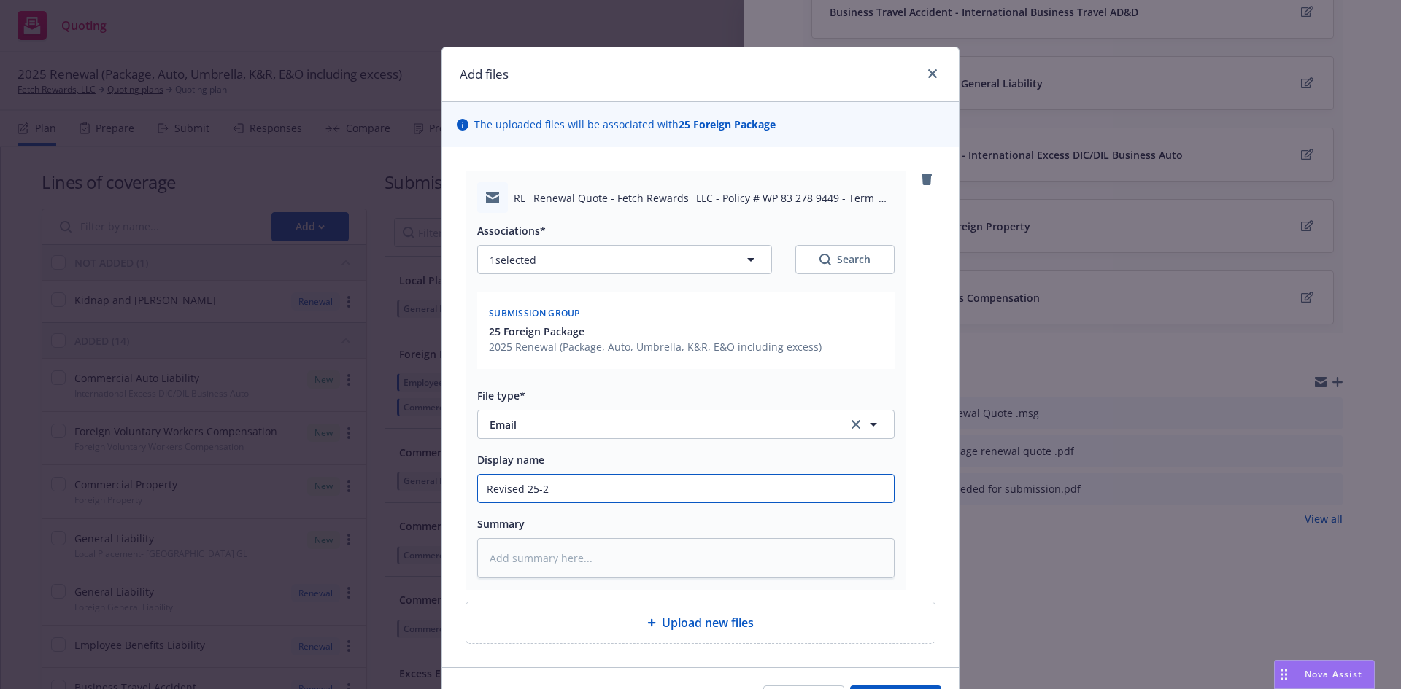
type input "Revised 25-26"
type textarea "x"
type input "Revised 25-26"
type textarea "x"
type input "Revised 25-26 F"
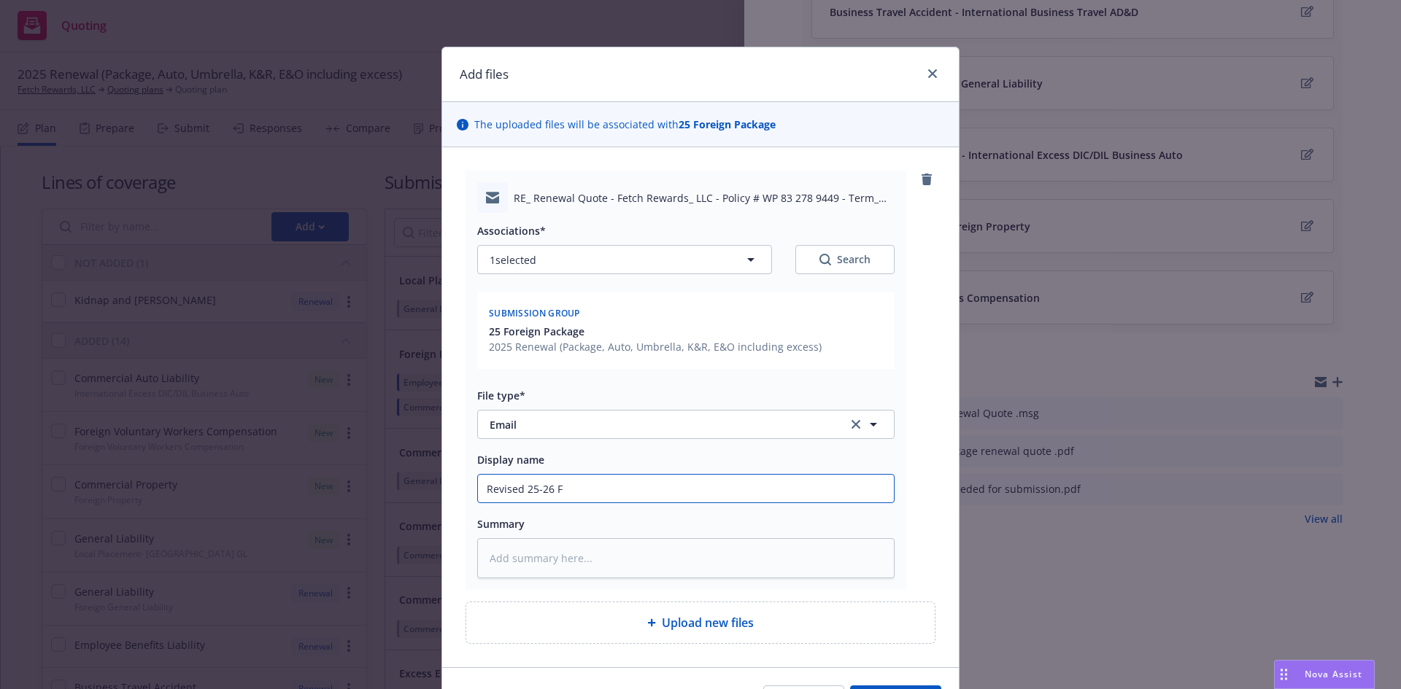
type textarea "x"
type input "Revised 25-26 Fo"
type textarea "x"
type input "Revised 25-26 For"
type textarea "x"
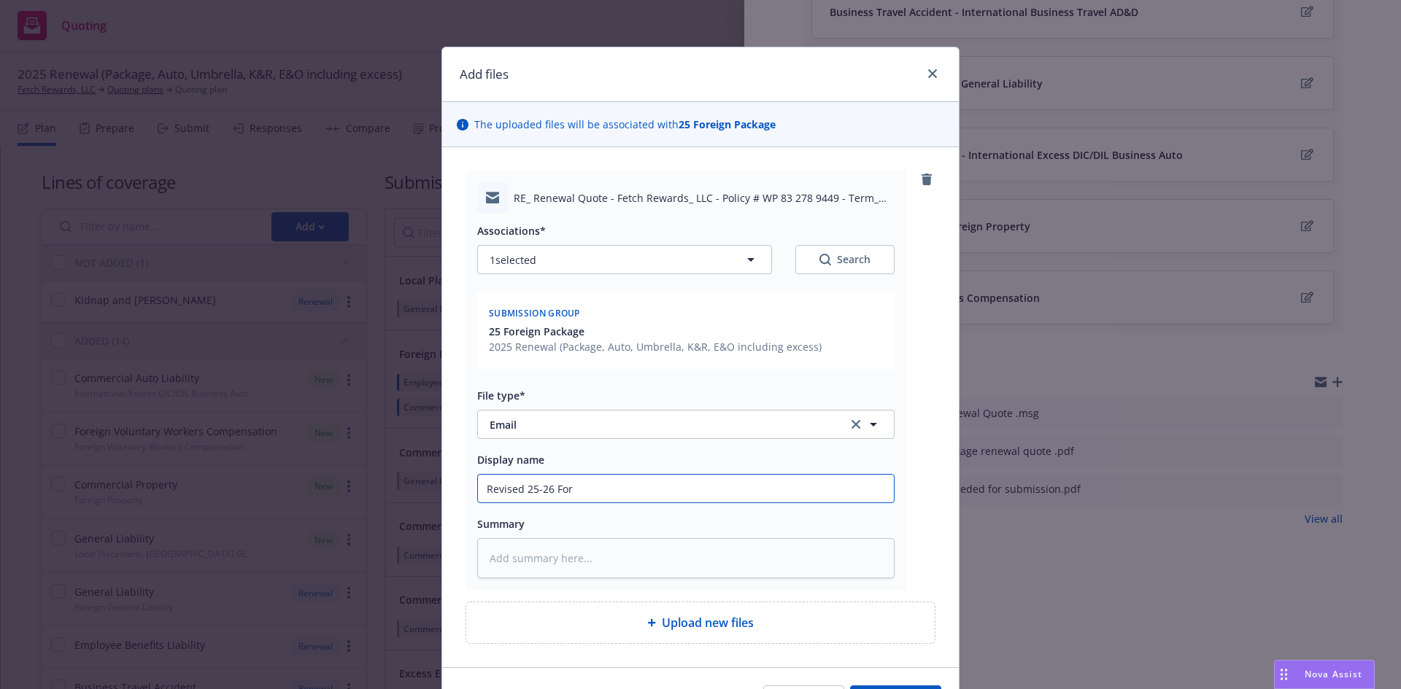
type input "Revised 25-26 Fore"
type textarea "x"
type input "Revised 25-26 Forei"
type textarea "x"
type input "Revised 25-26 Forein"
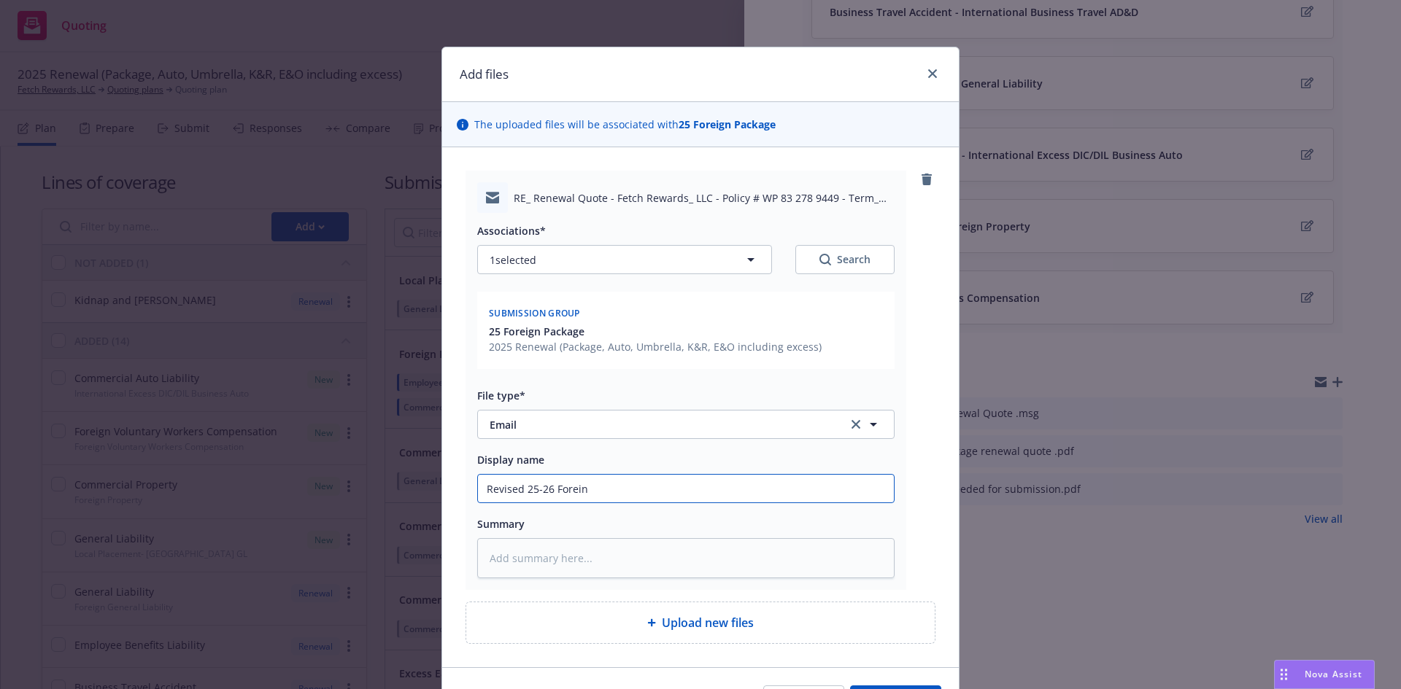
type textarea "x"
type input "Revised 25-26 Foreing"
type textarea "x"
type input "Revised 25-26 Foreing"
type textarea "x"
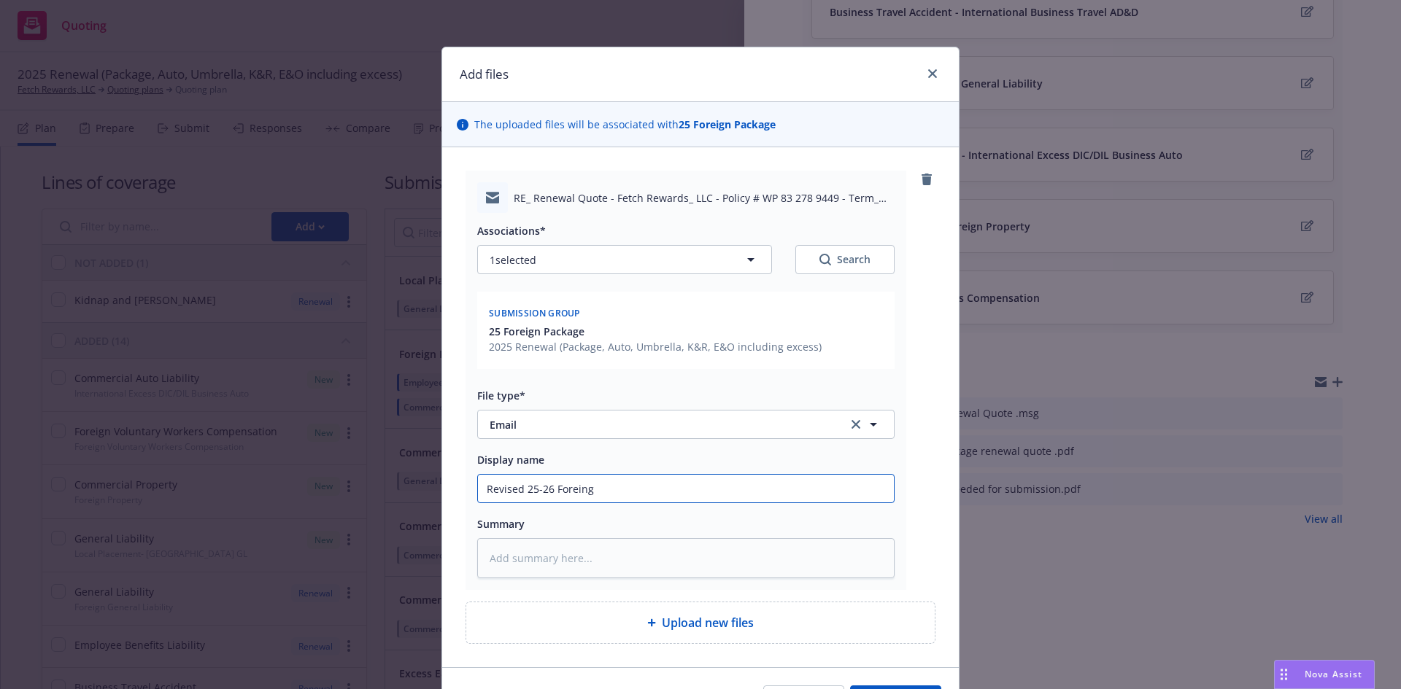
type input "Revised 25-26 Foreing"
type textarea "x"
type input "Revised 25-26 Forein"
type textarea "x"
type input "Revised 25-26 Forei"
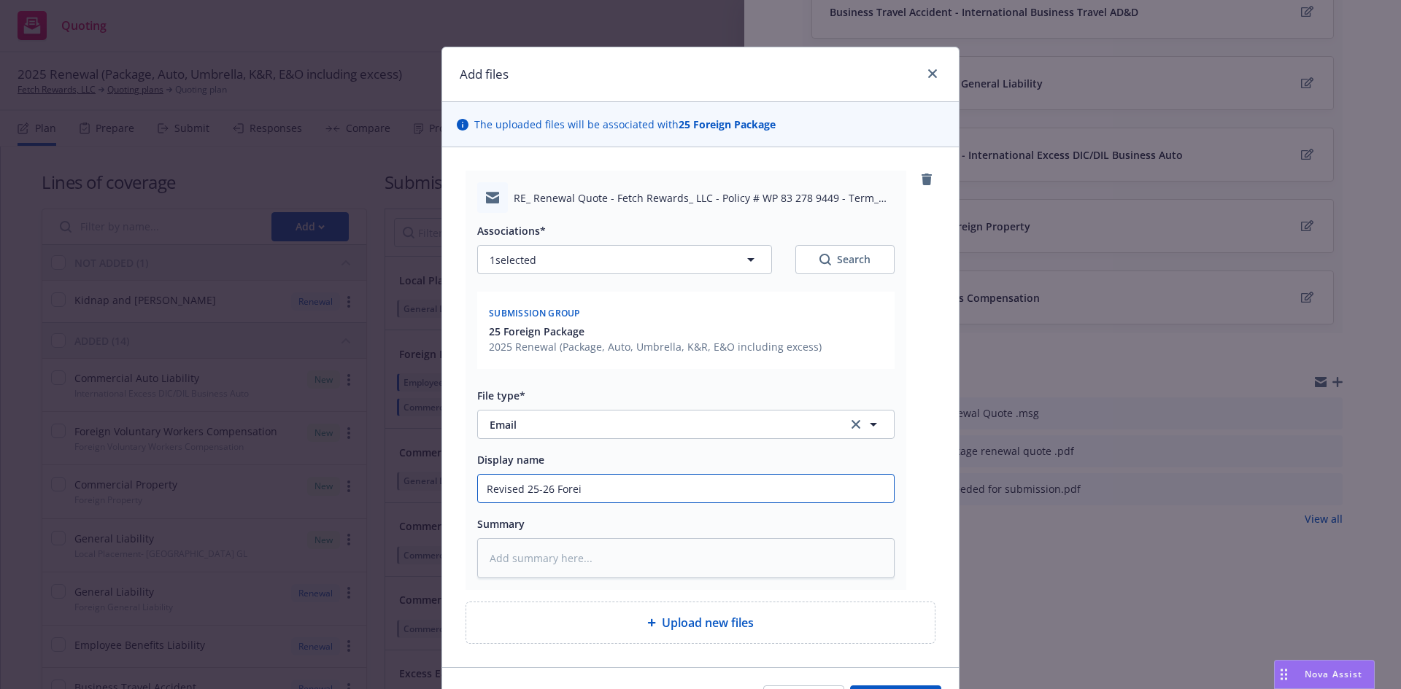
type textarea "x"
type input "Revised 25-26 Fore"
type textarea "x"
type input "Revised 25-26 Forei"
type textarea "x"
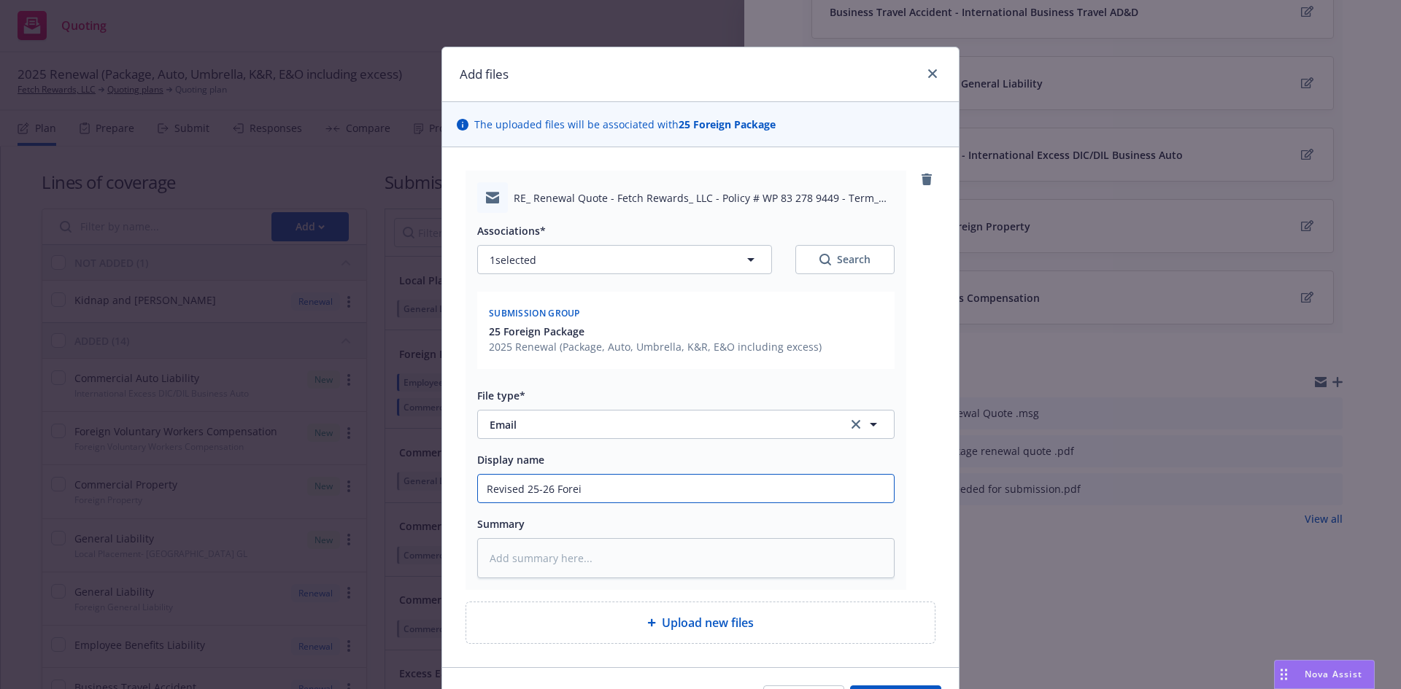
type input "Revised 25-26 Foreig"
type textarea "x"
type input "Revised 25-26 Foreign"
type textarea "x"
type input "Revised 25-26 Foreign"
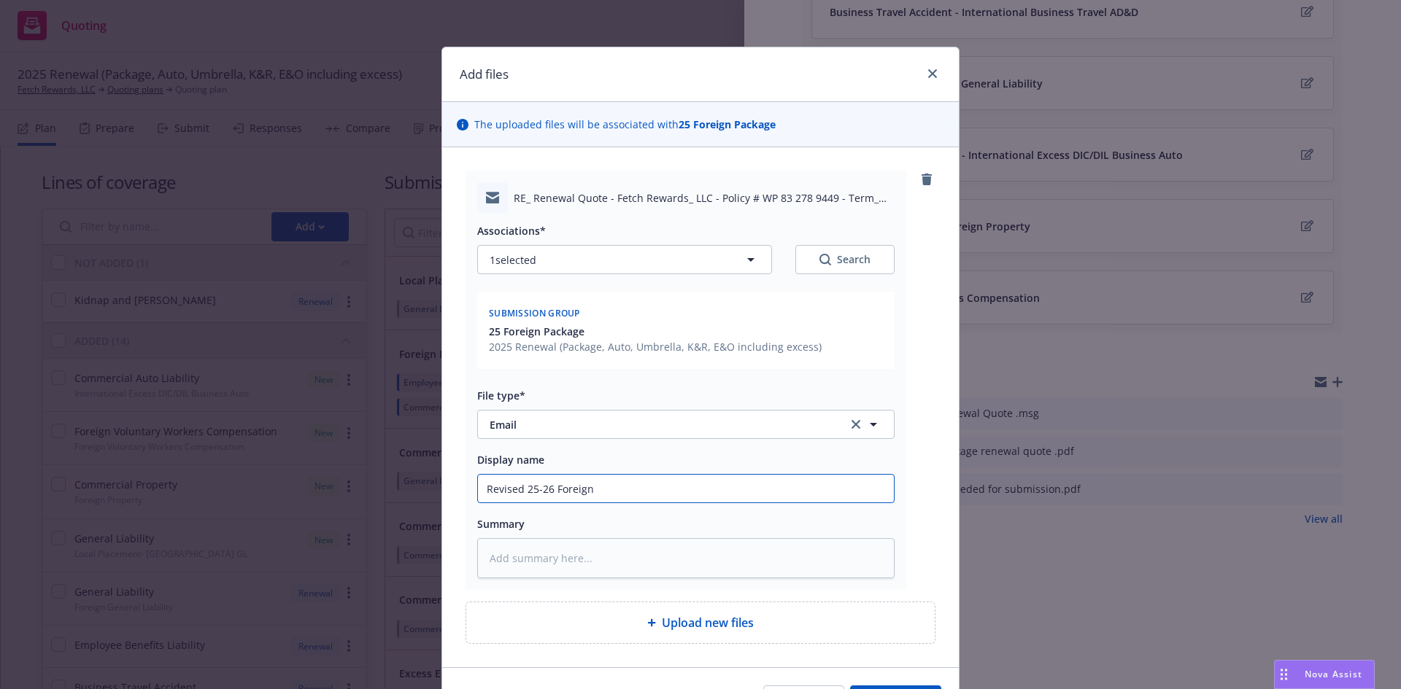
type textarea "x"
type input "Revised 25-26 Foreign q"
type textarea "x"
type input "Revised 25-26 Foreign qu"
type textarea "x"
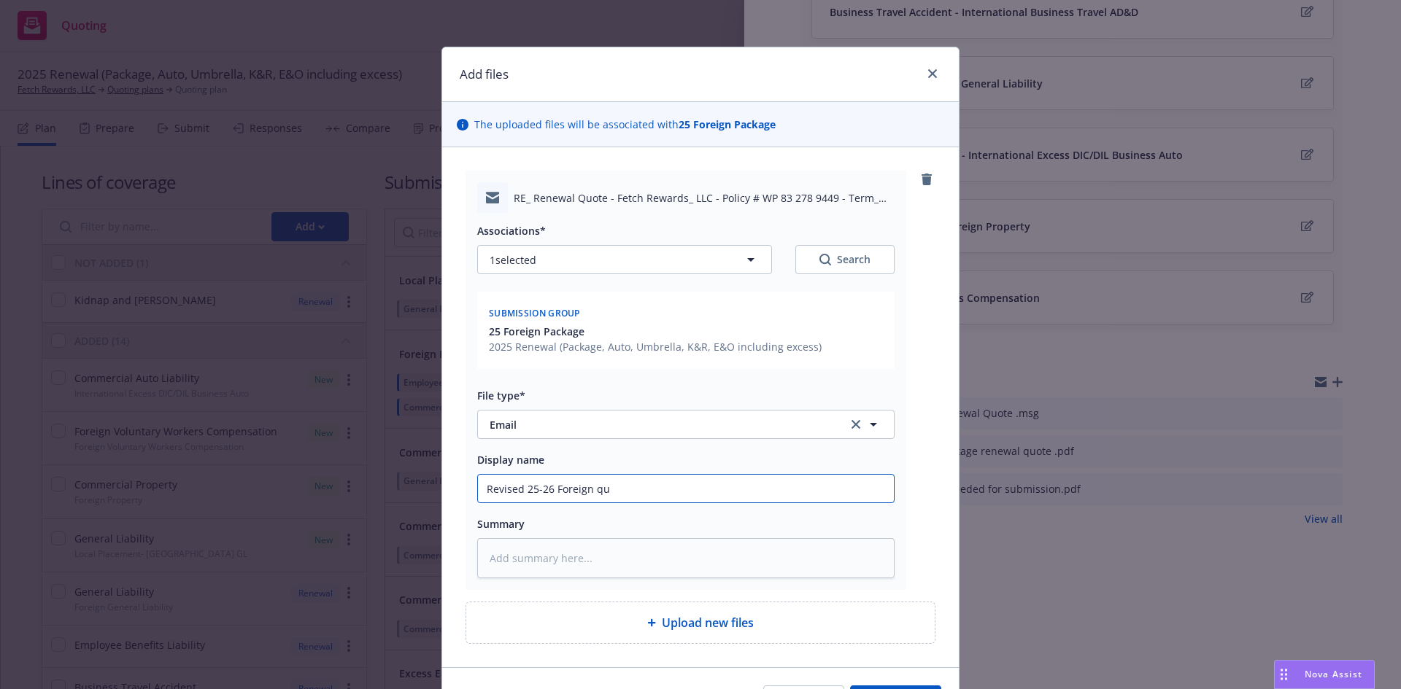
type input "Revised 25-26 Foreign quo"
type textarea "x"
type input "Revised 25-26 Foreign quot"
type textarea "x"
type input "Revised 25-26 Foreign quote"
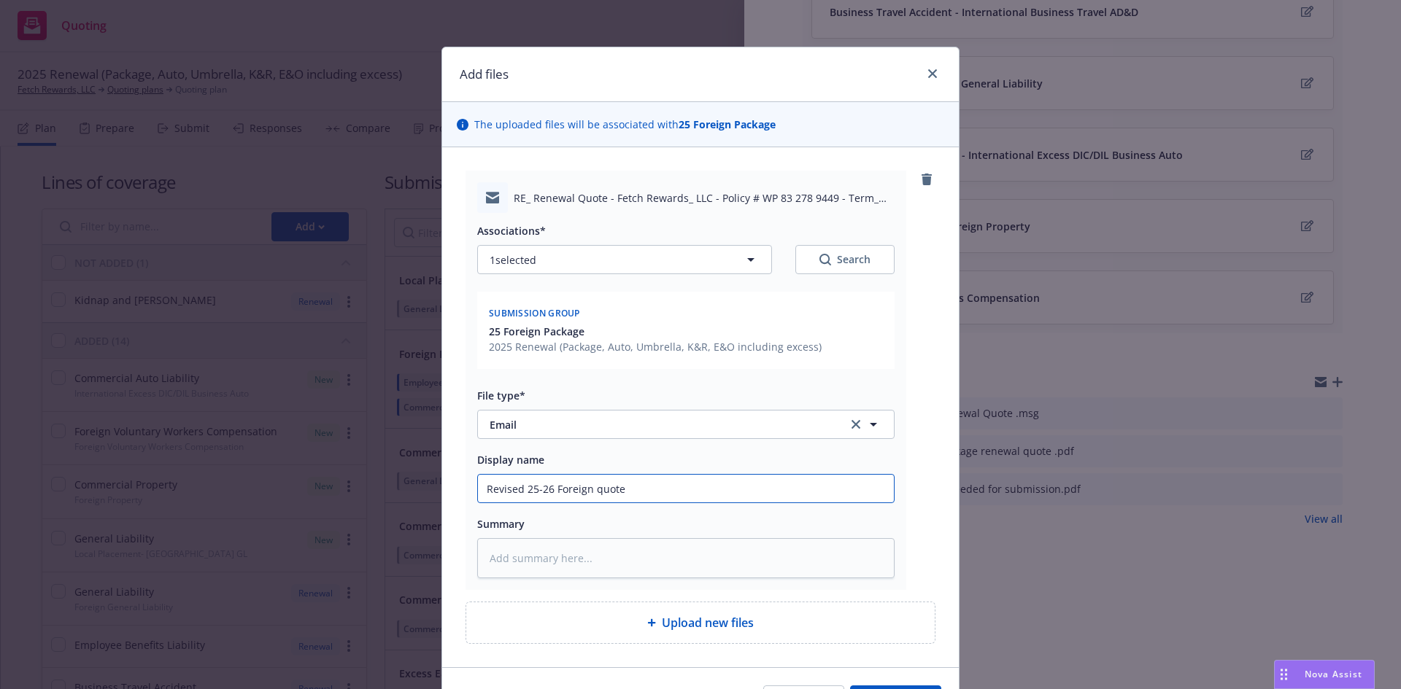
type textarea "x"
type input "Revised 25-26 Foreign quote"
type textarea "x"
type input "Revised 25-26 Foreign quote u"
type textarea "x"
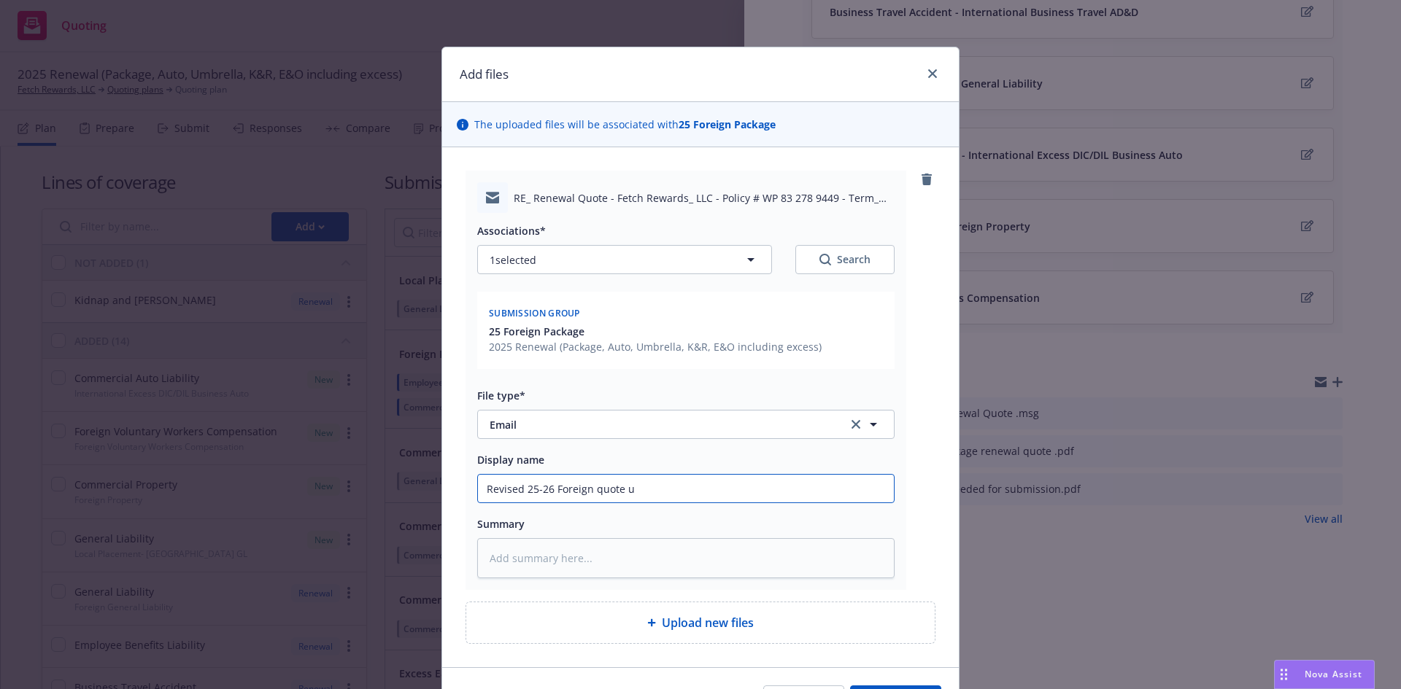
type input "Revised 25-26 Foreign quote up"
type textarea "x"
type input "Revised 25-26 Foreign quote upd"
type textarea "x"
type input "Revised 25-26 Foreign quote upda"
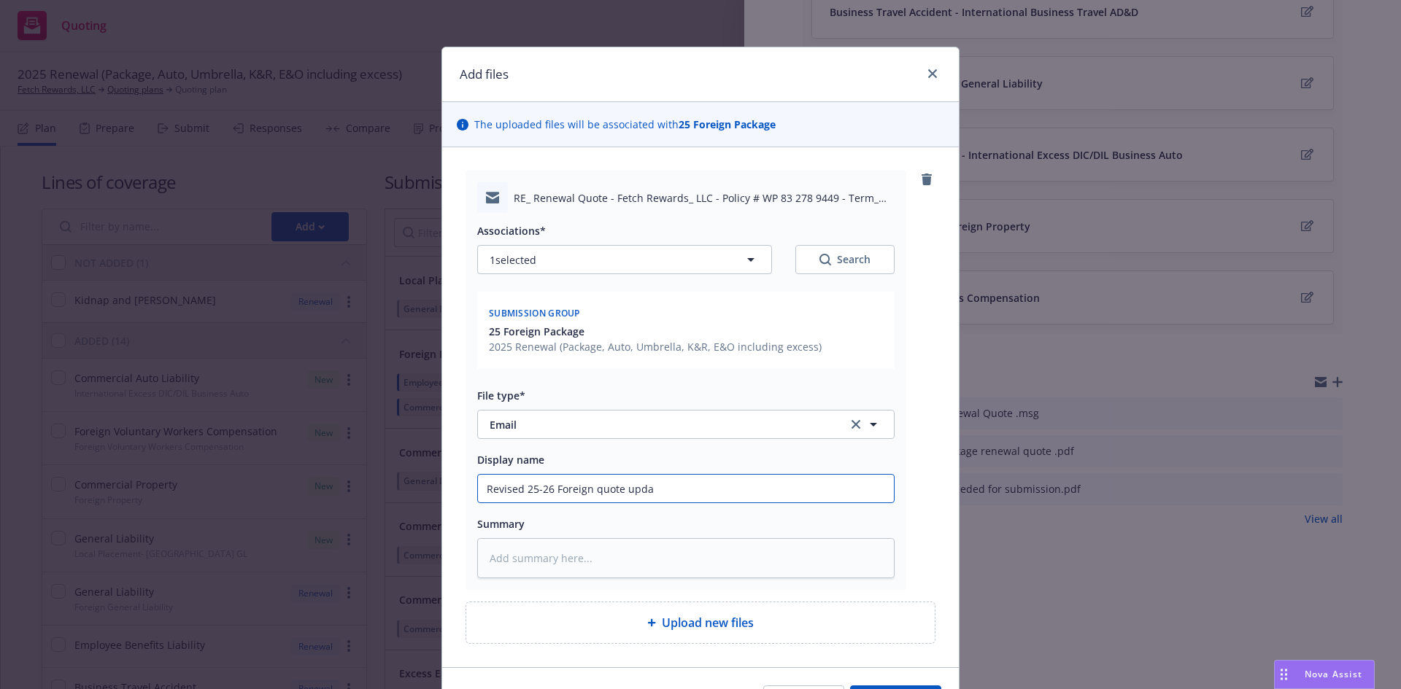
type textarea "x"
type input "Revised 25-26 Foreign quote updat"
type textarea "x"
type input "Revised 25-26 Foreign quote update"
type textarea "x"
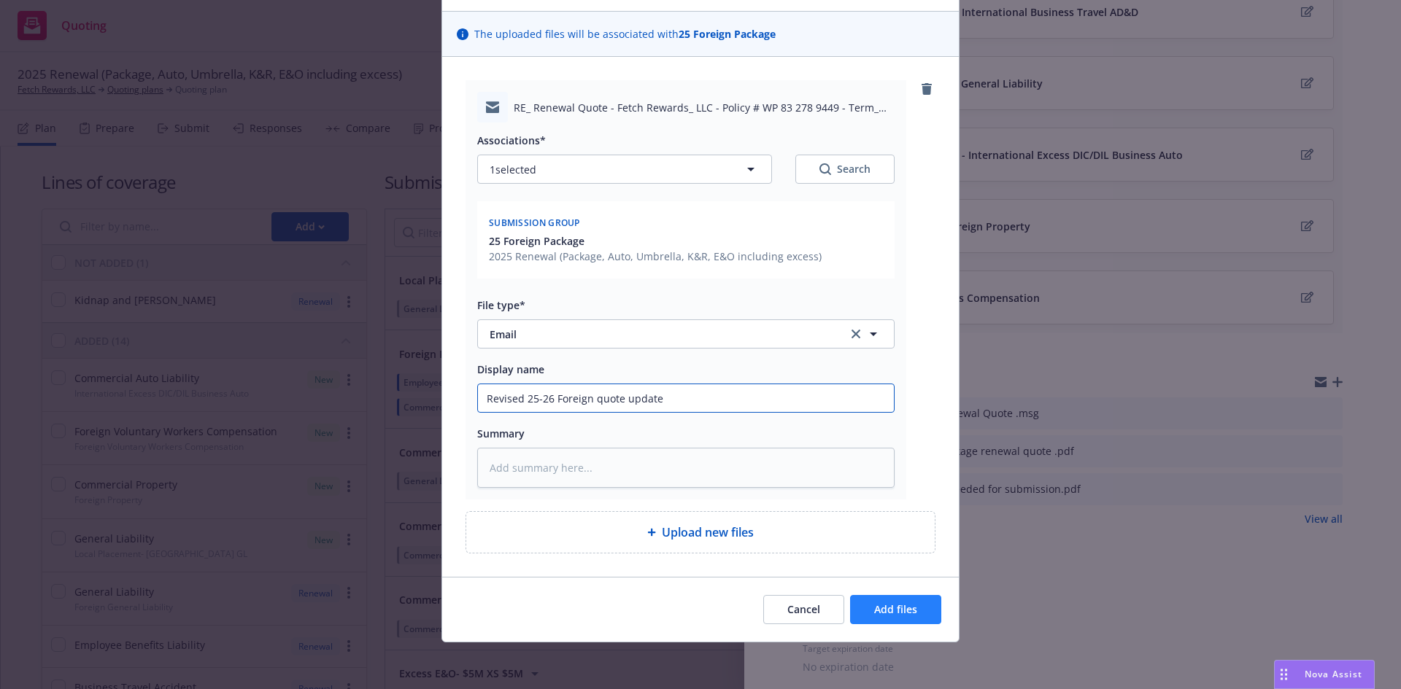
type input "Revised 25-26 Foreign quote update"
click at [902, 612] on span "Add files" at bounding box center [895, 610] width 43 height 14
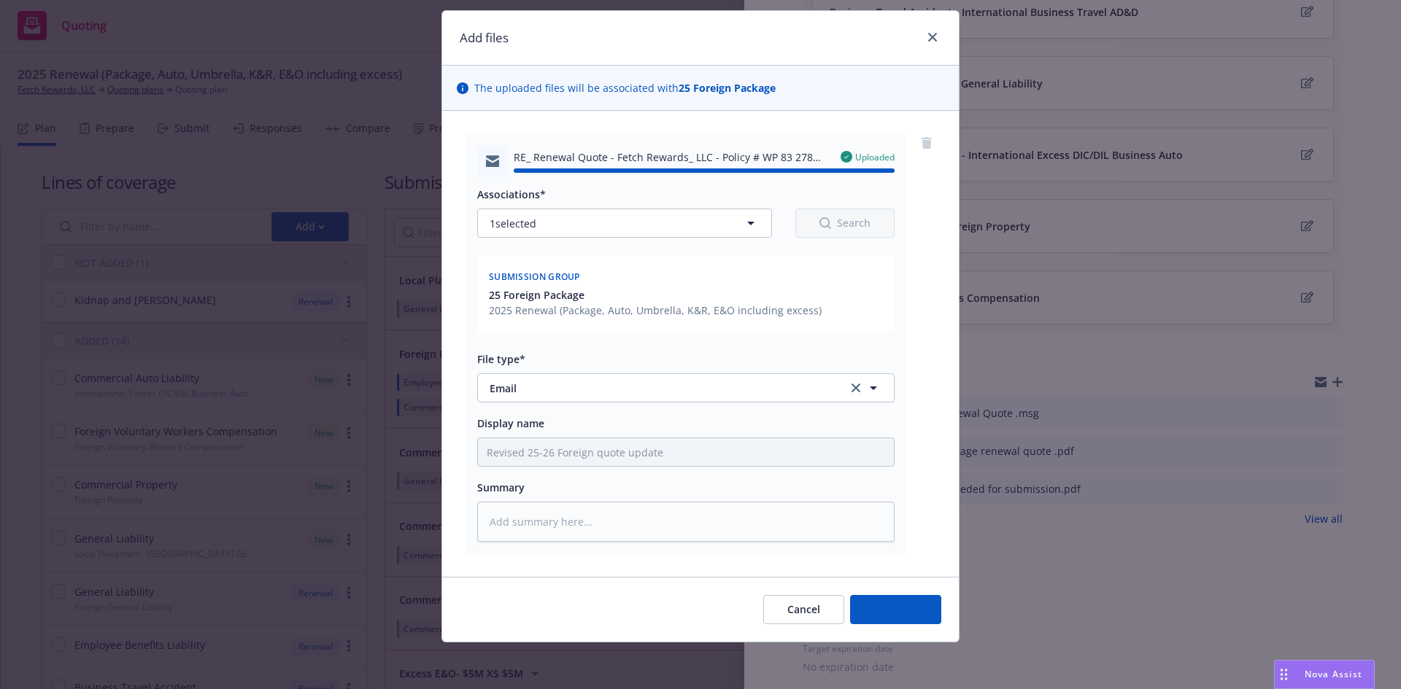
type textarea "x"
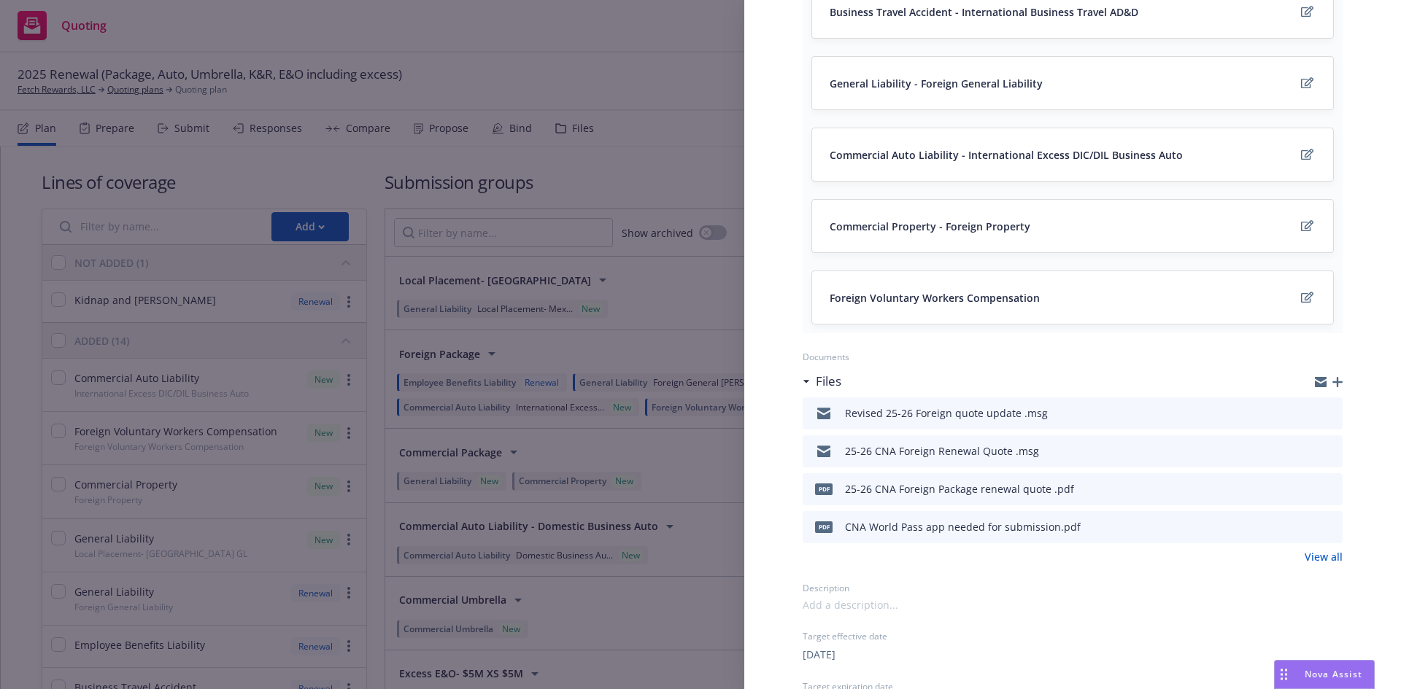
scroll to position [0, 0]
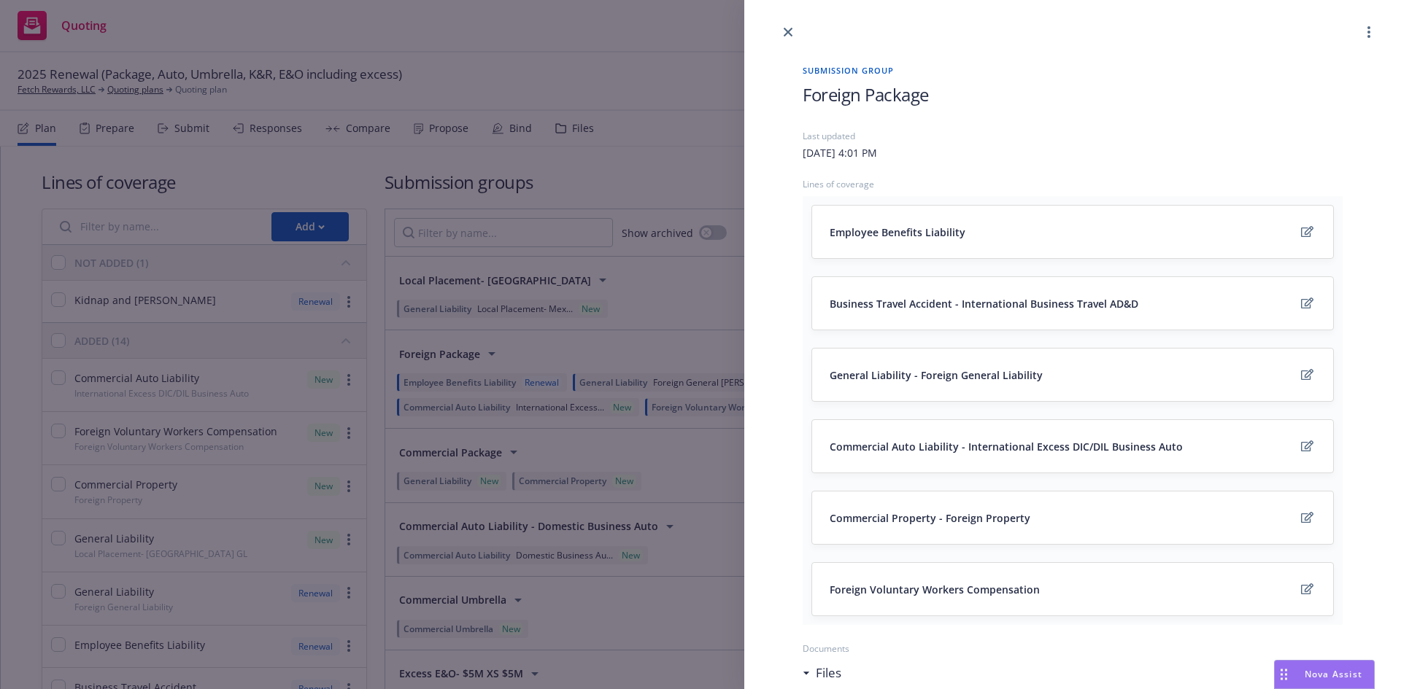
drag, startPoint x: 789, startPoint y: 31, endPoint x: 579, endPoint y: 1, distance: 213.0
click at [789, 31] on icon "close" at bounding box center [788, 32] width 9 height 9
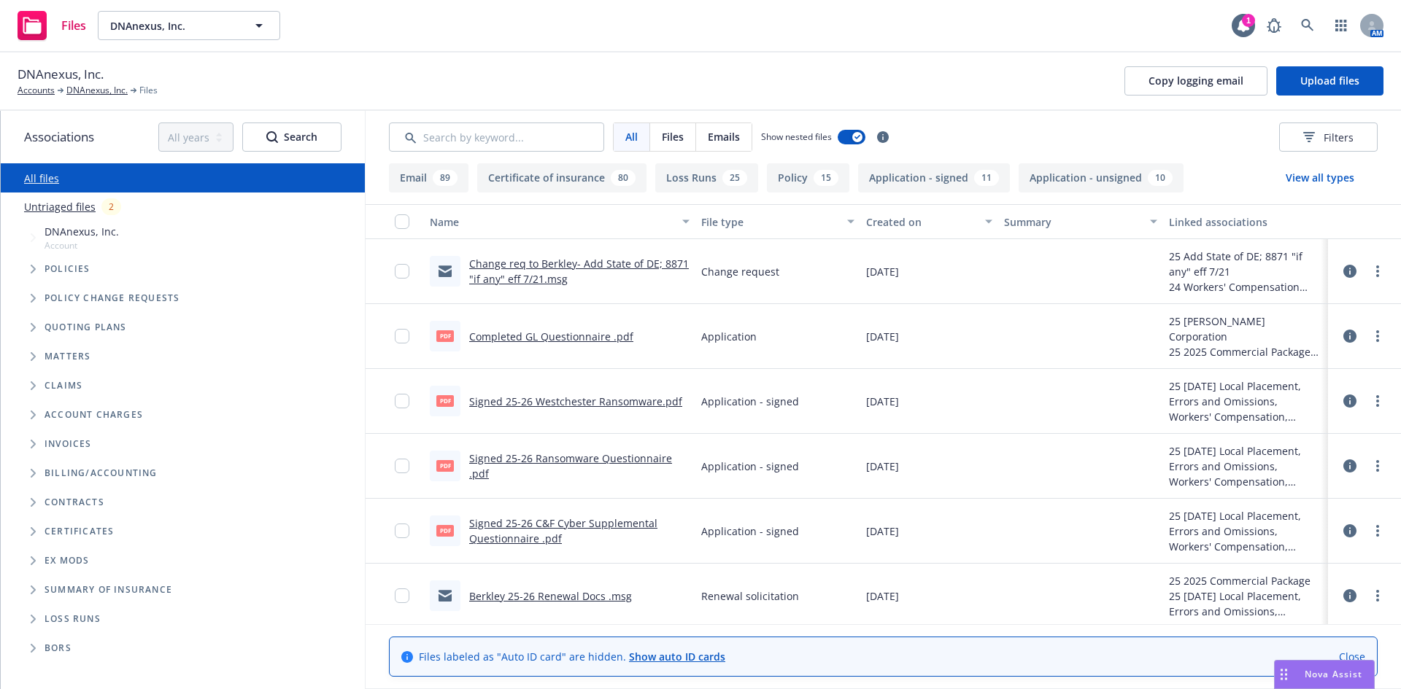
click at [31, 444] on icon "Tree Example" at bounding box center [34, 444] width 6 height 9
click at [64, 466] on link "-$9,606.00 - Due on [DATE]" at bounding box center [110, 469] width 131 height 15
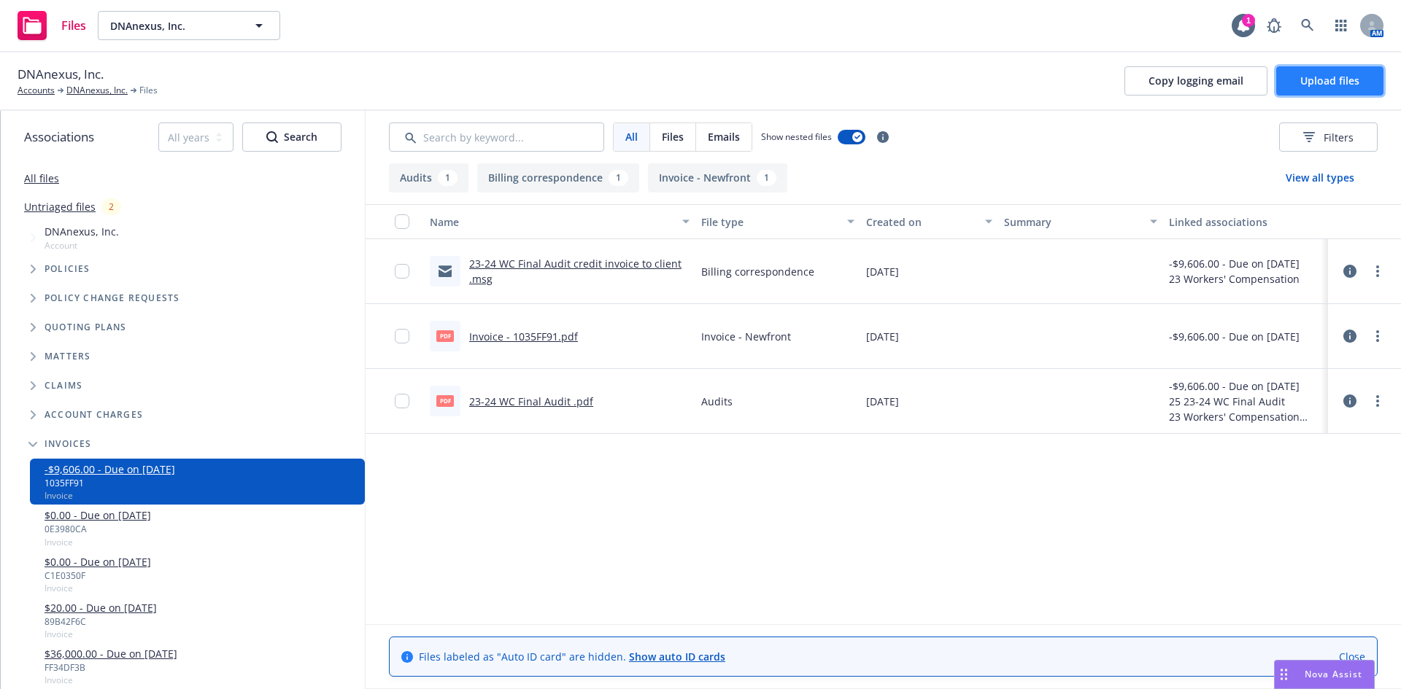
click at [1348, 82] on span "Upload files" at bounding box center [1329, 81] width 59 height 14
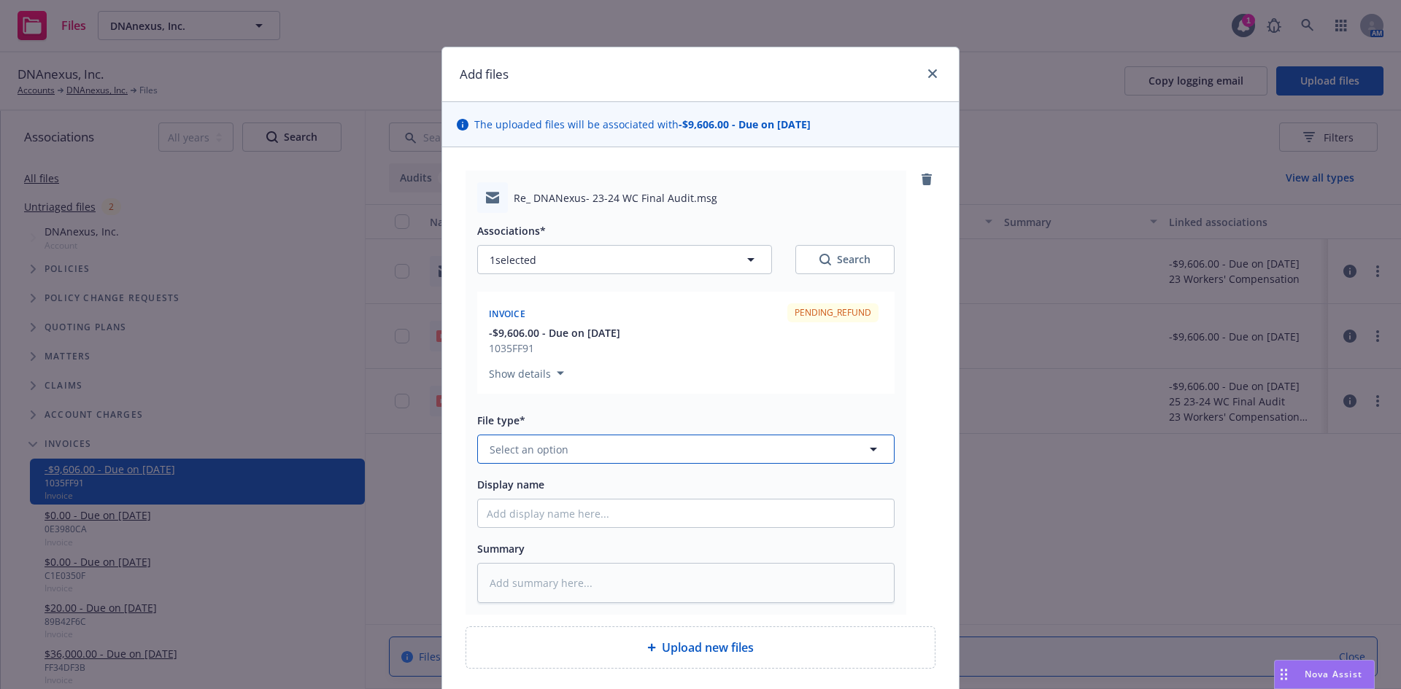
click at [587, 452] on button "Select an option" at bounding box center [685, 449] width 417 height 29
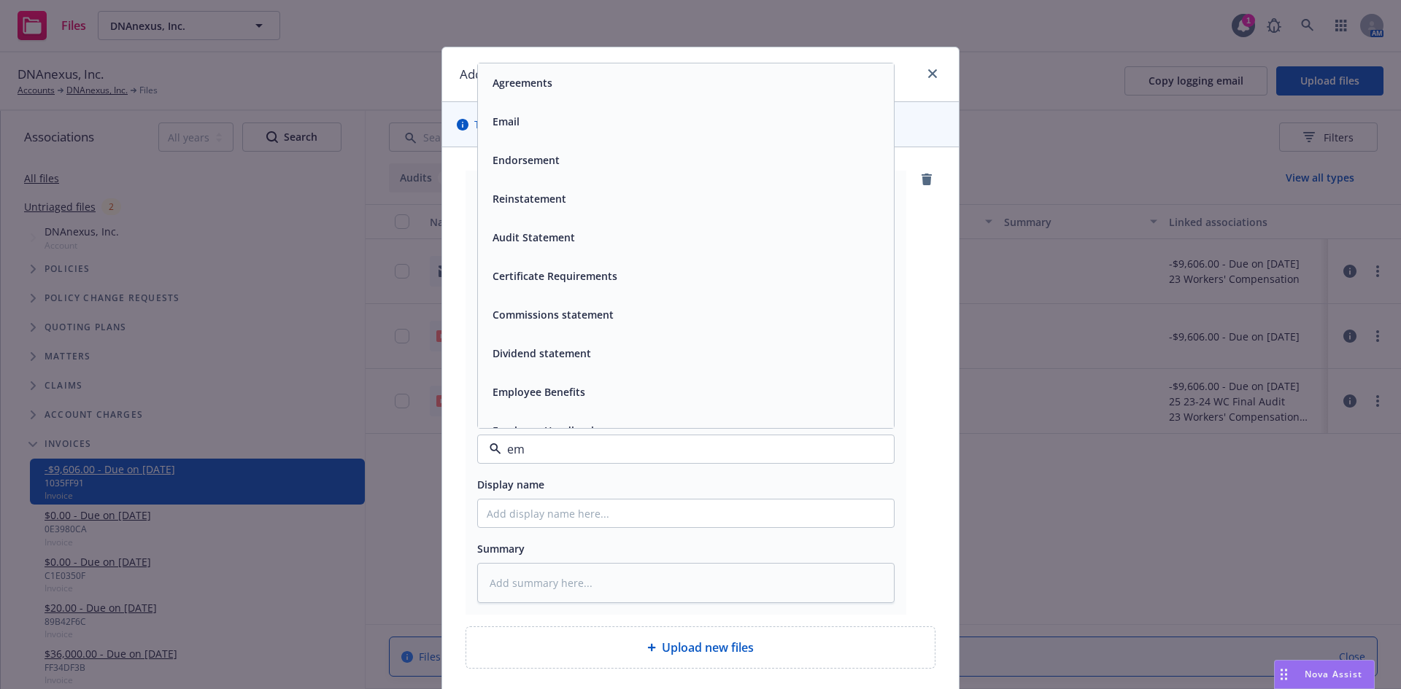
type input "e"
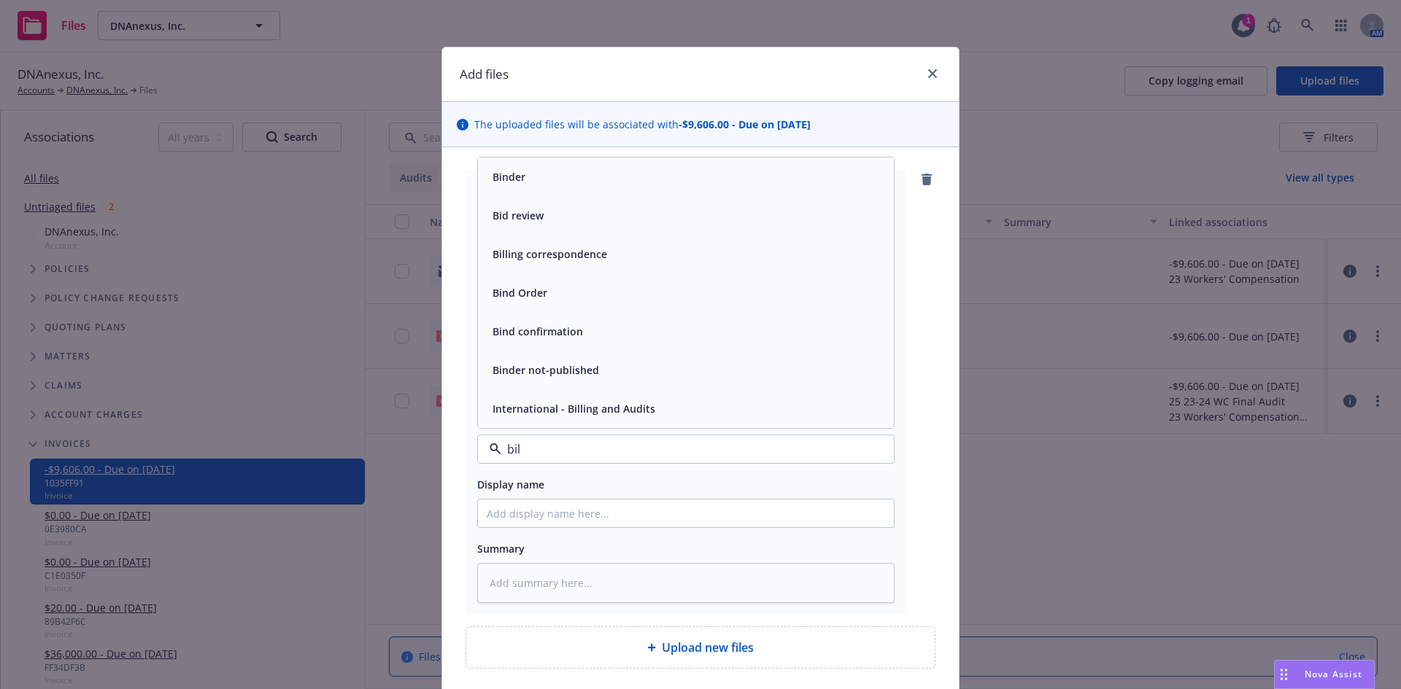
type input "bill"
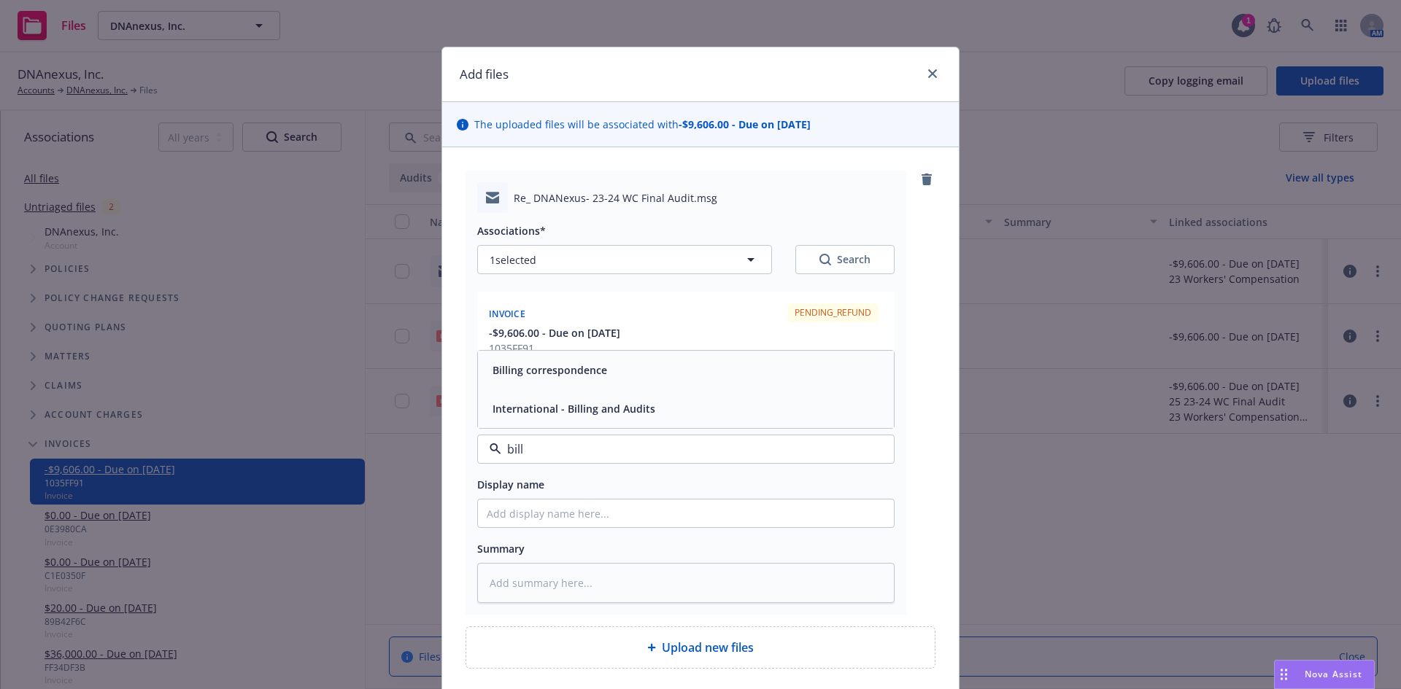
click at [533, 375] on span "Billing correspondence" at bounding box center [549, 370] width 115 height 15
click at [522, 517] on input "Display name" at bounding box center [686, 514] width 416 height 28
type textarea "x"
type input "E"
type textarea "x"
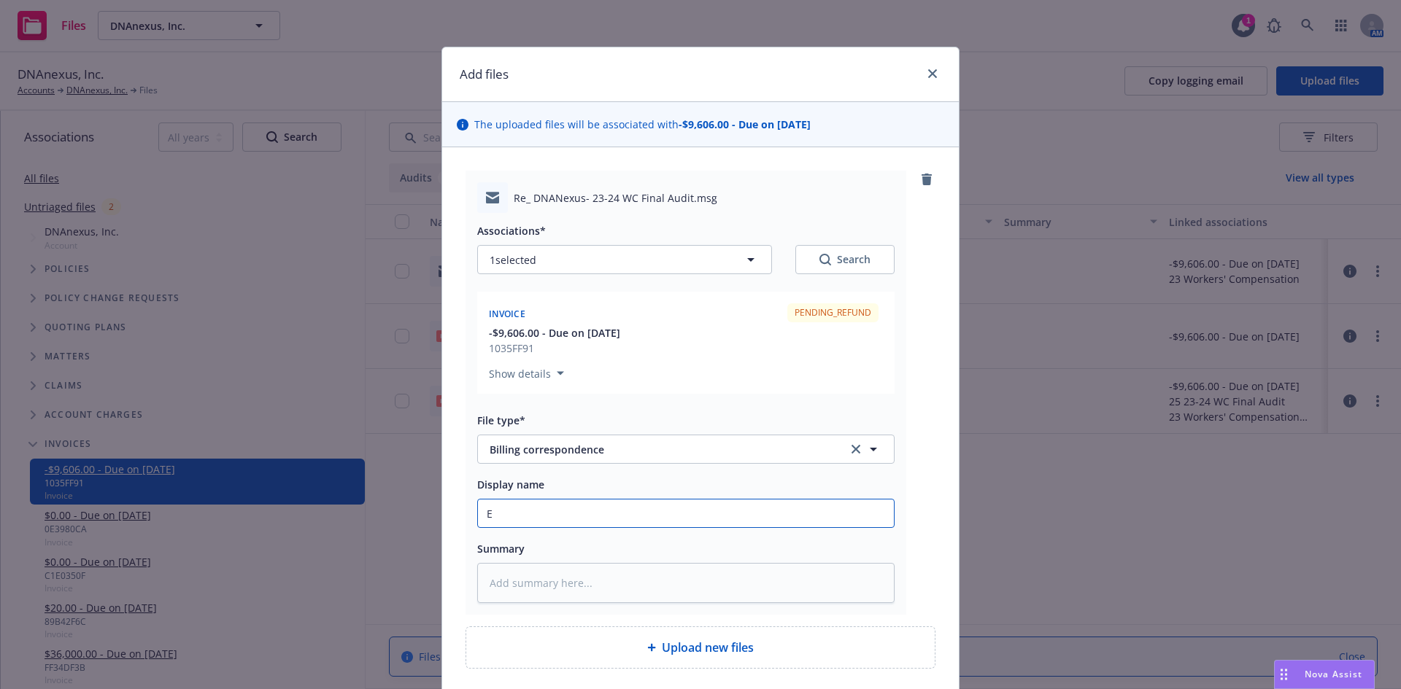
type input "EM"
type textarea "x"
type input "EM"
type textarea "x"
type input "EM t"
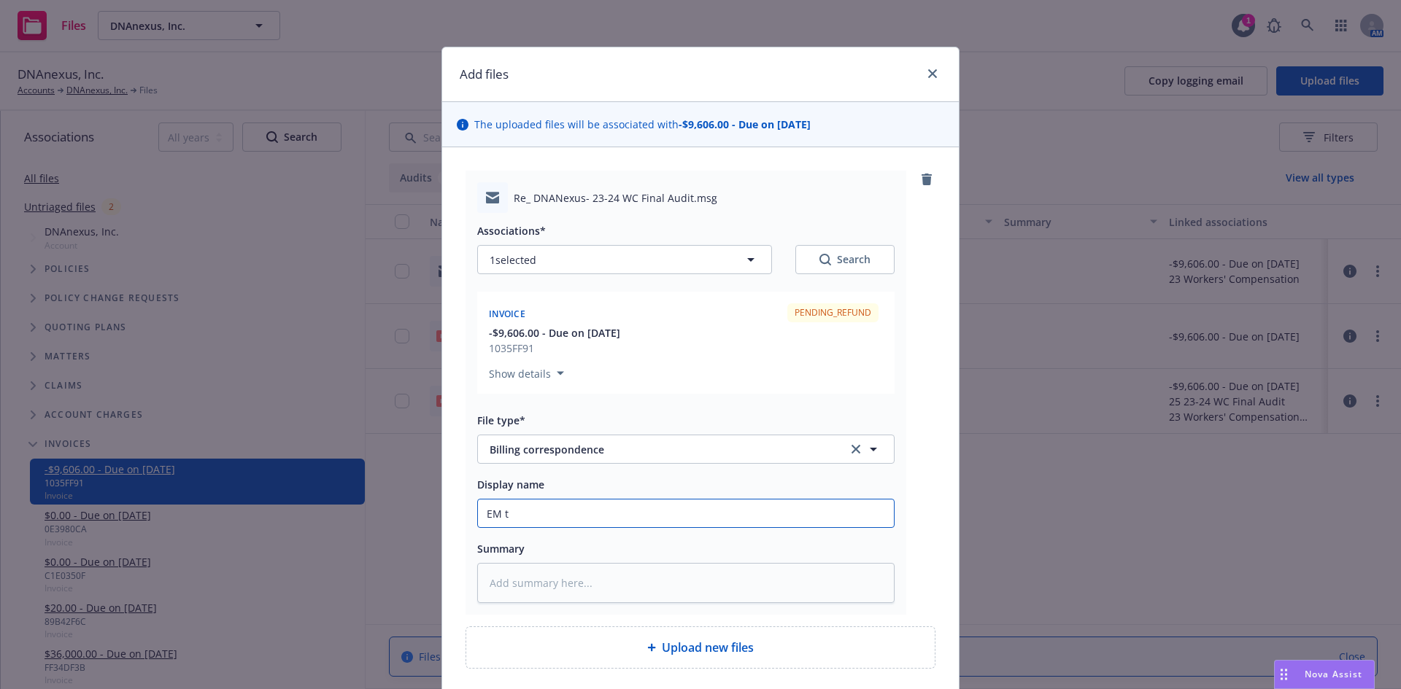
type textarea "x"
type input "EM to"
type textarea "x"
type input "EM to"
type textarea "x"
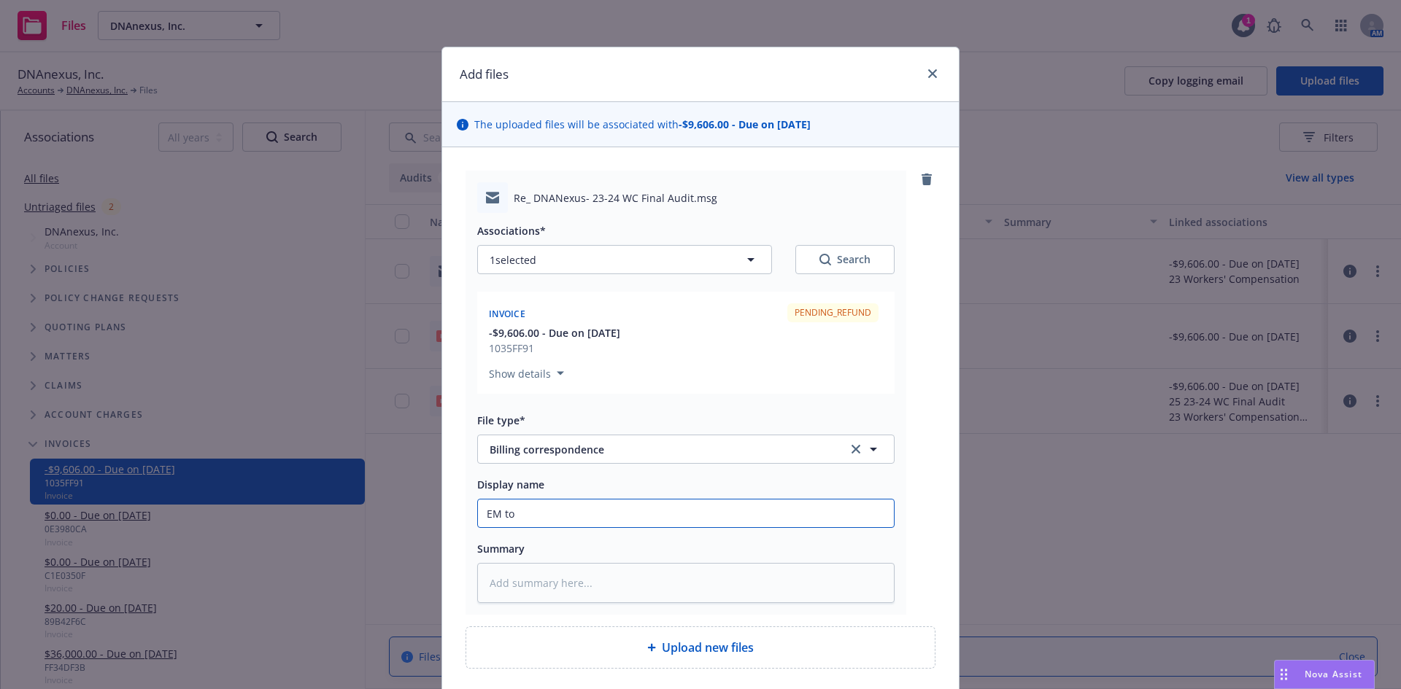
type input "EM to c"
type textarea "x"
type input "EM to"
type textarea "x"
type input "EM to a"
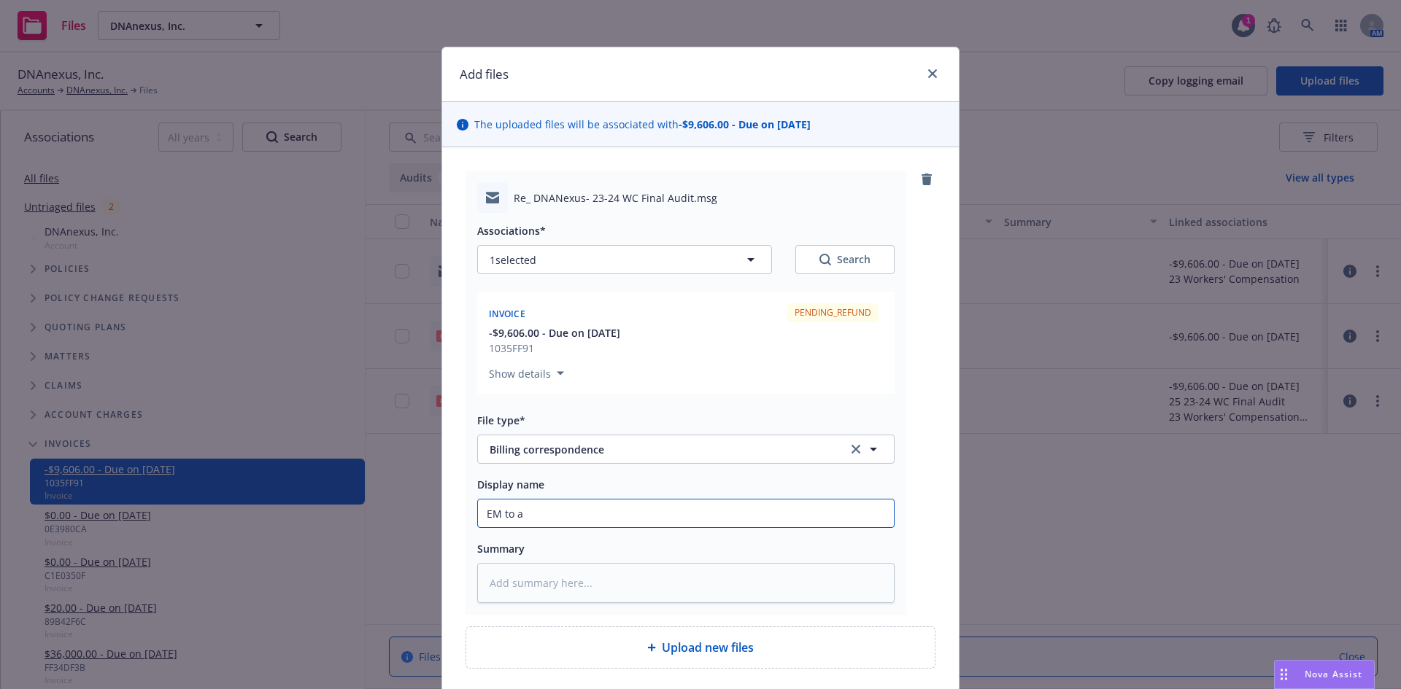
type textarea "x"
type input "EM to ac"
type textarea "x"
type input "EM to acc"
type textarea "x"
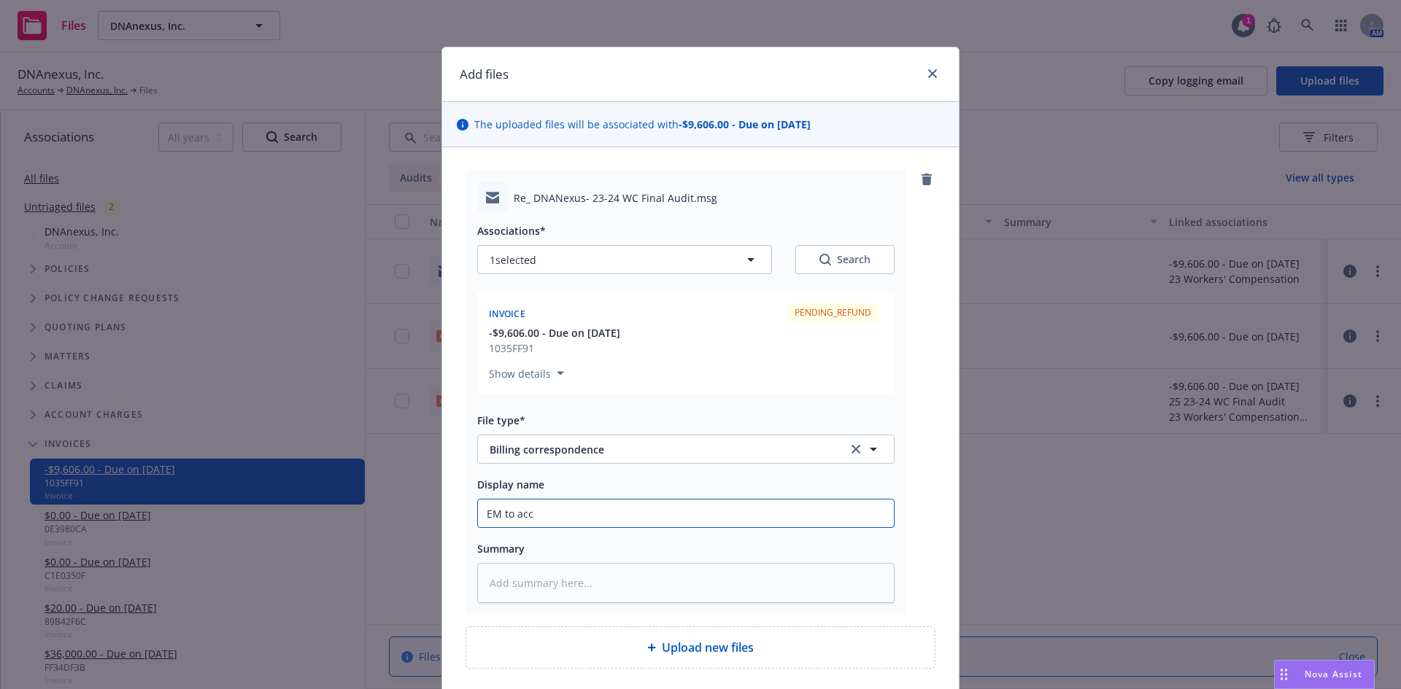
type input "EM to acco"
type textarea "x"
type input "EM to accou"
type textarea "x"
type input "EM to accoutn"
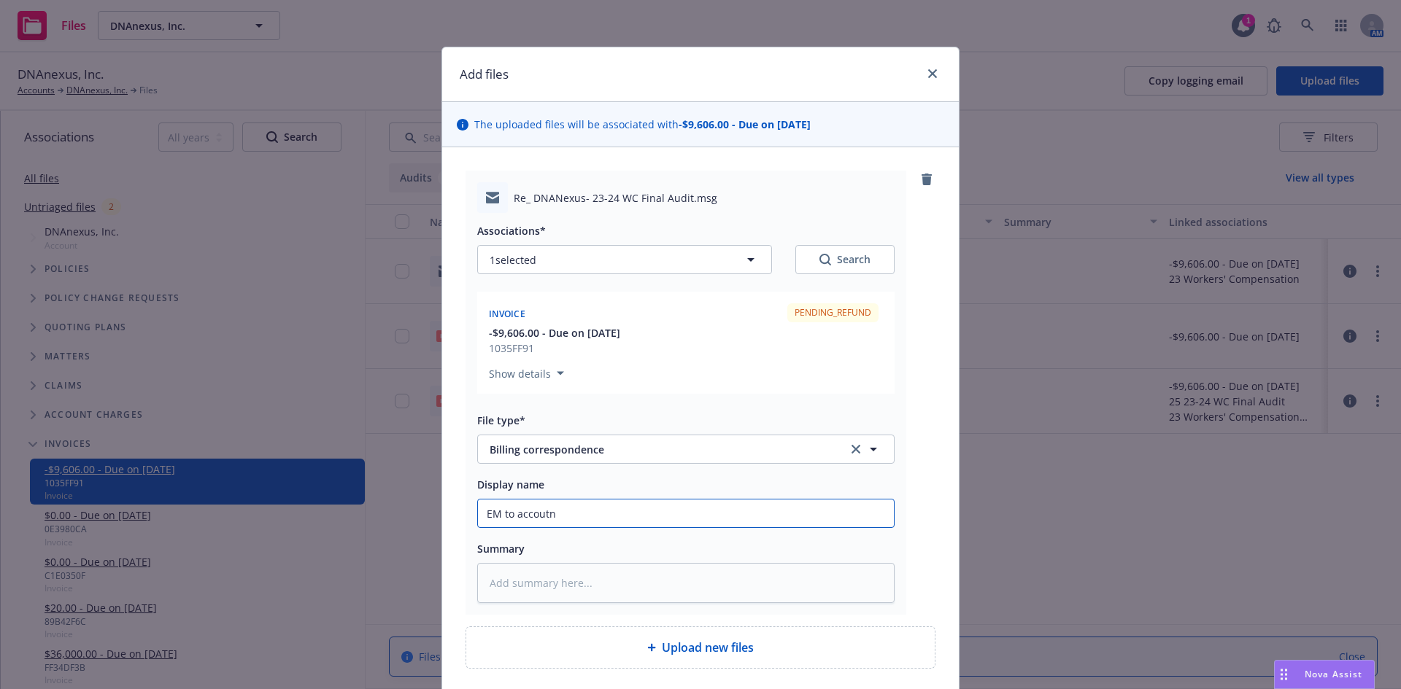
type textarea "x"
type input "EM to accoutni"
type textarea "x"
type input "EM to accoutnin"
type textarea "x"
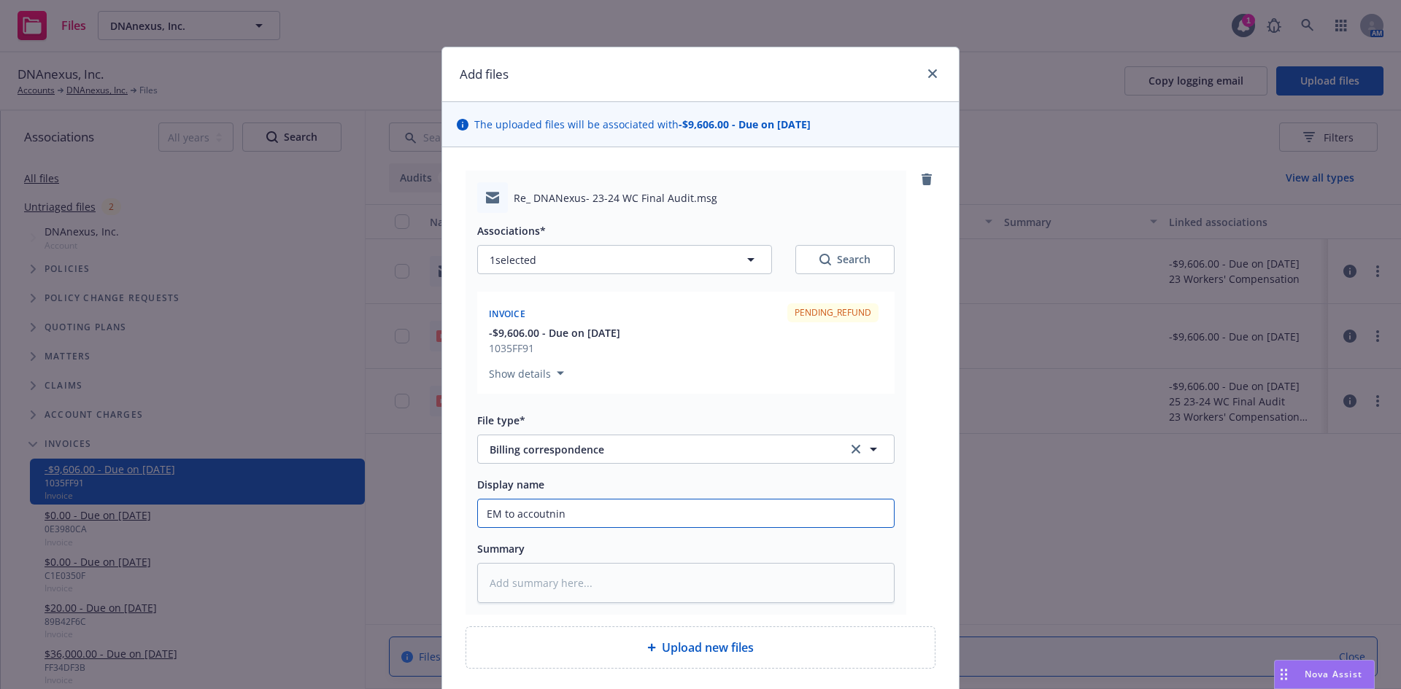
type input "EM to accoutning"
type textarea "x"
type input "EM to accoutning"
type textarea "x"
type input "EM to accoutning f"
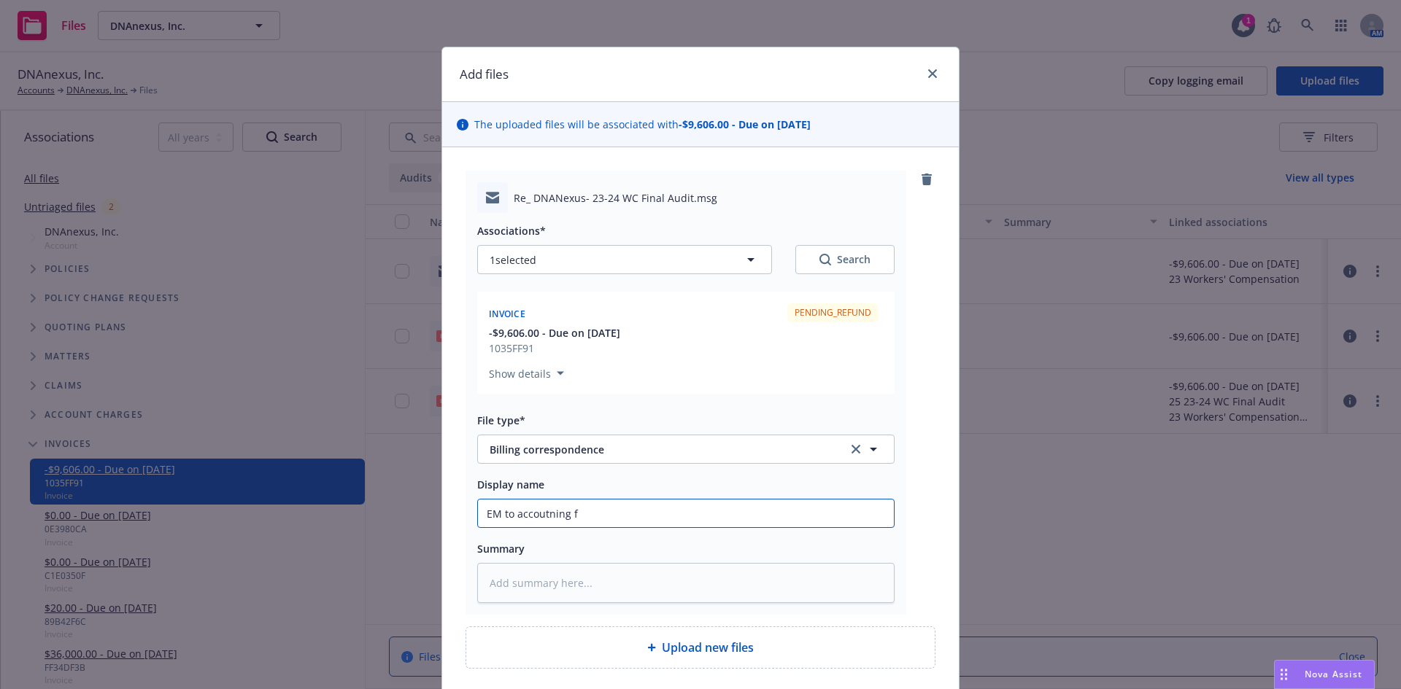
type textarea "x"
type input "EM to accoutning fo"
type textarea "x"
type input "EM to accoutning for"
type textarea "x"
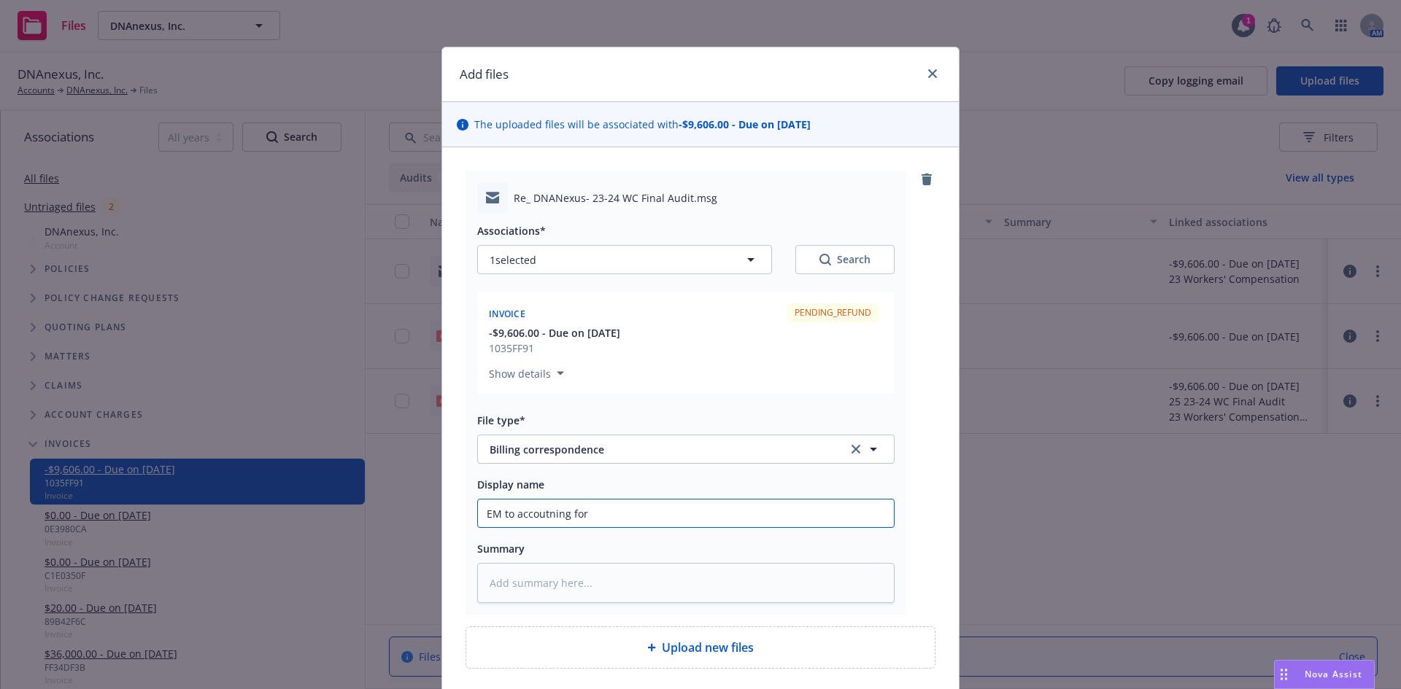
type input "EM to accoutning for"
type textarea "x"
type input "EM to accoutning for R"
type textarea "x"
type input "EM to accoutning for RP"
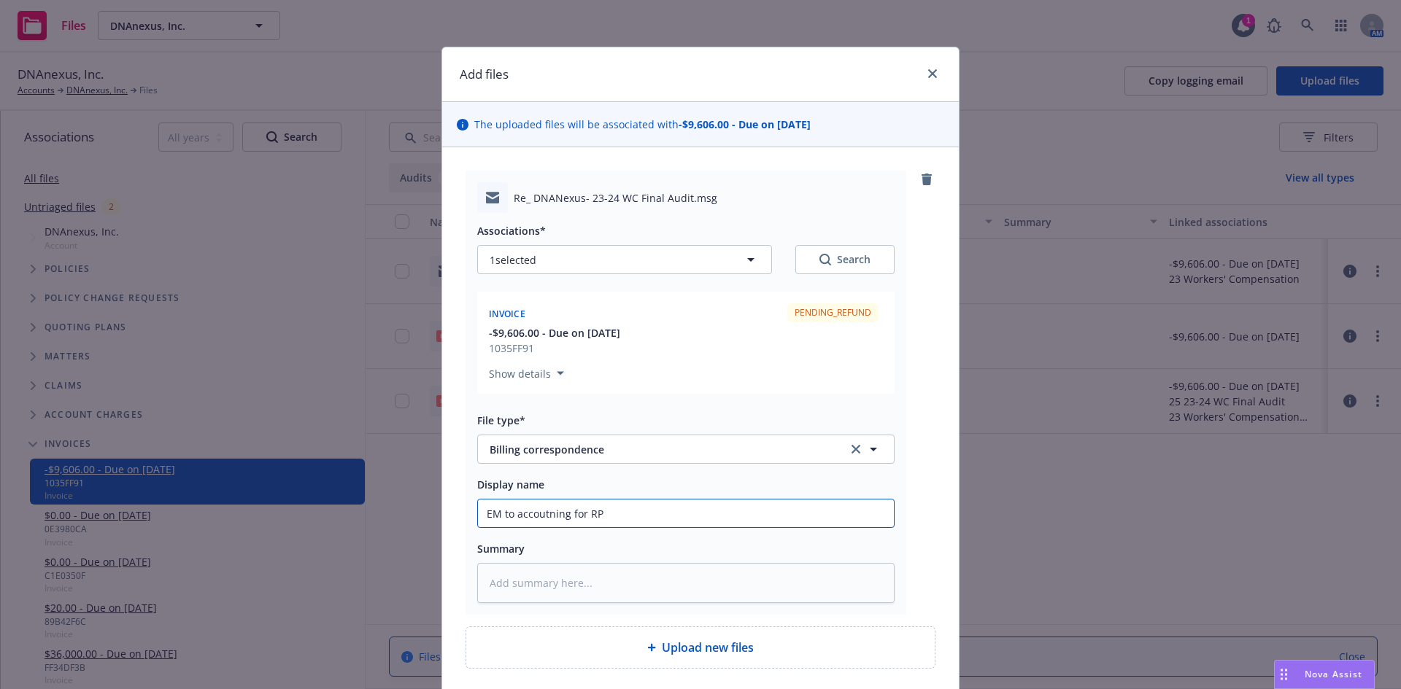
type textarea "x"
type input "EM to accoutning for RP"
type textarea "x"
type input "EM to accoutning for RP t"
type textarea "x"
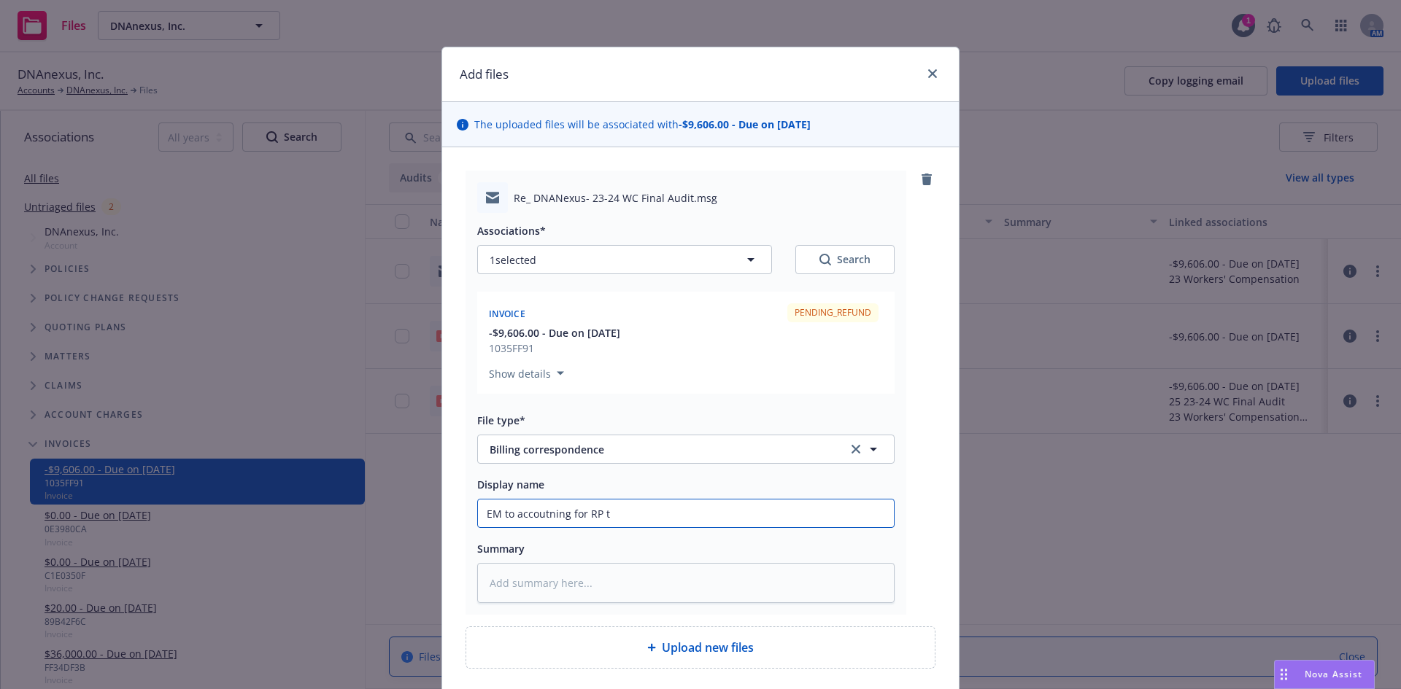
type input "EM to accoutning for RP to"
type textarea "x"
type input "EM to accoutning for RP to"
type textarea "x"
type input "EM to accoutning for RP to c"
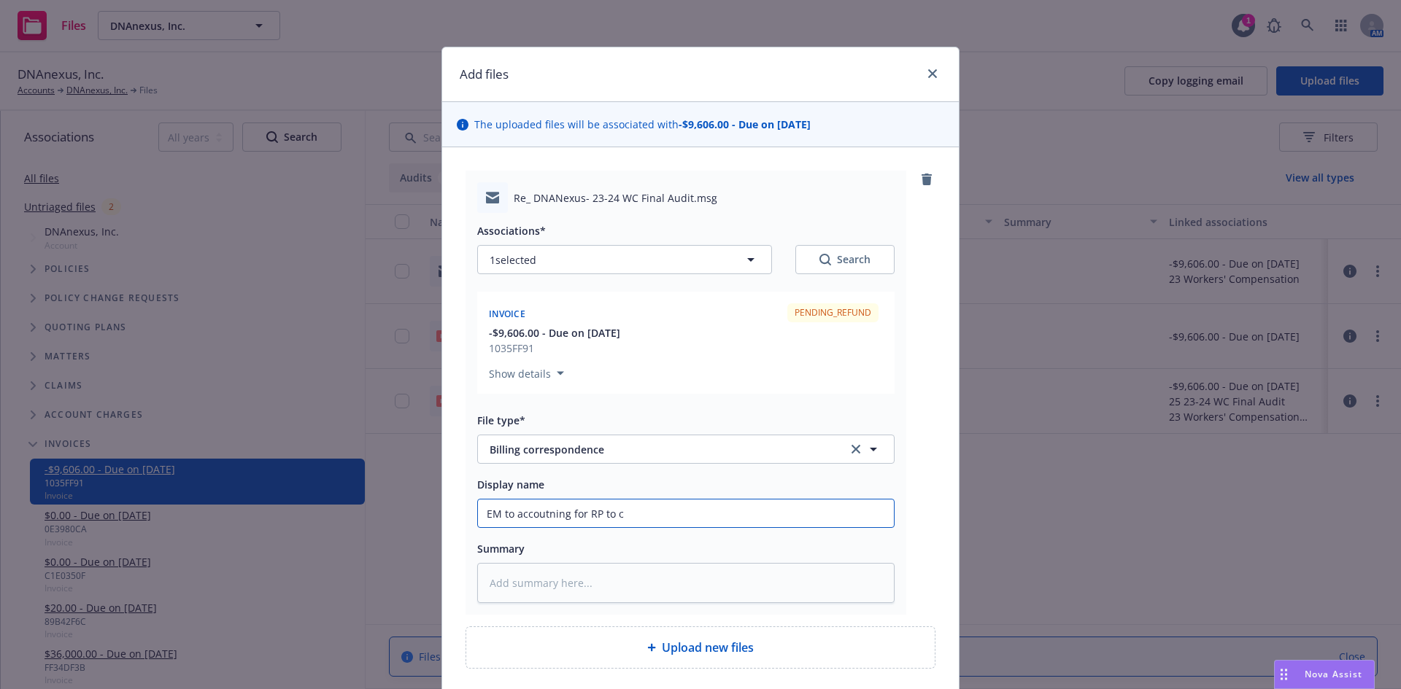
type textarea "x"
type input "EM to accoutning for RP to cl"
type textarea "x"
type input "EM to accoutning for RP to cli"
type textarea "x"
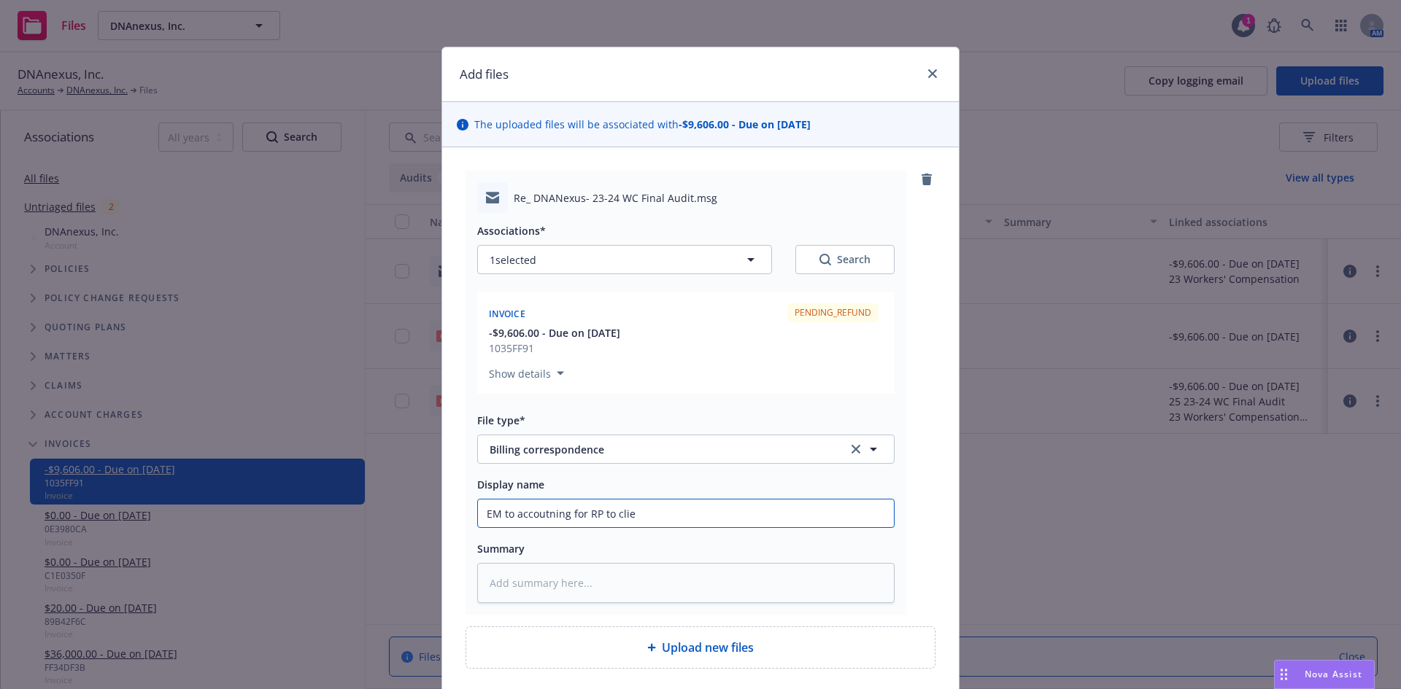
type input "EM to accoutning for RP to clien"
type textarea "x"
type input "EM to accoutning for RP to client"
type textarea "x"
type input "EM to accoutning for RP to client"
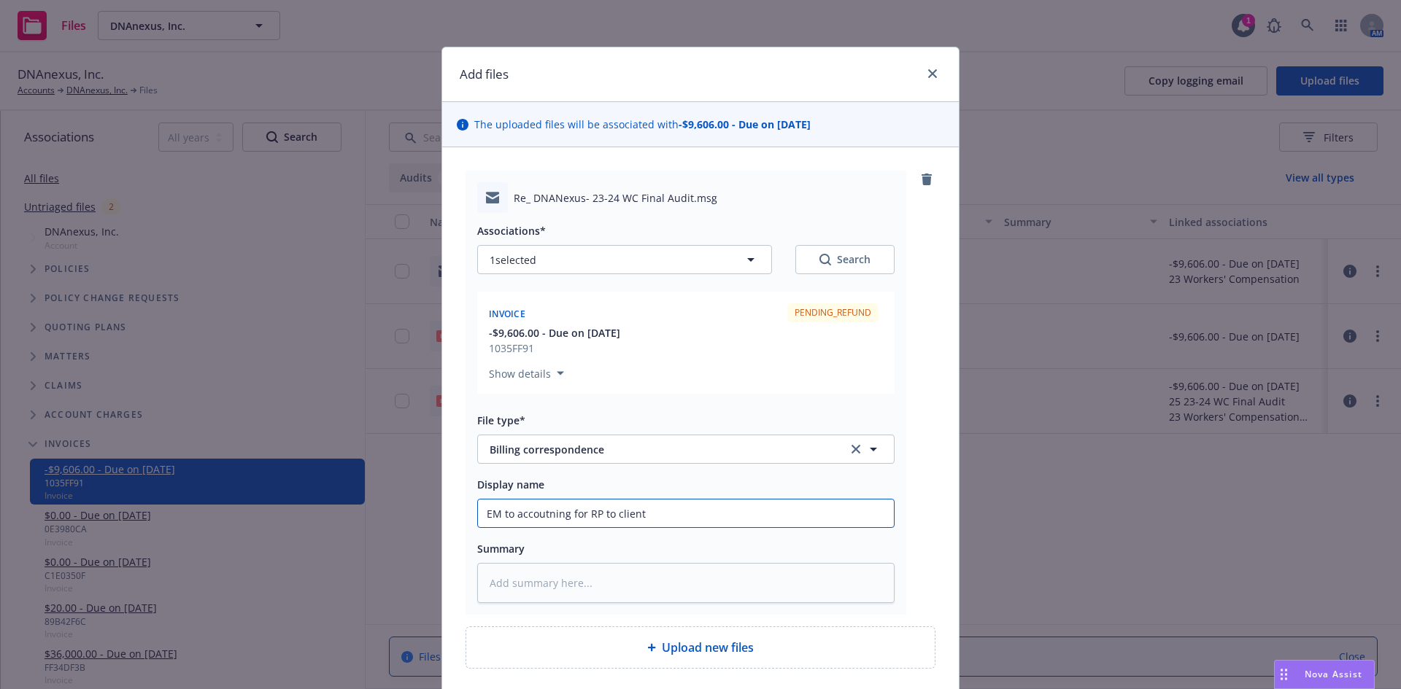
type textarea "x"
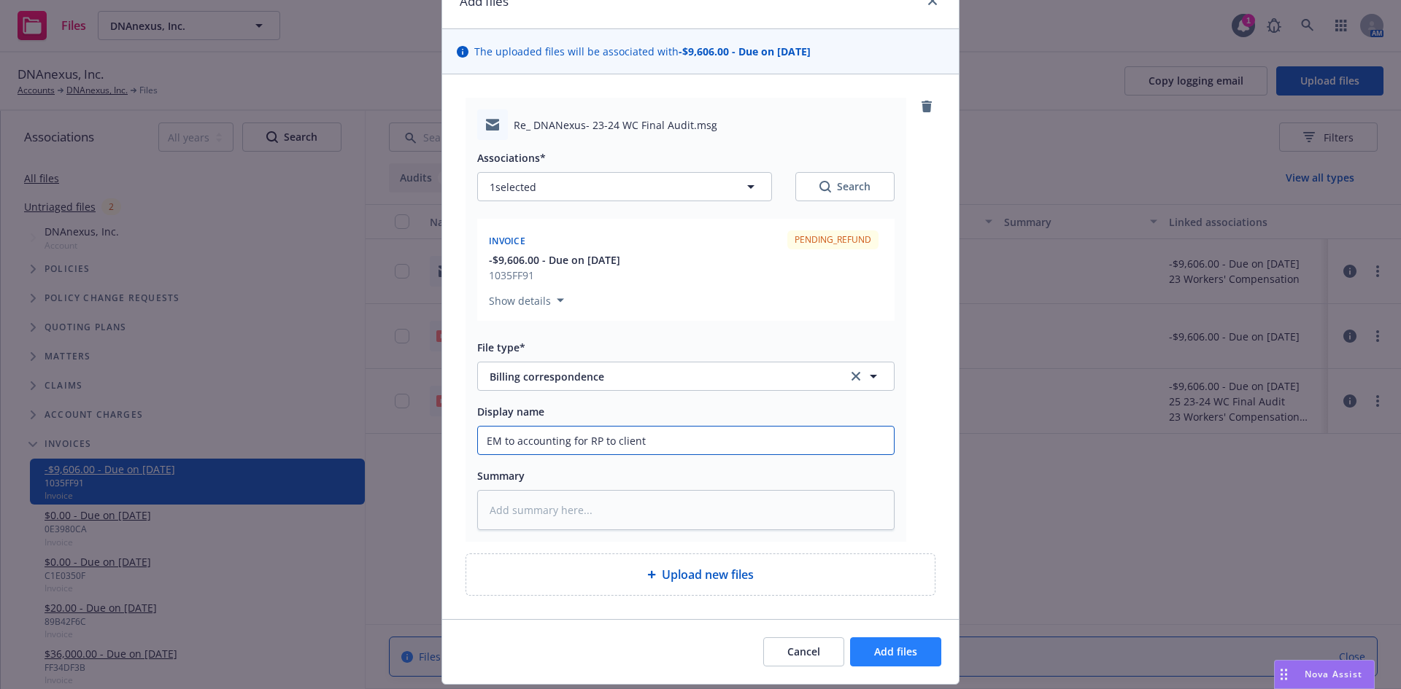
type input "EM to accounting for RP to client"
click at [894, 655] on span "Add files" at bounding box center [895, 652] width 43 height 14
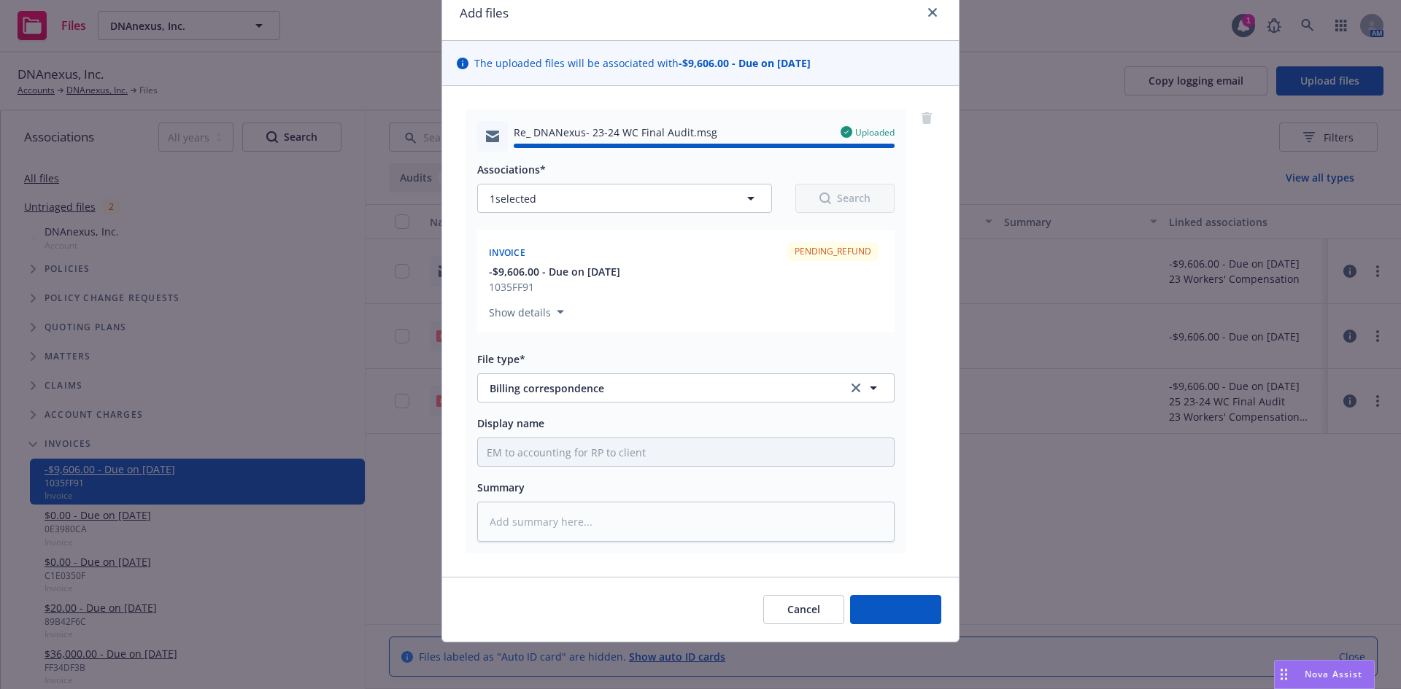
type textarea "x"
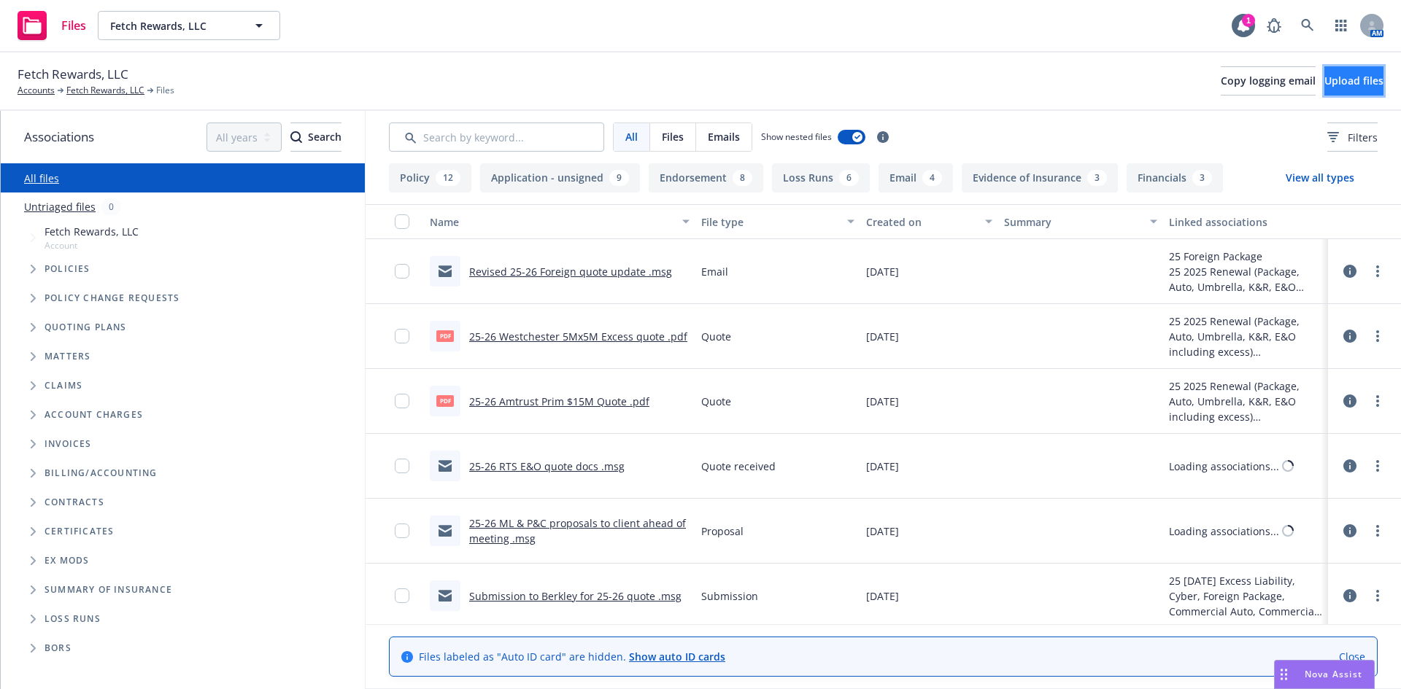
click at [1353, 79] on span "Upload files" at bounding box center [1353, 81] width 59 height 14
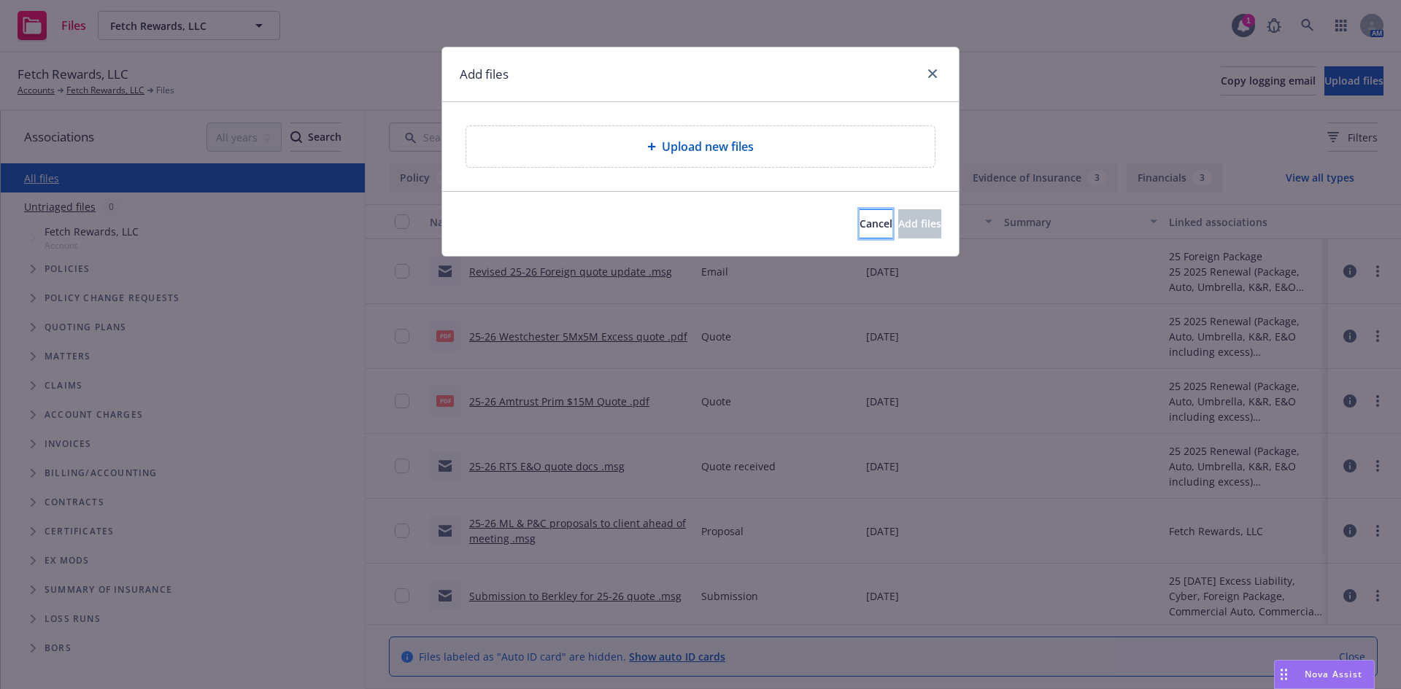
click at [859, 219] on span "Cancel" at bounding box center [875, 224] width 33 height 14
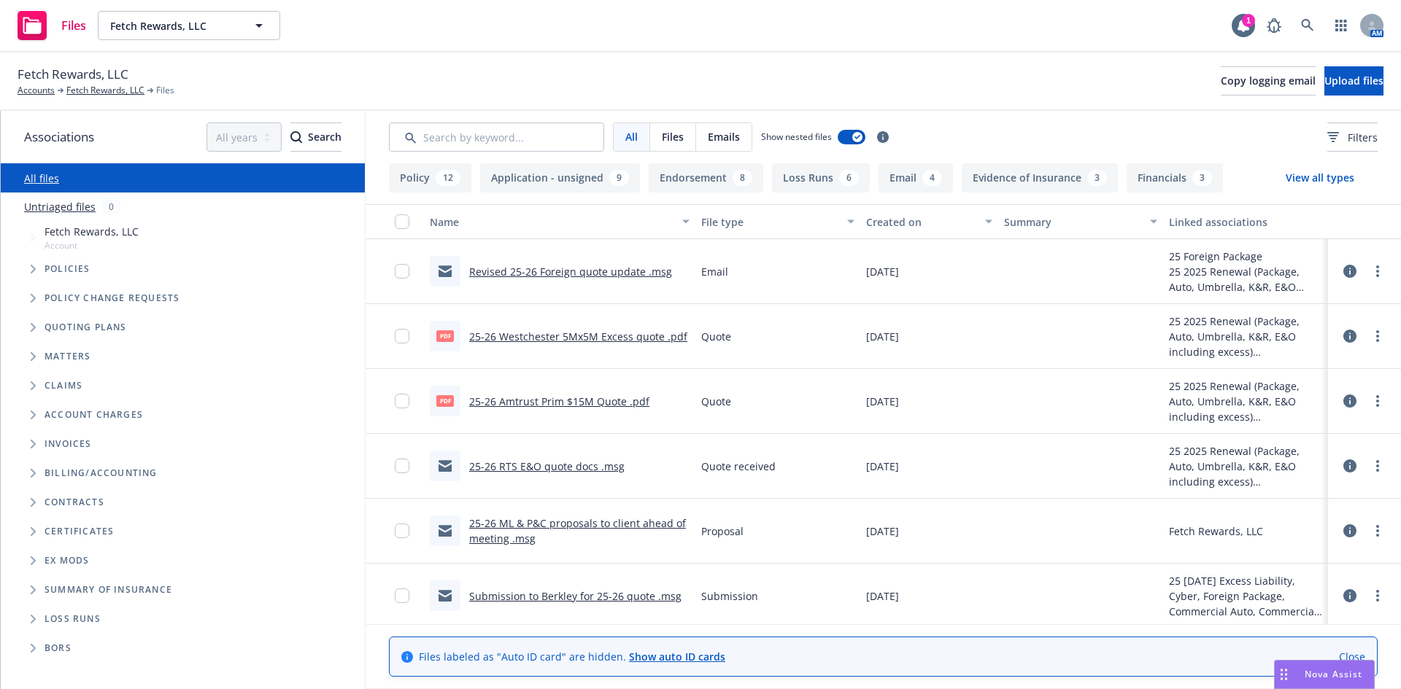
click at [548, 268] on link "Revised 25-26 Foreign quote update .msg" at bounding box center [570, 272] width 203 height 14
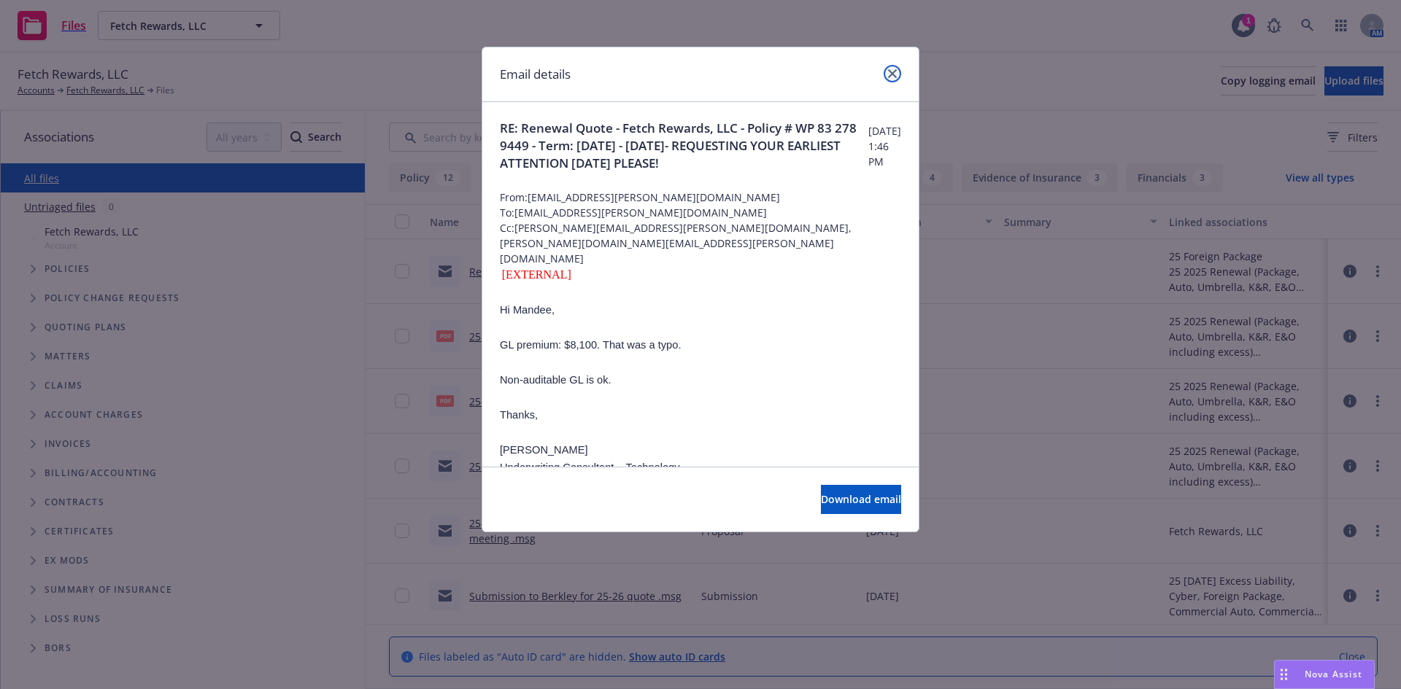
click at [893, 70] on icon "close" at bounding box center [892, 73] width 9 height 9
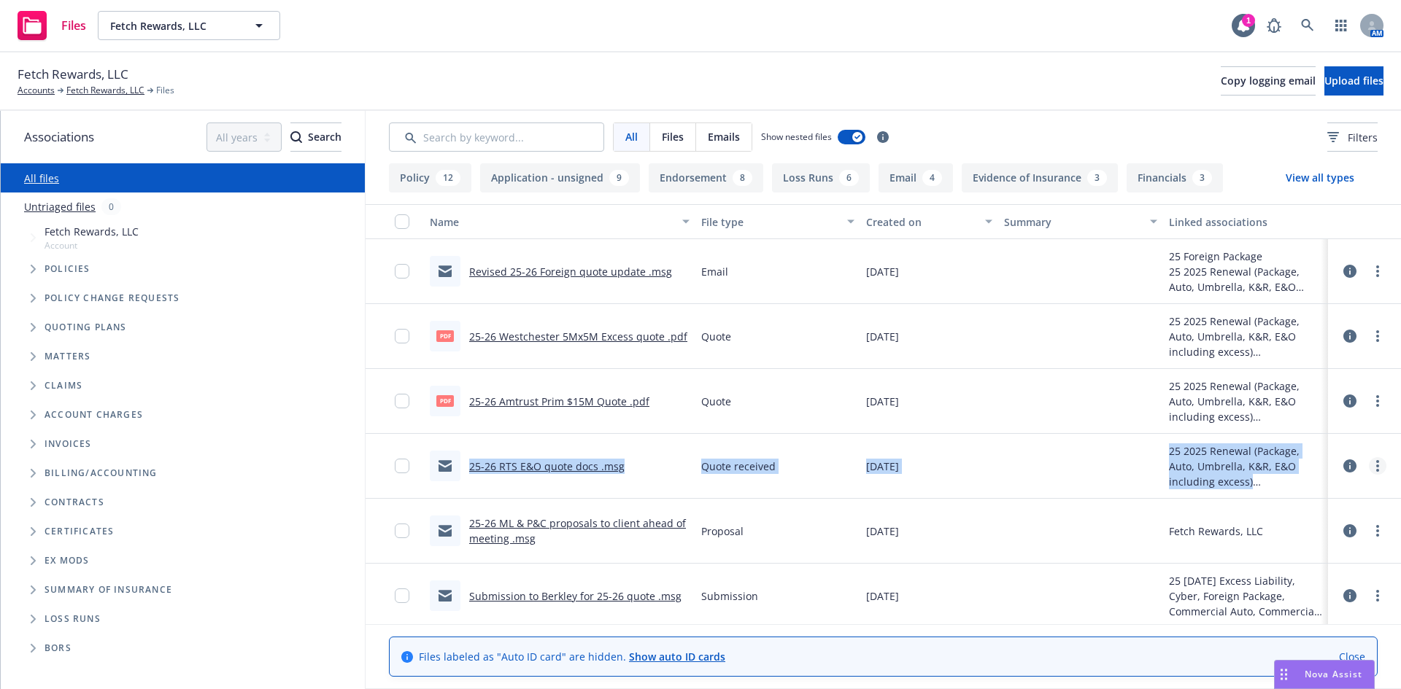
click at [1373, 465] on link "more" at bounding box center [1378, 466] width 18 height 18
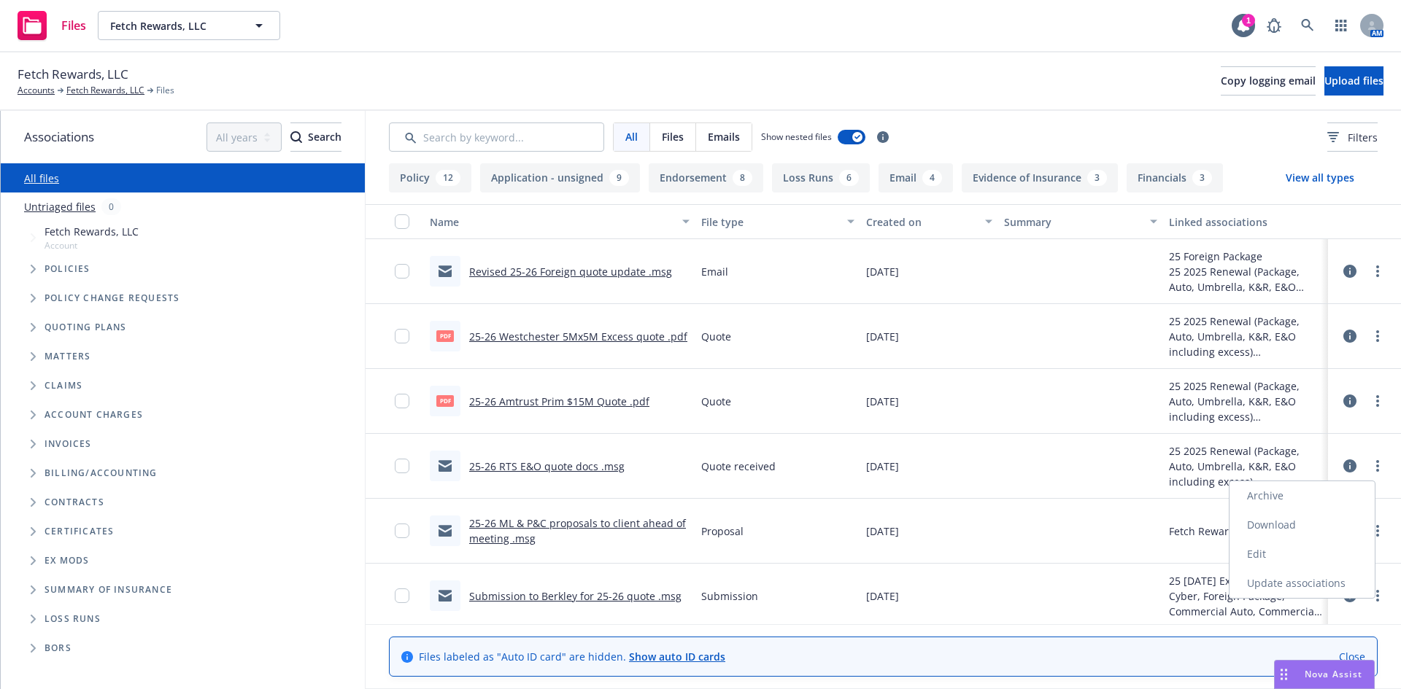
click at [1258, 554] on link "Edit" at bounding box center [1301, 554] width 145 height 29
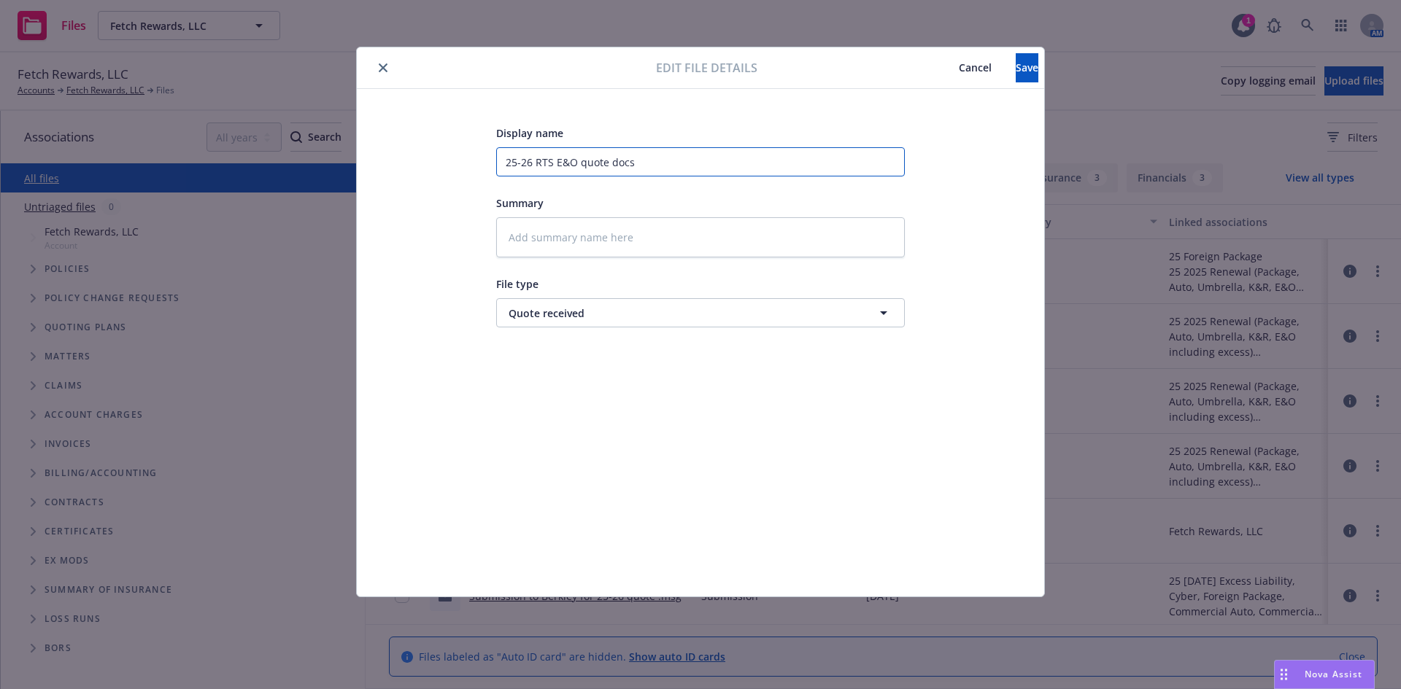
click at [605, 159] on input "25-26 RTS E&O quote docs" at bounding box center [700, 161] width 409 height 29
type textarea "x"
type input "25-26 RTS E&O quote docs"
type textarea "x"
type input "25-26 RTS E&O quote docs"
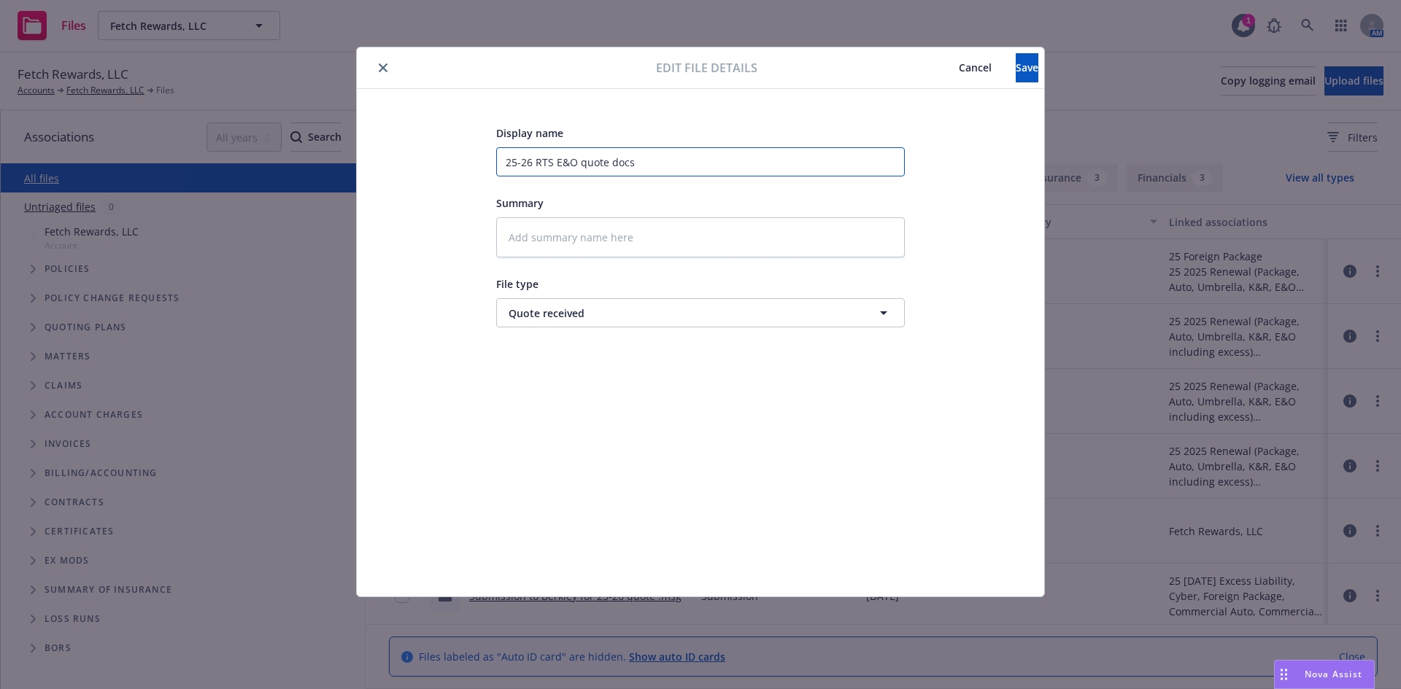
type textarea "x"
type input "25-26 RTS E&O quot docs"
type textarea "x"
type input "25-26 RTS E&O quo docs"
type textarea "x"
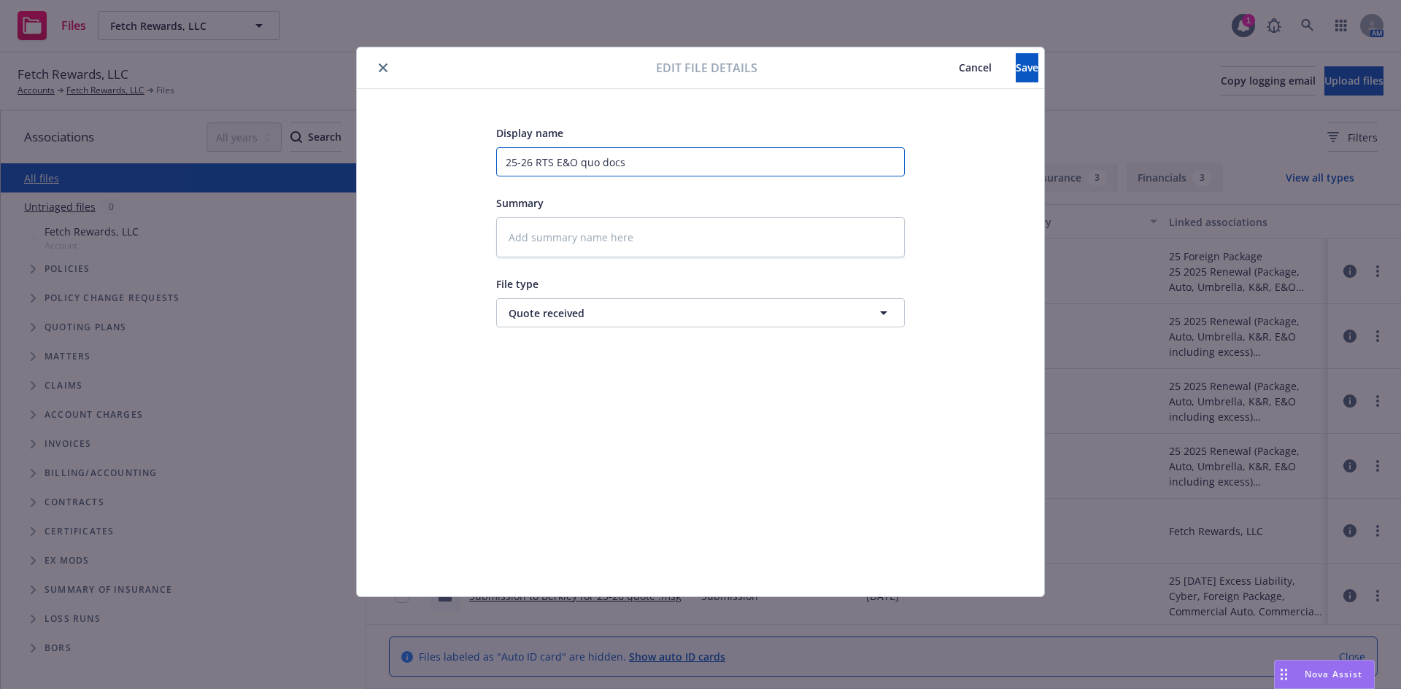
type input "25-26 RTS E&O qu docs"
type textarea "x"
type input "25-26 RTS E&O q docs"
type textarea "x"
type input "25-26 RTS E&O docs"
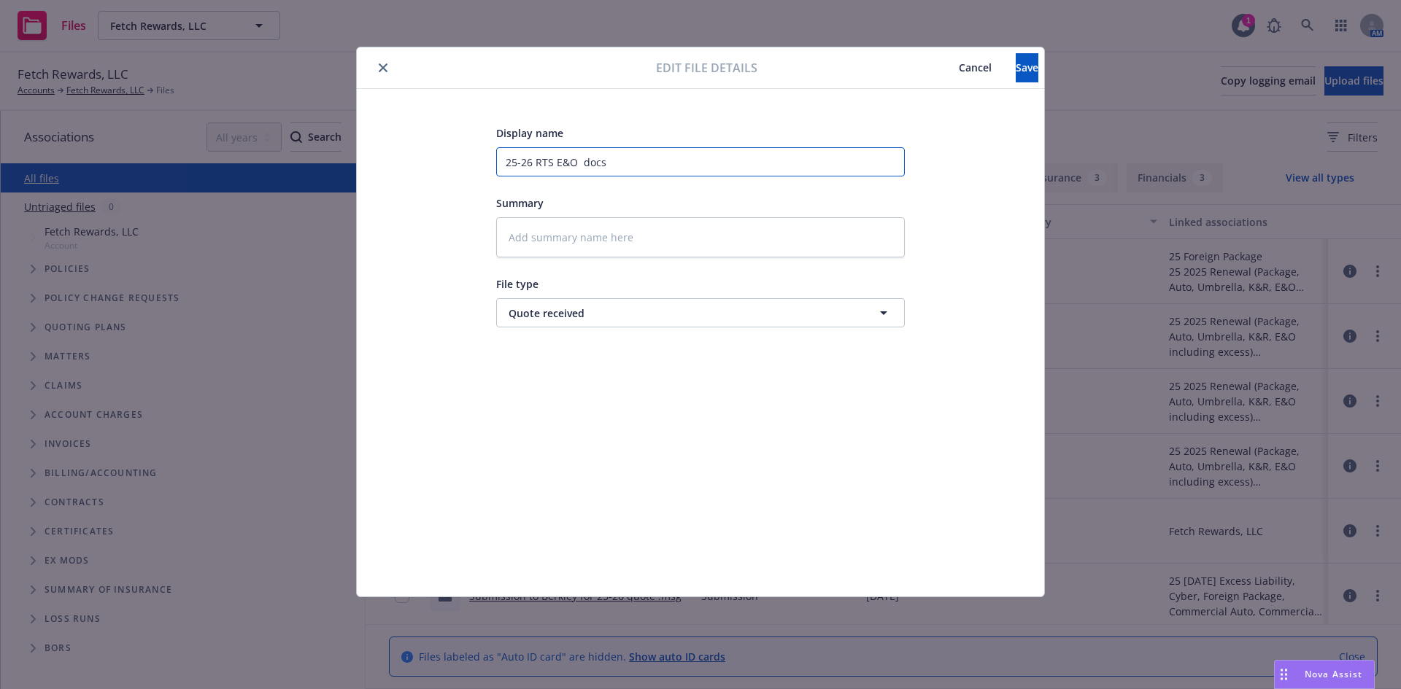
type textarea "x"
type input "25-26 RTS E&O docs"
type textarea "x"
type input "25-26 RTS E&O docs"
type textarea "x"
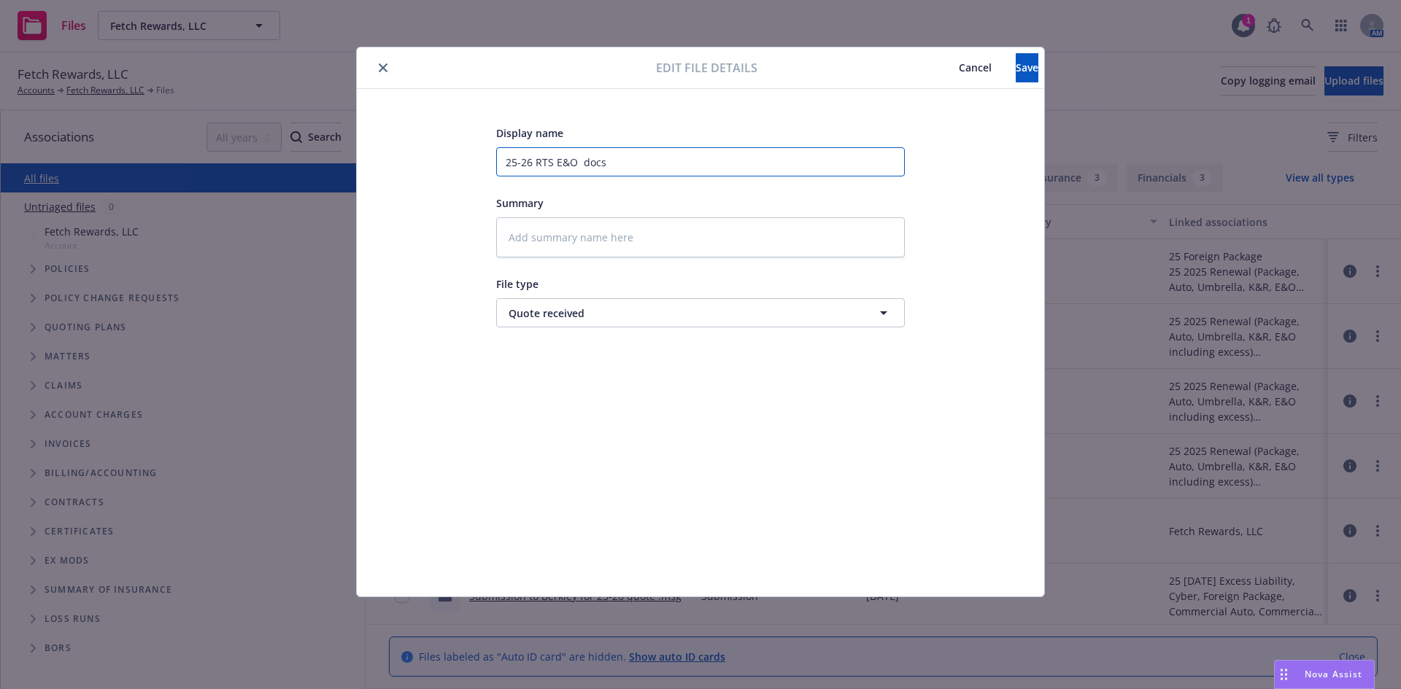
type input "25-26 RTS E&O & docs"
type textarea "x"
type input "25-26 RTS E&O & docs"
type textarea "x"
type input "25-26 RTS E&O & a docs"
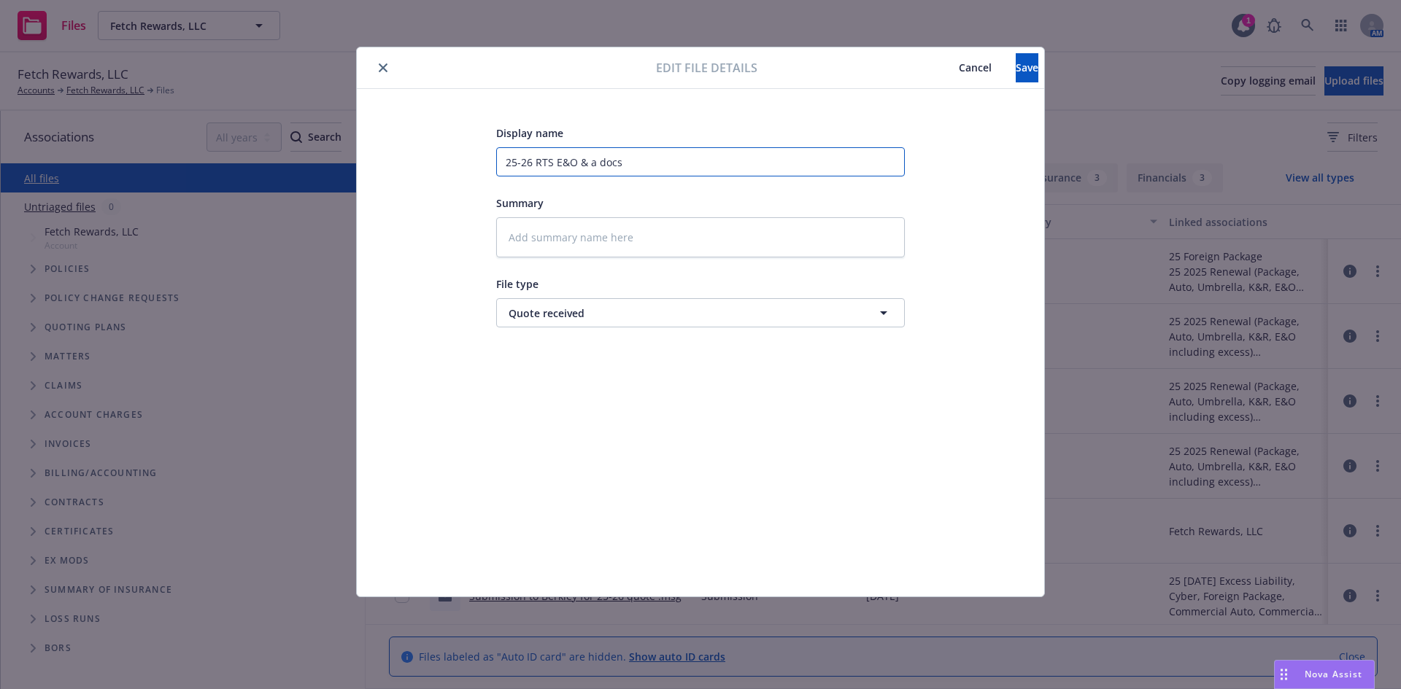
type textarea "x"
type input "25-26 RTS E&O & al docs"
type textarea "x"
type input "25-26 RTS E&O & all docs"
type textarea "x"
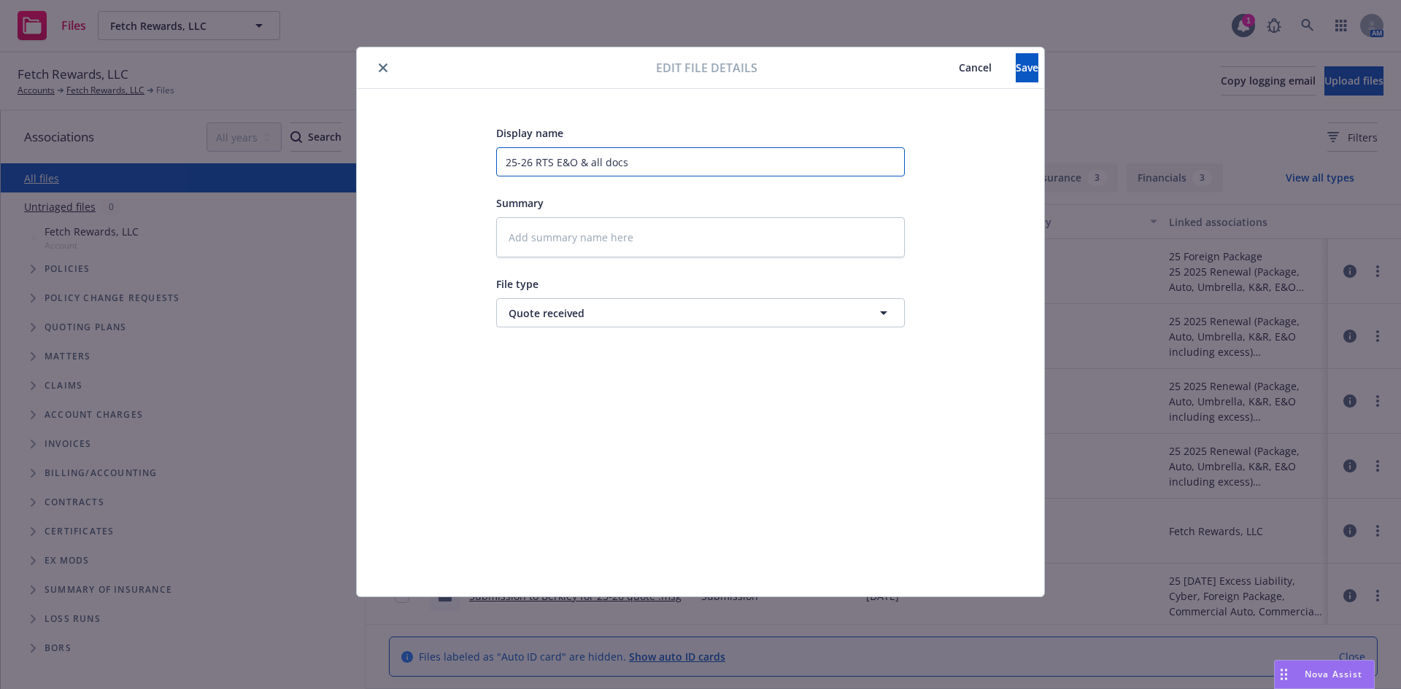
type input "25-26 RTS E&O & all docs"
type textarea "x"
type input "25-26 RTS E&O & all e docs"
type textarea "x"
type input "25-26 RTS E&O & all ex docs"
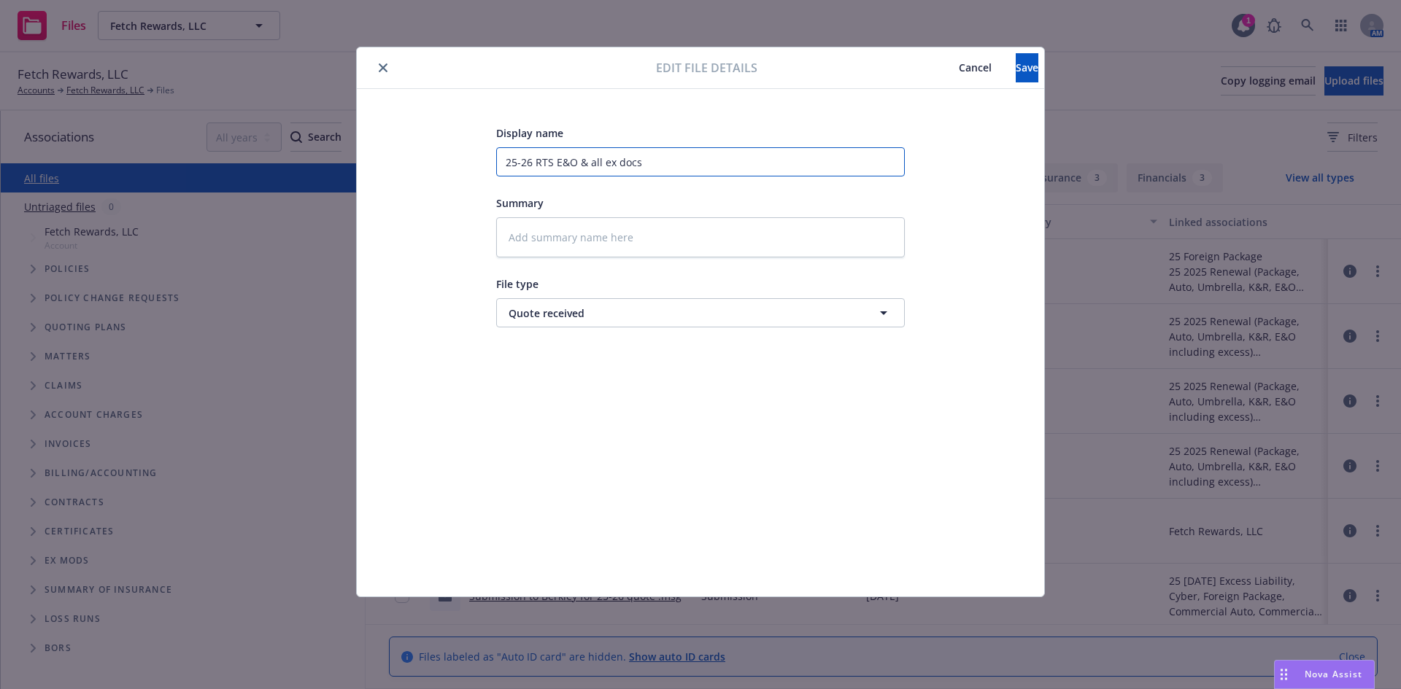
type textarea "x"
type input "25-26 RTS E&O & all exc docs"
type textarea "x"
type input "25-26 RTS E&O & all exce docs"
type textarea "x"
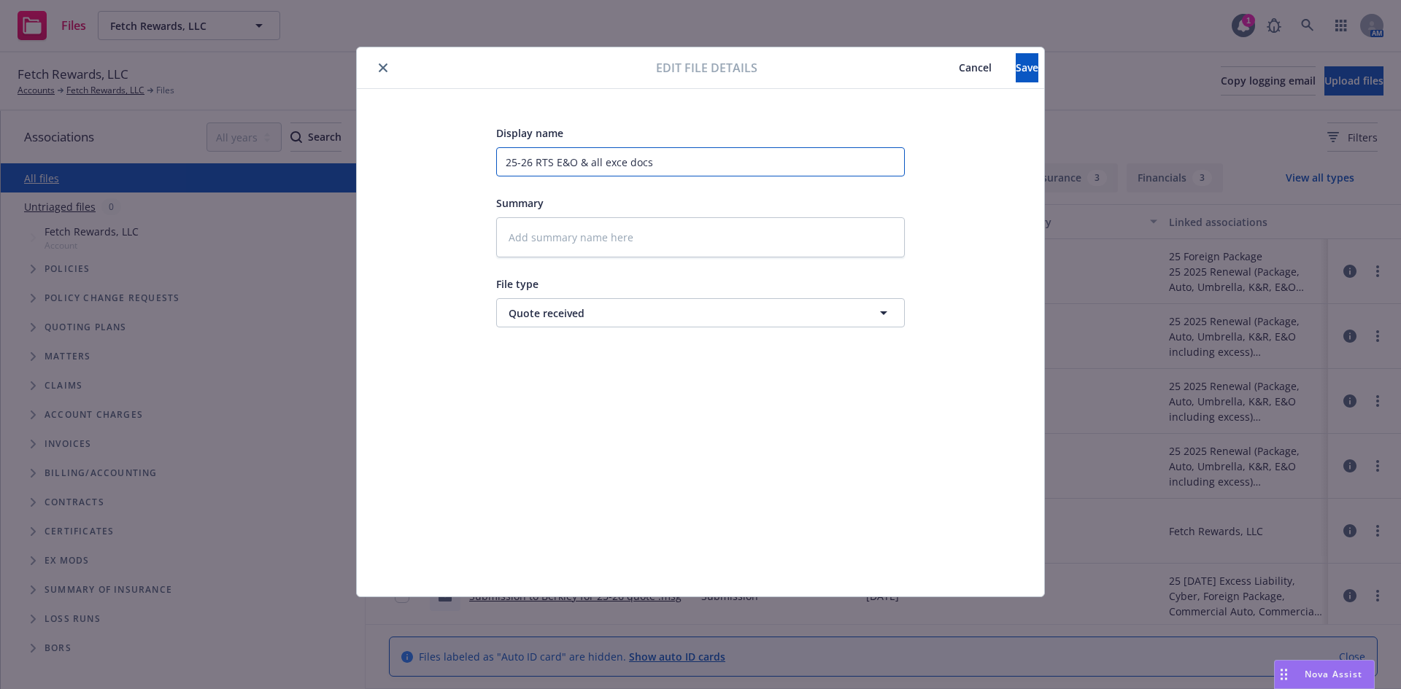
type input "25-26 RTS E&O & all exces docs"
type textarea "x"
type input "25-26 RTS E&O & all excess docs"
type textarea "x"
type input "25-26 RTS E&O & all excess docs"
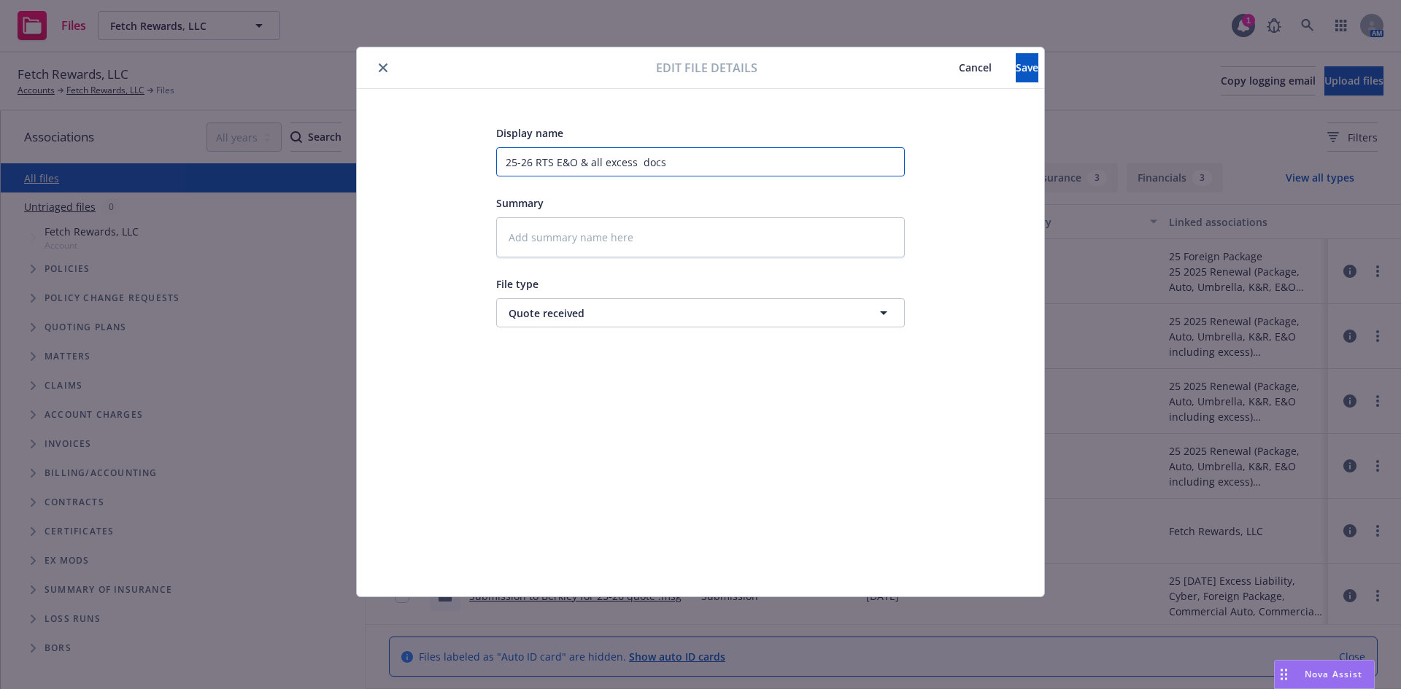
type textarea "x"
type input "25-26 RTS E&O & all excess q docs"
type textarea "x"
type input "25-26 RTS E&O & all excess qo docs"
type textarea "x"
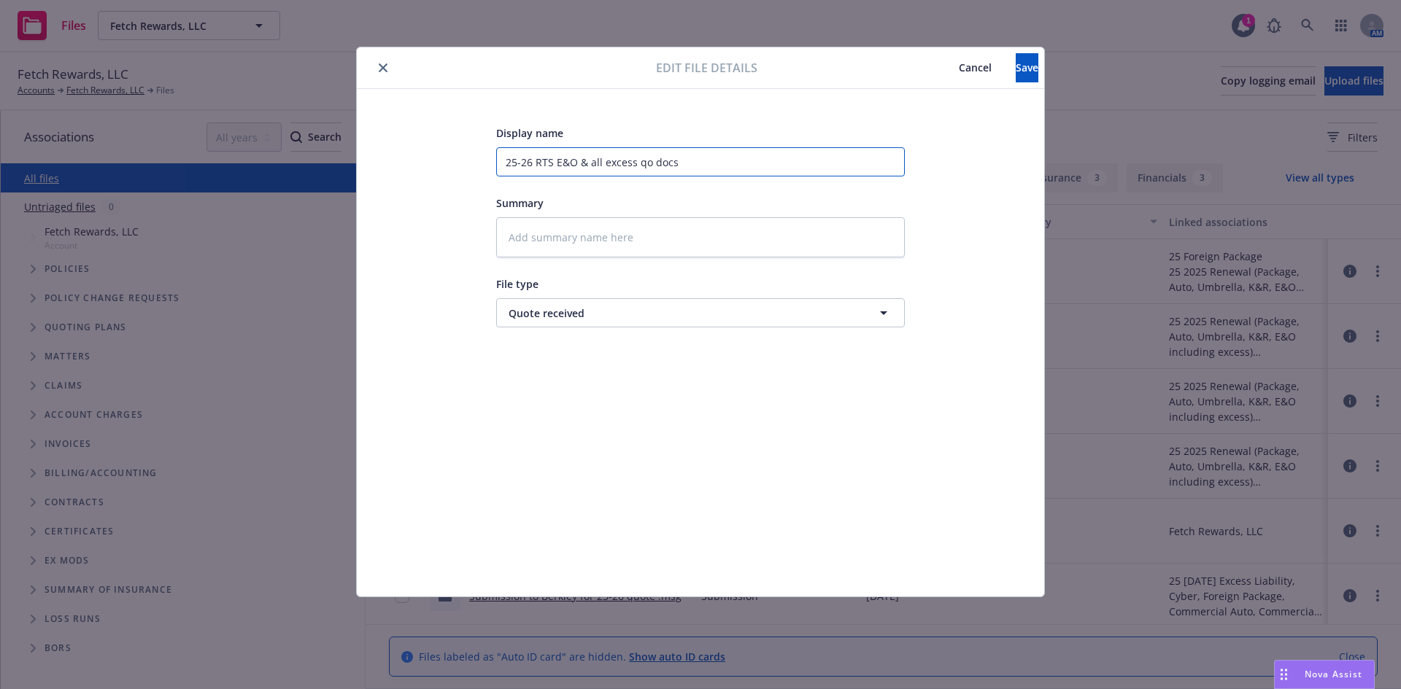
type input "25-26 RTS E&O & all excess q docs"
type textarea "x"
type input "25-26 RTS E&O & all excess qu docs"
type textarea "x"
type input "25-26 RTS E&O & all excess quo docs"
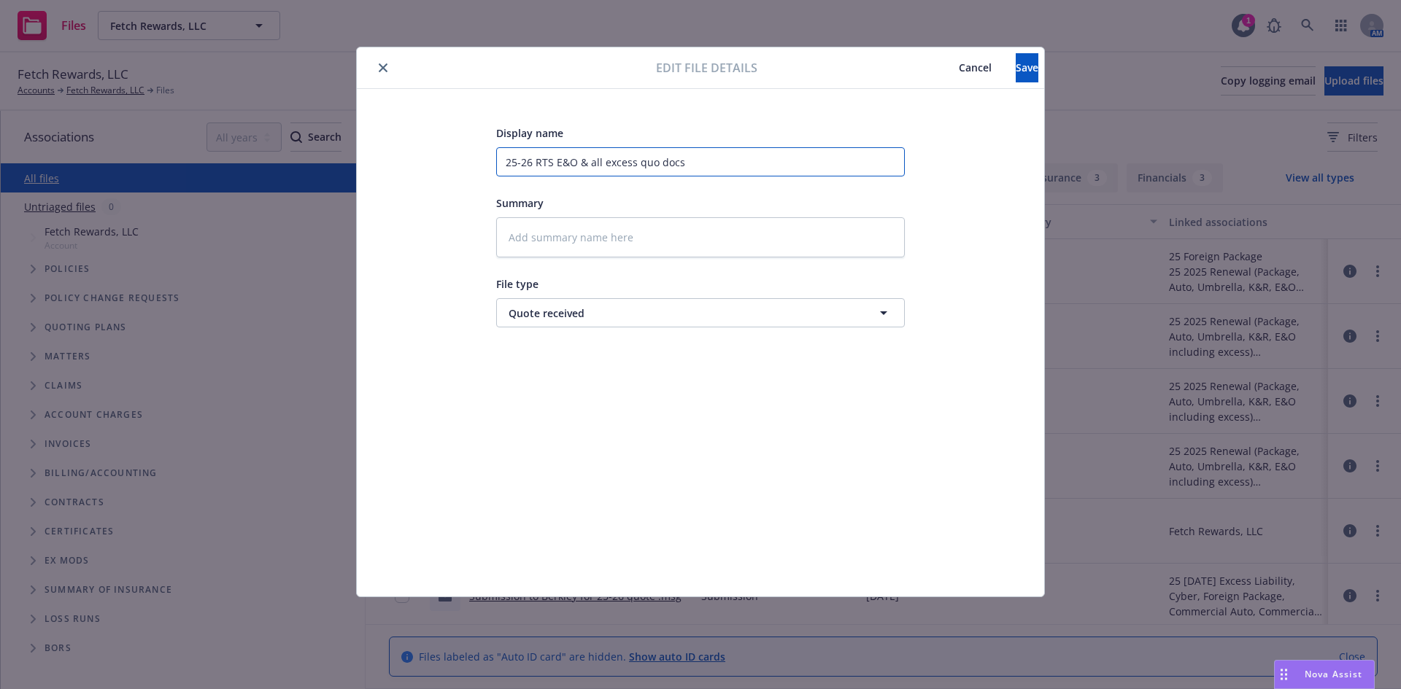
type textarea "x"
type input "25-26 RTS E&O & all excess quot docs"
type textarea "x"
type input "25-26 RTS E&O & all excess quote docs"
type textarea "x"
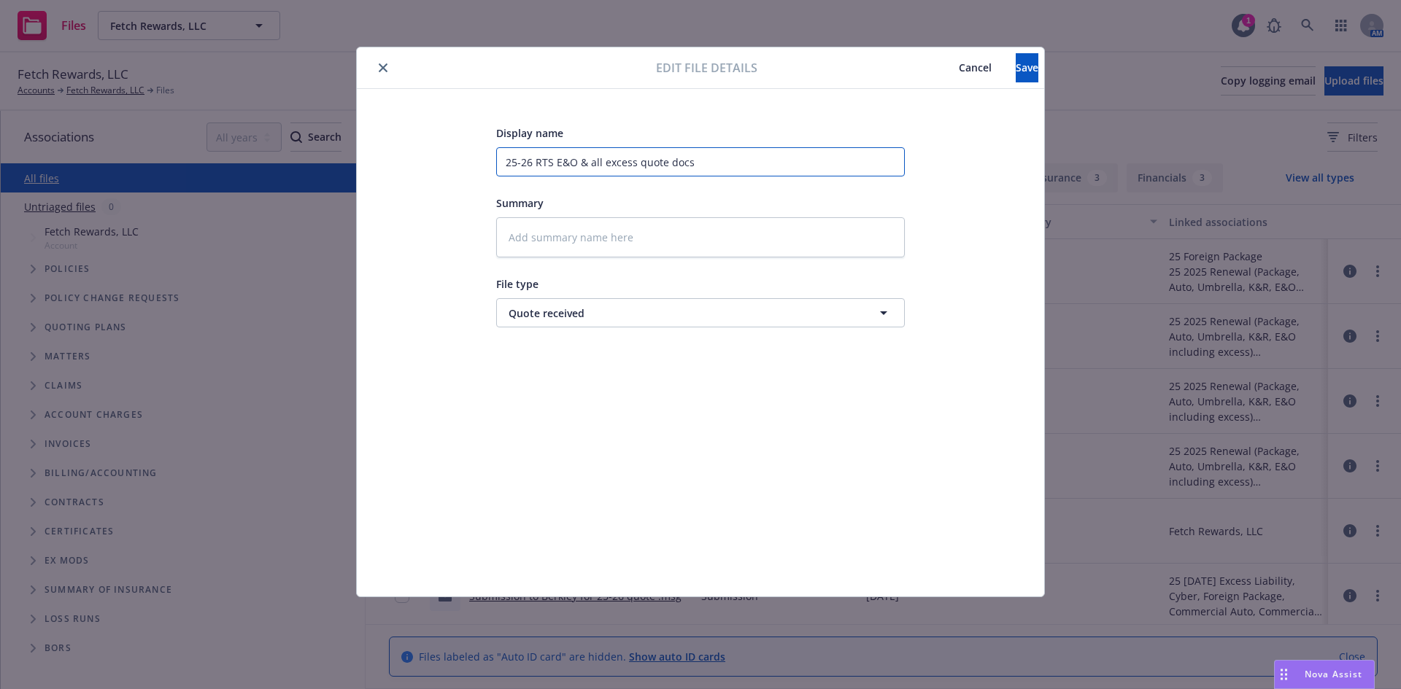
type input "25-26 RTS E&O & all excess quote docs"
type textarea "x"
type input "25-26 RTS E&O & all excess quote docs"
click at [1016, 63] on span "Save" at bounding box center [1027, 68] width 23 height 14
type textarea "x"
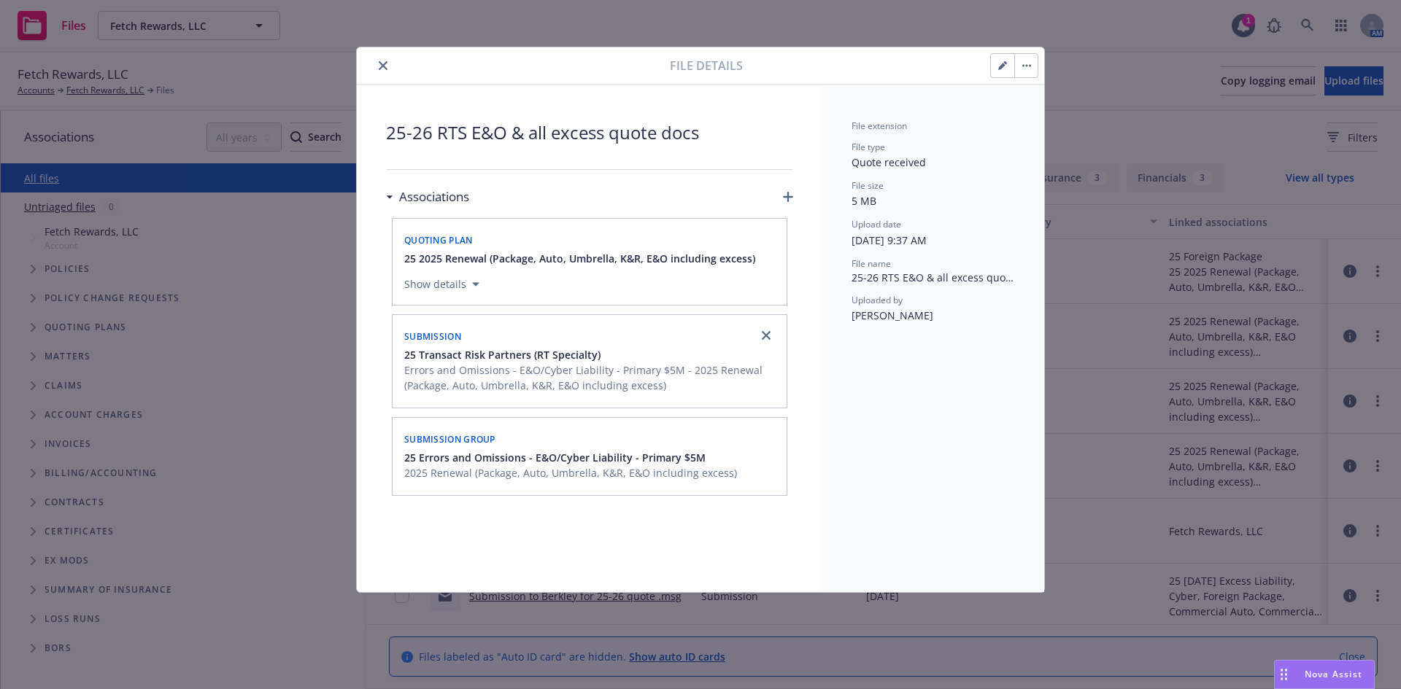
click at [386, 65] on icon "close" at bounding box center [383, 65] width 9 height 9
